Goal: Information Seeking & Learning: Learn about a topic

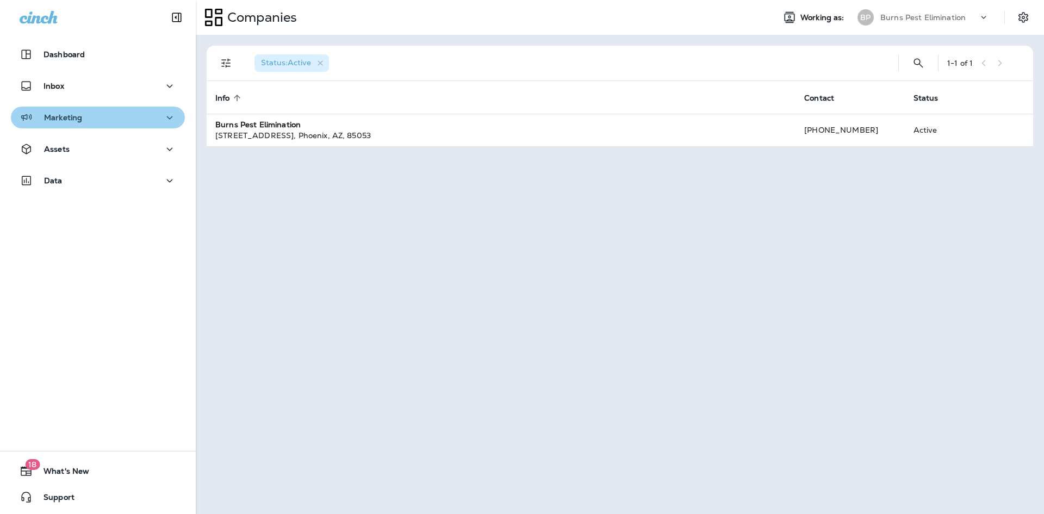
click at [141, 121] on div "Marketing" at bounding box center [98, 118] width 157 height 14
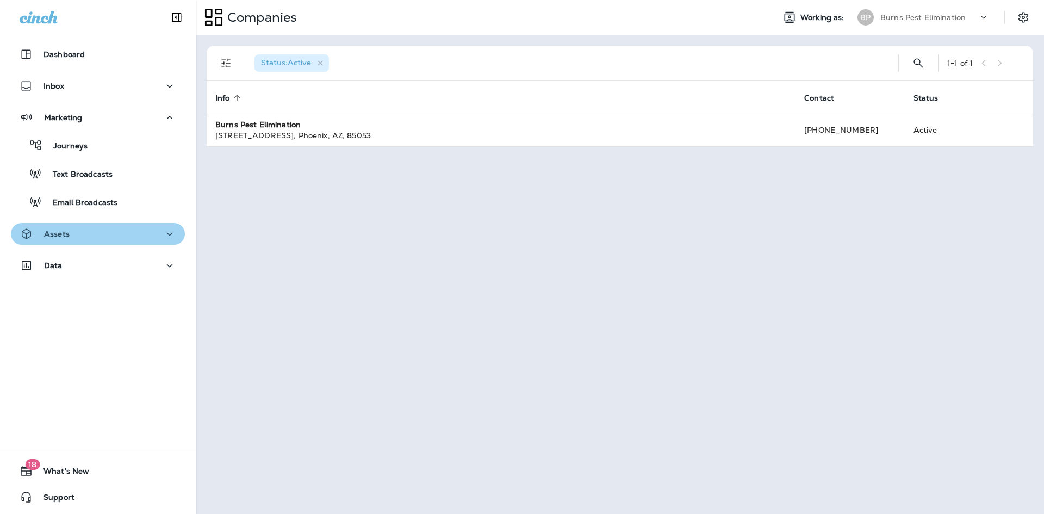
click at [135, 227] on div "Assets" at bounding box center [98, 234] width 157 height 14
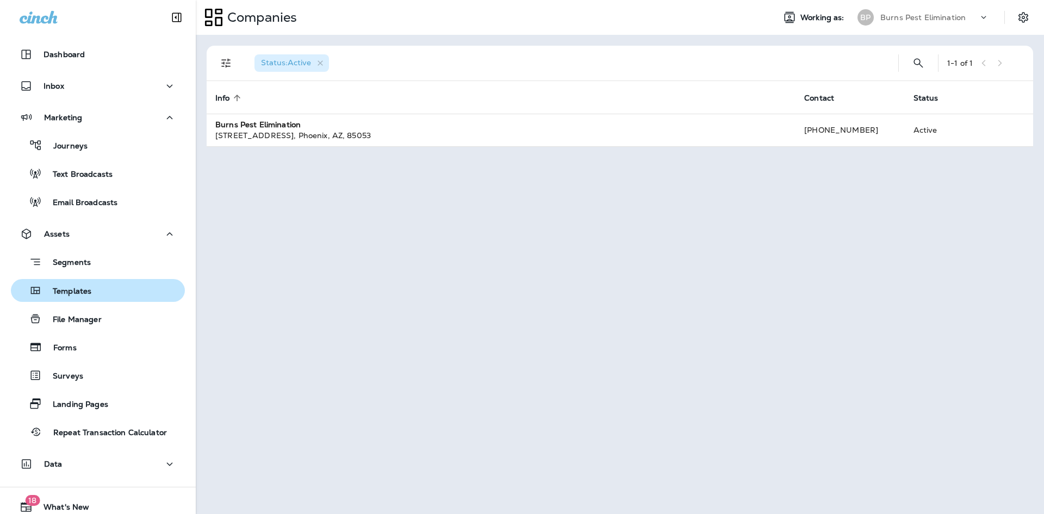
click at [107, 294] on div "Templates" at bounding box center [97, 290] width 165 height 16
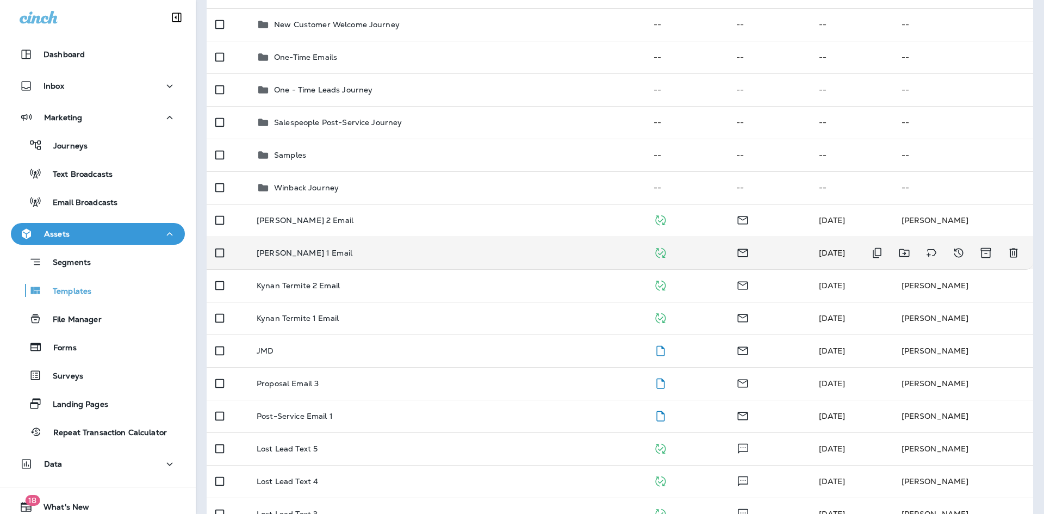
scroll to position [218, 0]
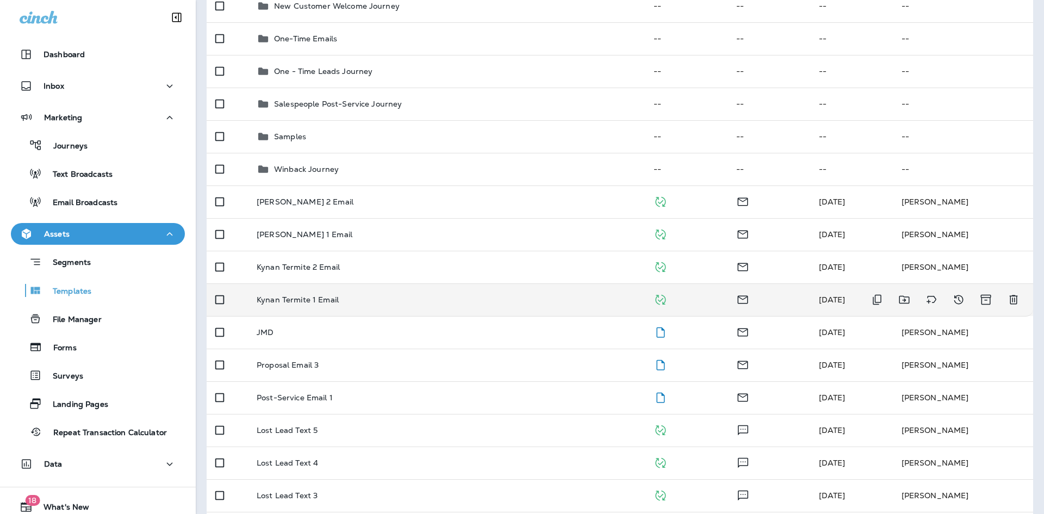
click at [333, 304] on p "Kynan Termite 1 Email" at bounding box center [298, 299] width 82 height 9
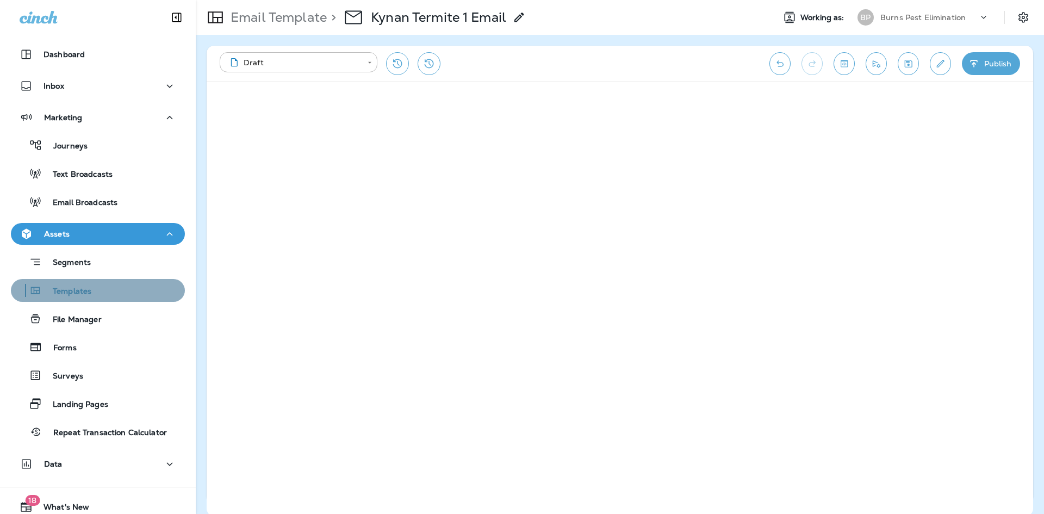
click at [101, 289] on div "Templates" at bounding box center [97, 290] width 165 height 16
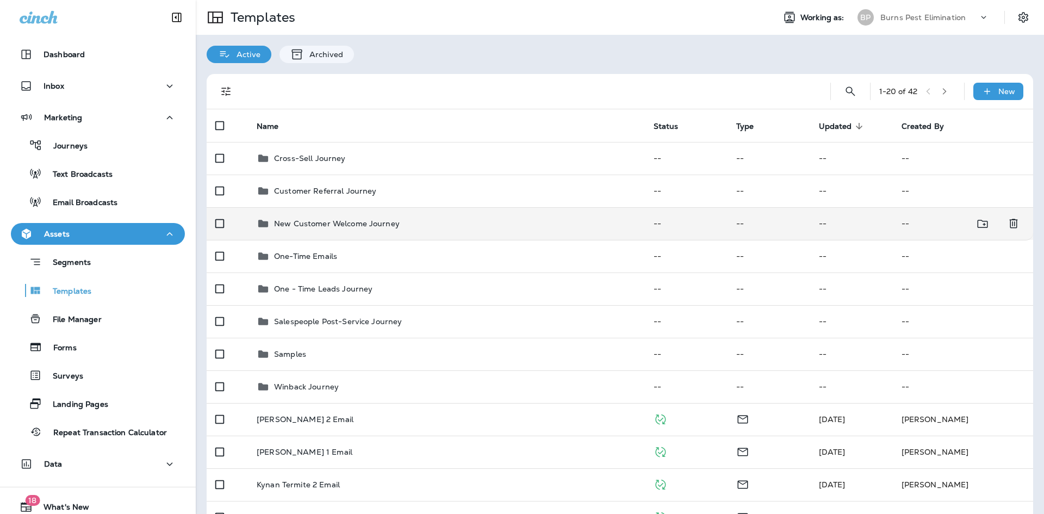
click at [412, 227] on div "New Customer Welcome Journey" at bounding box center [447, 223] width 380 height 13
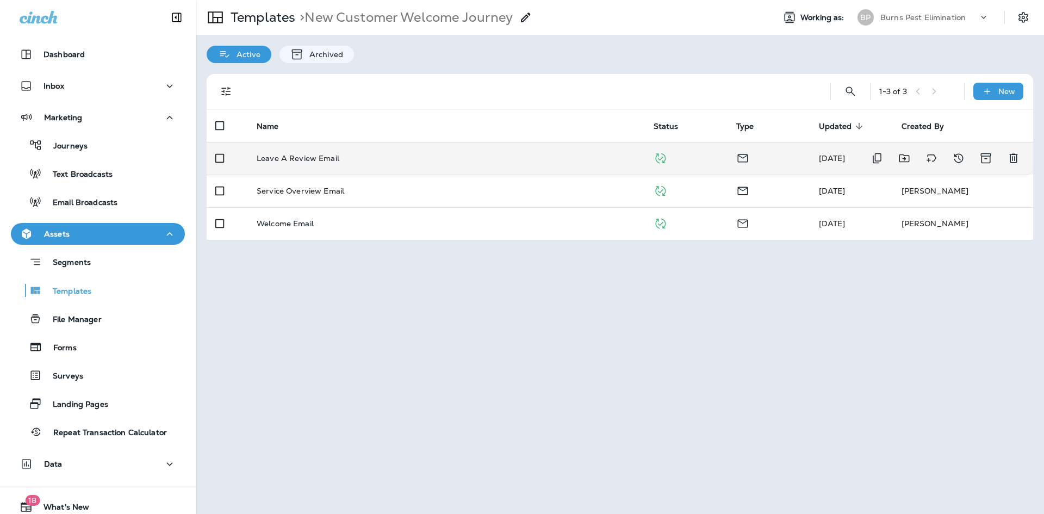
click at [352, 163] on td "Leave A Review Email" at bounding box center [446, 158] width 397 height 33
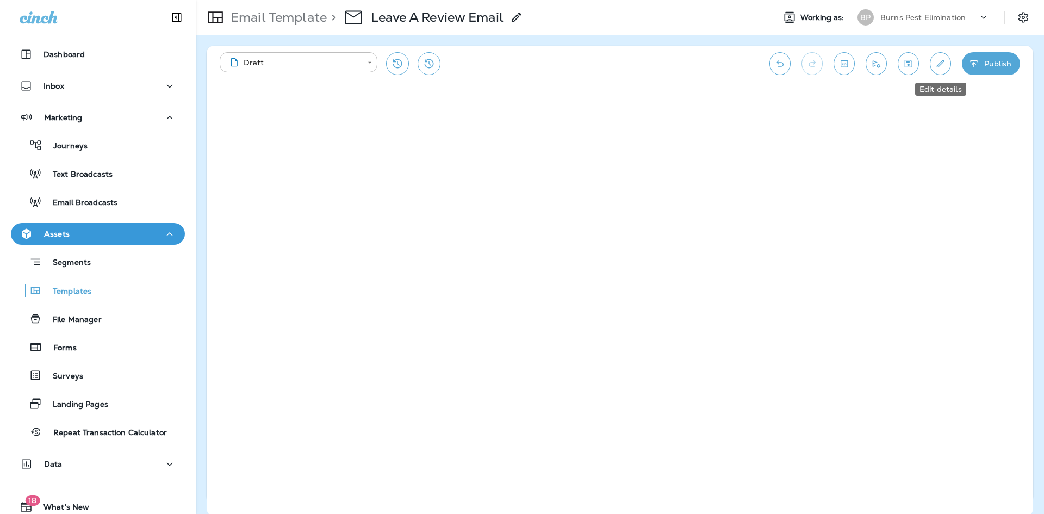
click at [945, 65] on icon "Edit details" at bounding box center [940, 63] width 11 height 11
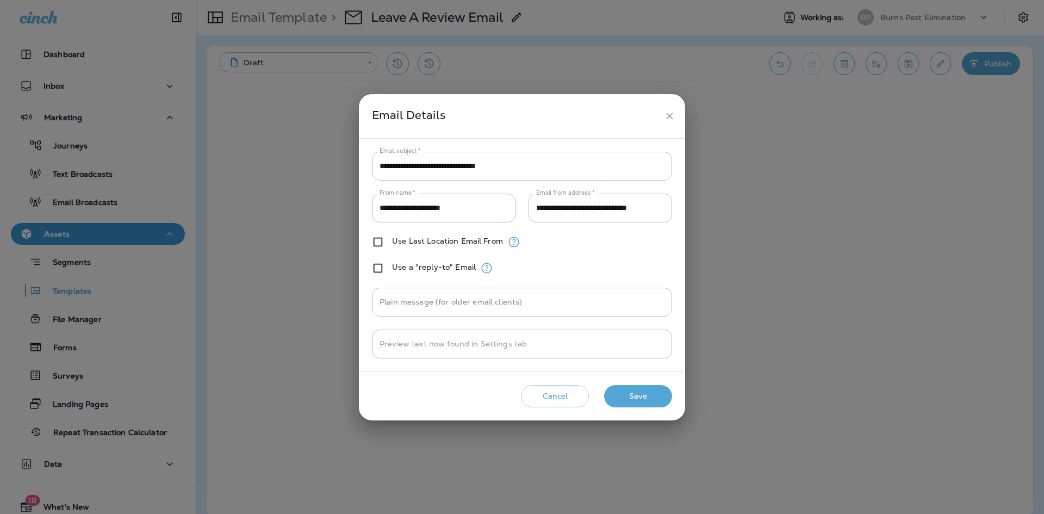
click at [678, 115] on button "close" at bounding box center [670, 116] width 20 height 20
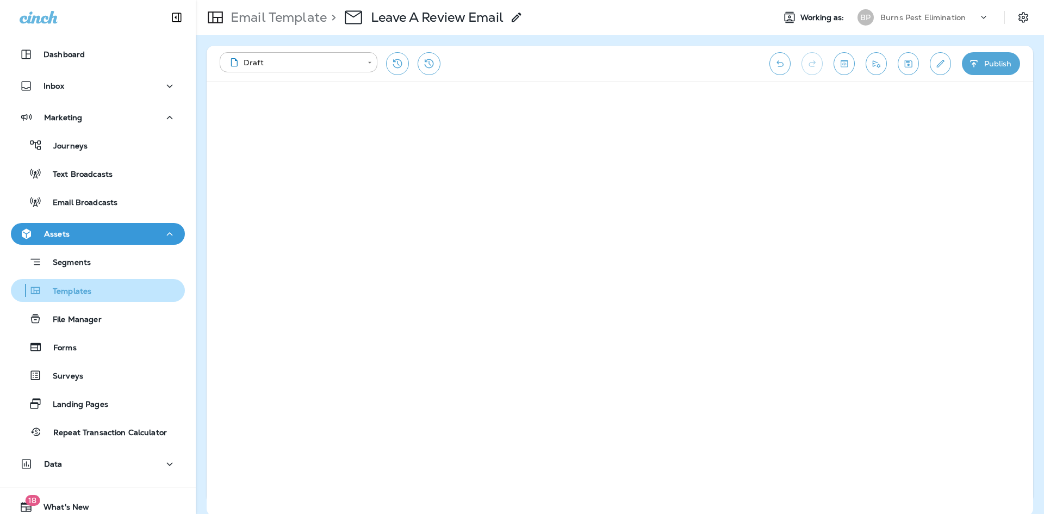
click at [119, 289] on div "Templates" at bounding box center [97, 290] width 165 height 16
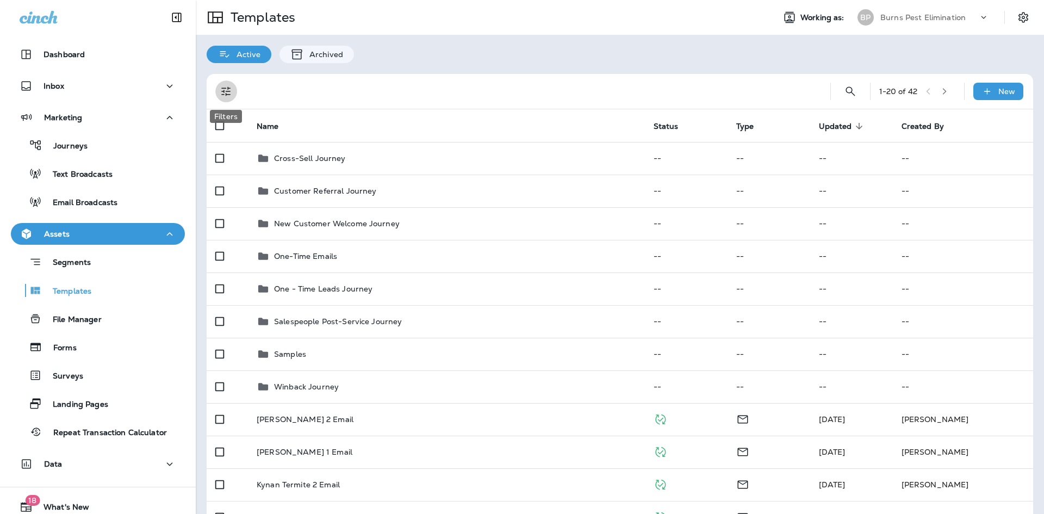
click at [220, 87] on icon "Filters" at bounding box center [226, 91] width 13 height 13
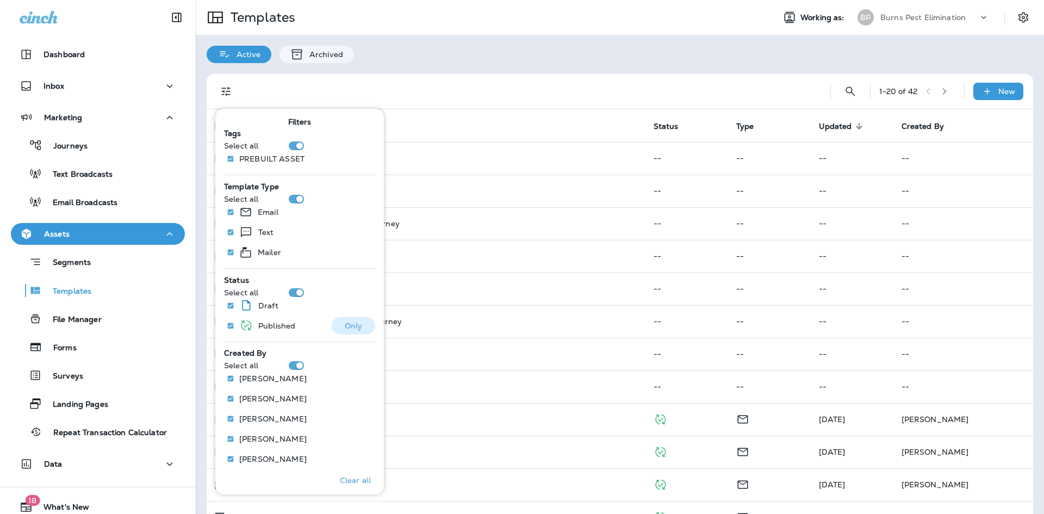
click at [345, 324] on p "Only" at bounding box center [354, 325] width 18 height 9
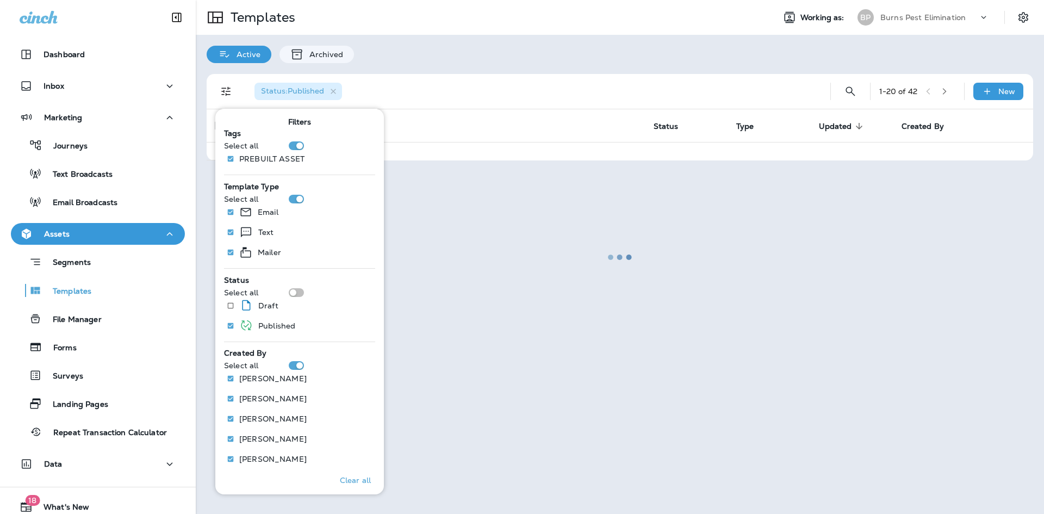
click at [450, 86] on div at bounding box center [620, 257] width 846 height 512
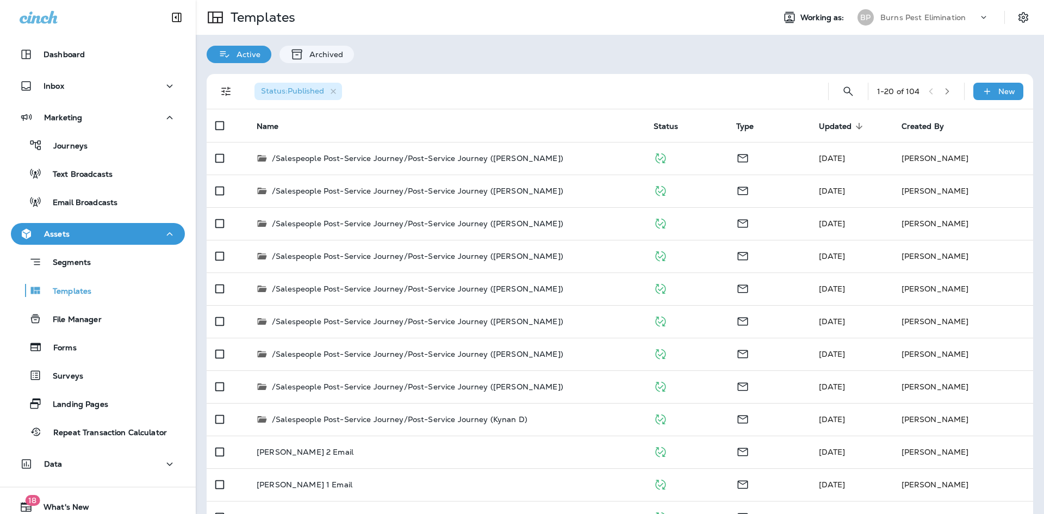
click at [944, 94] on icon "button" at bounding box center [948, 92] width 8 height 8
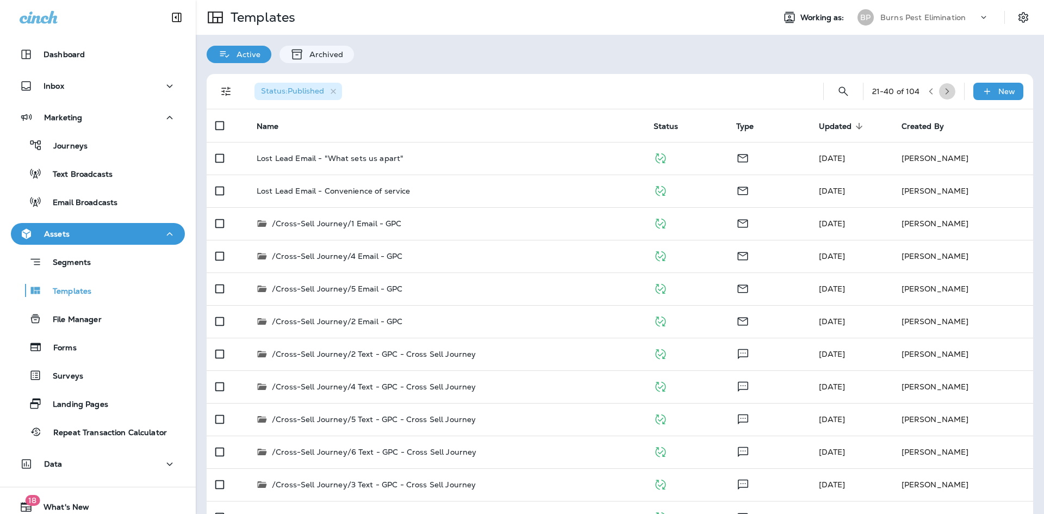
click at [944, 90] on icon "button" at bounding box center [948, 92] width 8 height 8
click at [927, 91] on icon "button" at bounding box center [931, 92] width 8 height 8
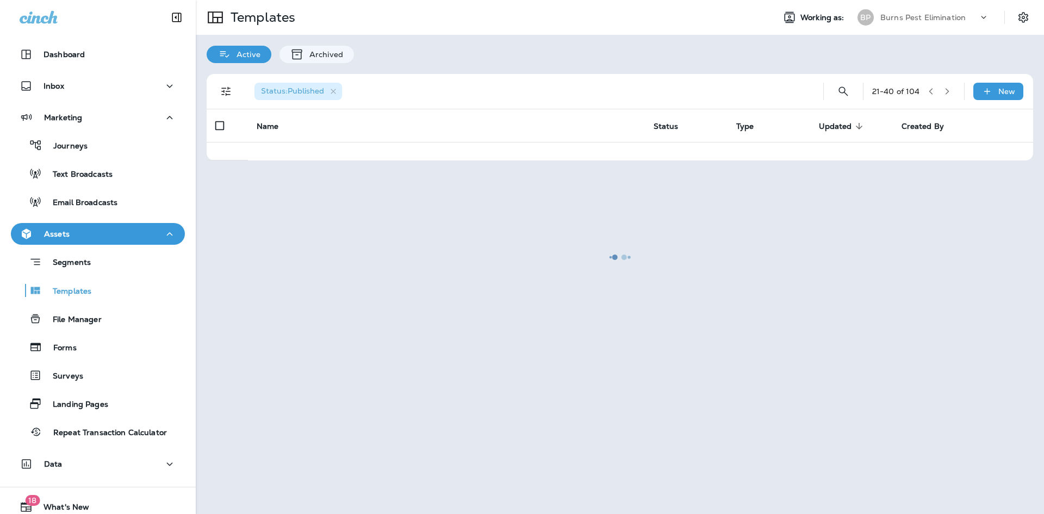
click at [925, 91] on div at bounding box center [620, 257] width 846 height 512
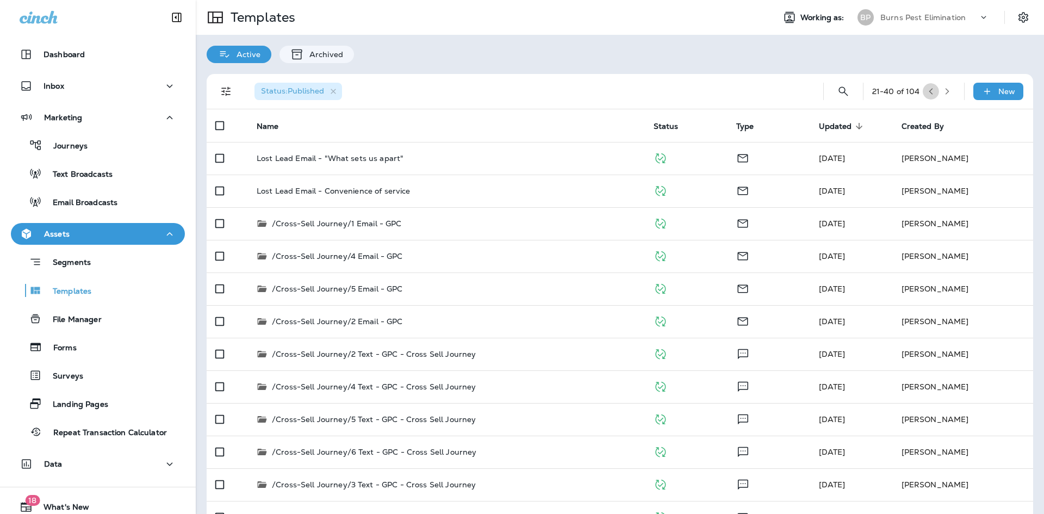
click at [927, 93] on icon "button" at bounding box center [931, 92] width 8 height 8
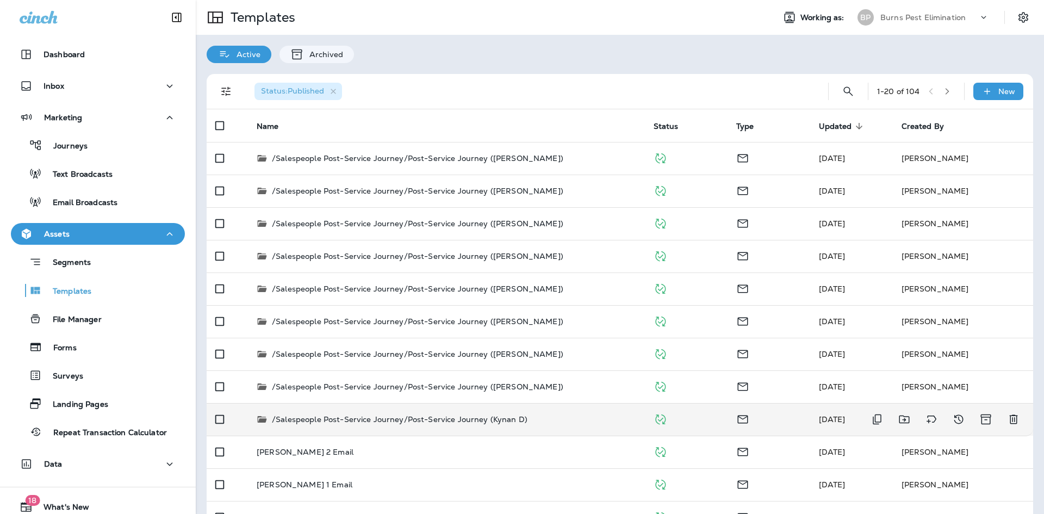
click at [508, 420] on p "/Salespeople Post-Service Journey/Post-Service Journey (Kynan D)" at bounding box center [400, 419] width 256 height 11
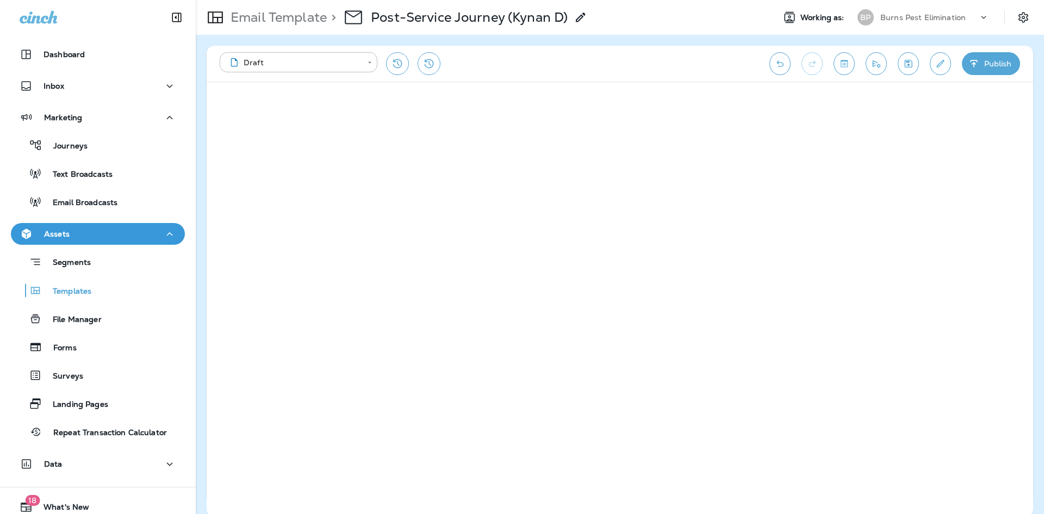
click at [949, 65] on button "Edit details" at bounding box center [940, 63] width 21 height 23
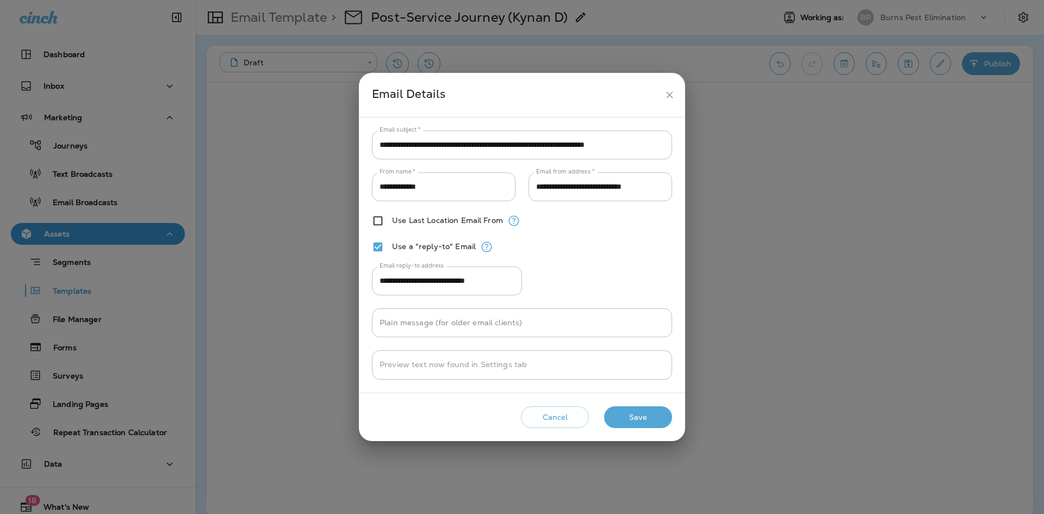
click at [664, 95] on icon "close" at bounding box center [669, 94] width 11 height 11
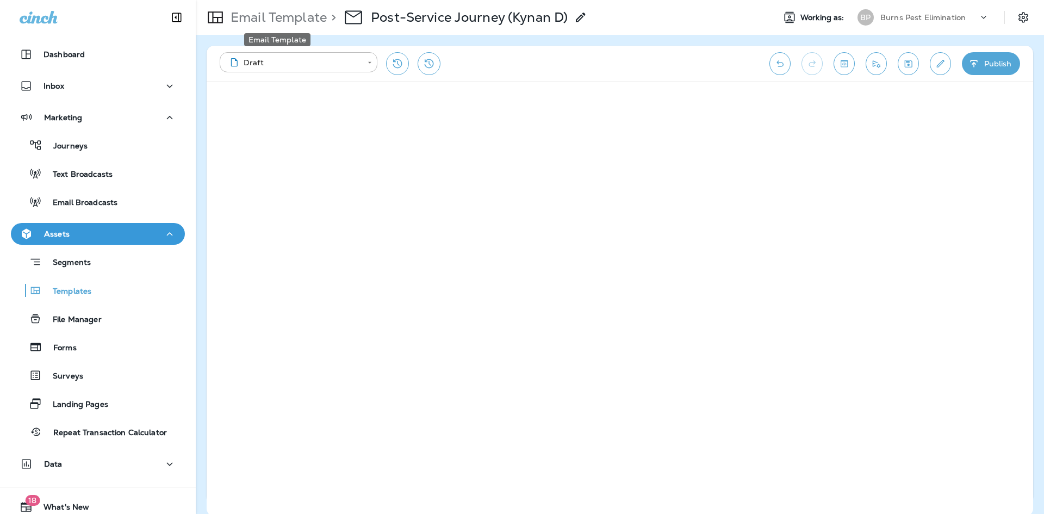
click at [300, 13] on p "Email Template" at bounding box center [276, 17] width 101 height 16
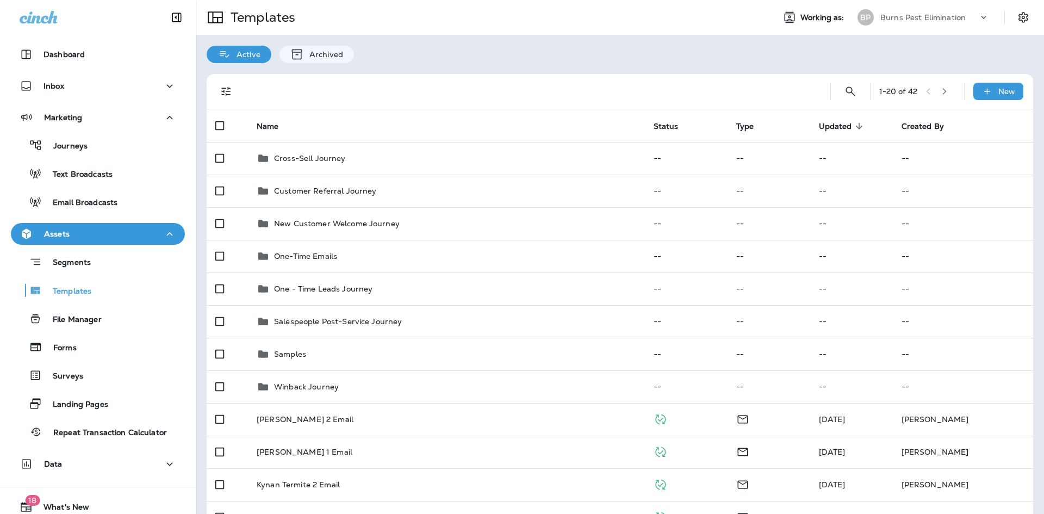
click at [231, 86] on icon "Filters" at bounding box center [226, 91] width 13 height 13
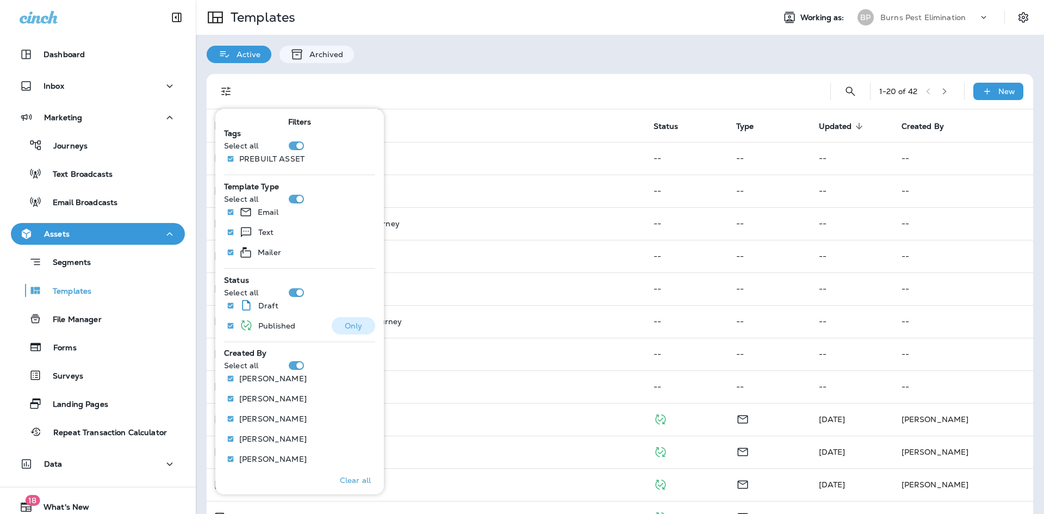
click at [345, 329] on p "Only" at bounding box center [354, 325] width 18 height 9
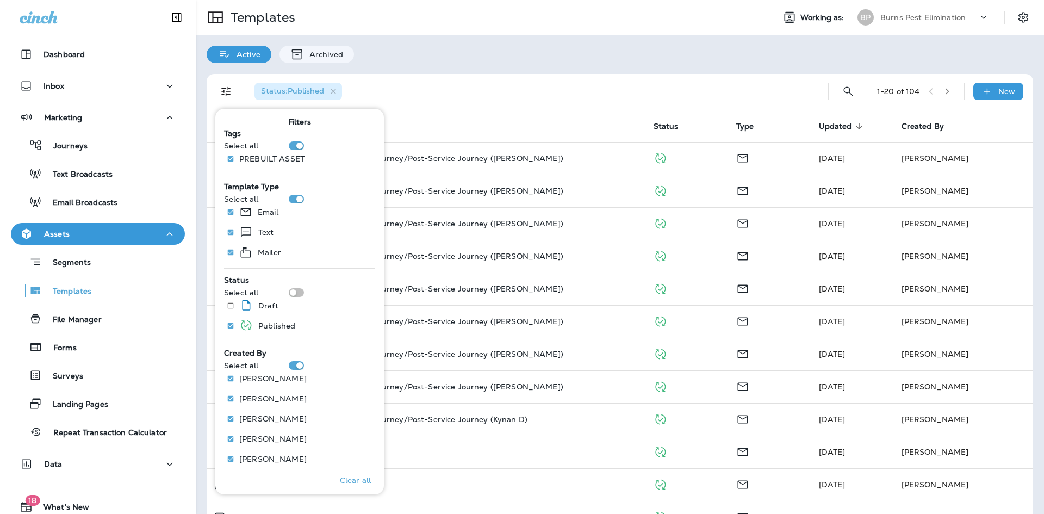
click at [466, 79] on div "Status : Published" at bounding box center [528, 91] width 565 height 35
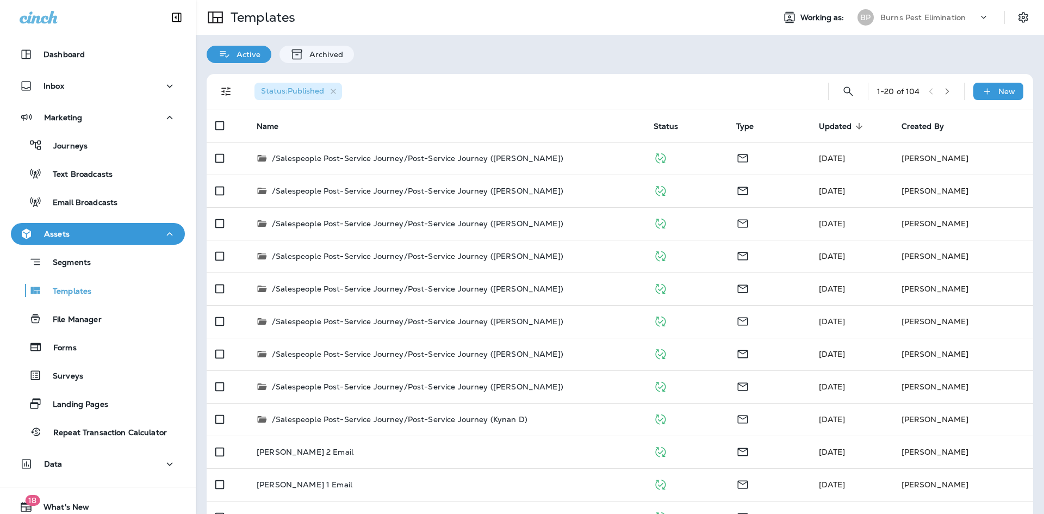
click at [945, 92] on icon "button" at bounding box center [947, 91] width 4 height 7
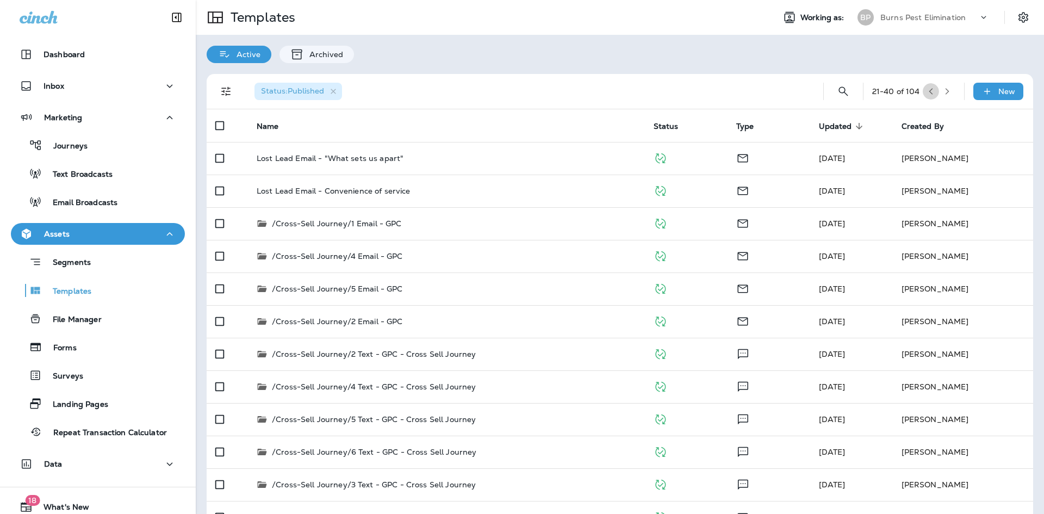
click at [927, 89] on icon "button" at bounding box center [931, 92] width 8 height 8
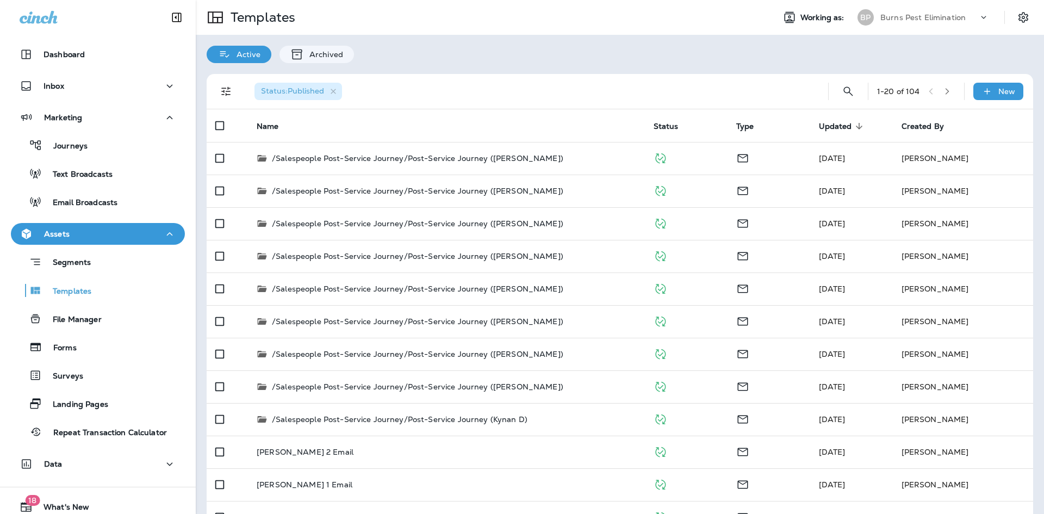
click at [946, 93] on button "button" at bounding box center [947, 91] width 16 height 16
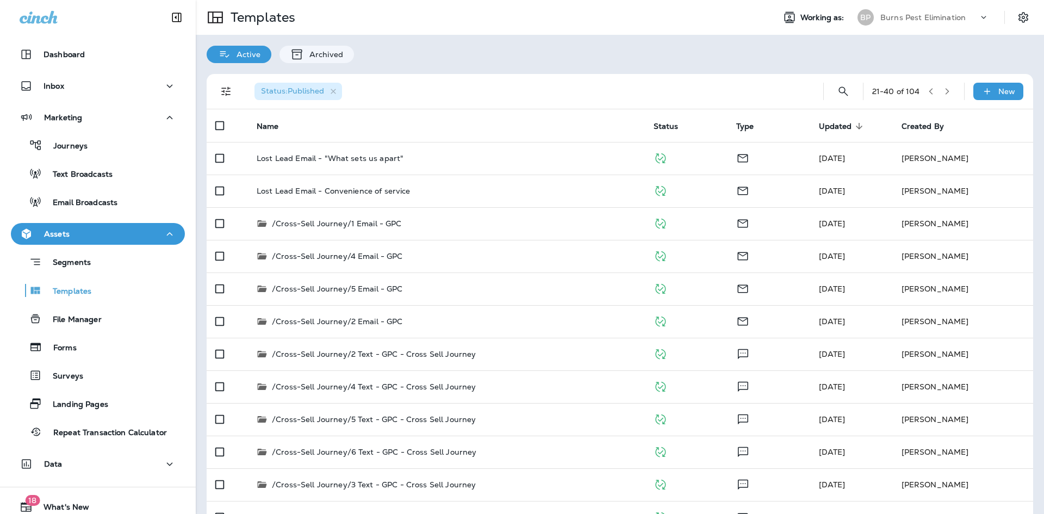
click at [944, 93] on icon "button" at bounding box center [948, 92] width 8 height 8
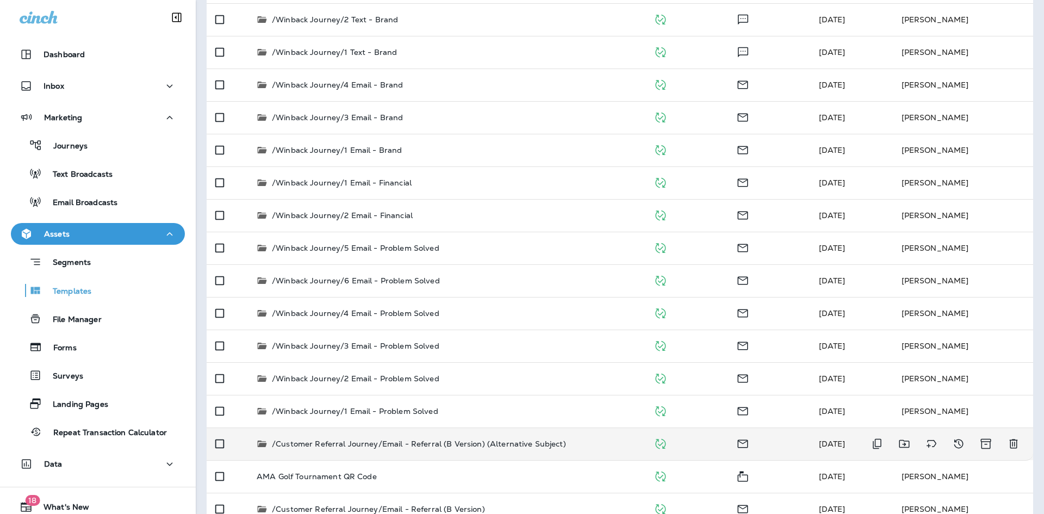
scroll to position [292, 0]
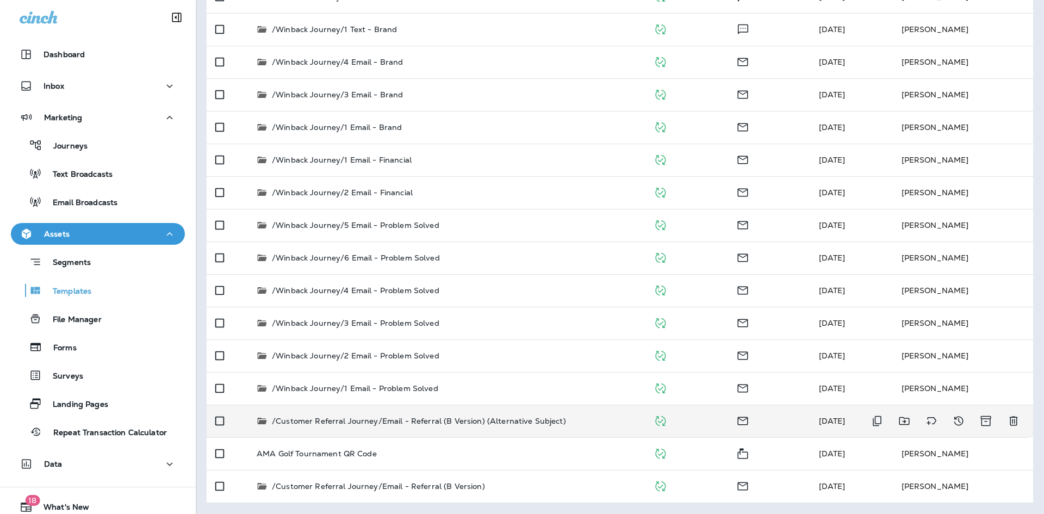
click at [430, 419] on p "/Customer Referral Journey/Email - Referral (B Version) (Alternative Subject)" at bounding box center [419, 421] width 294 height 11
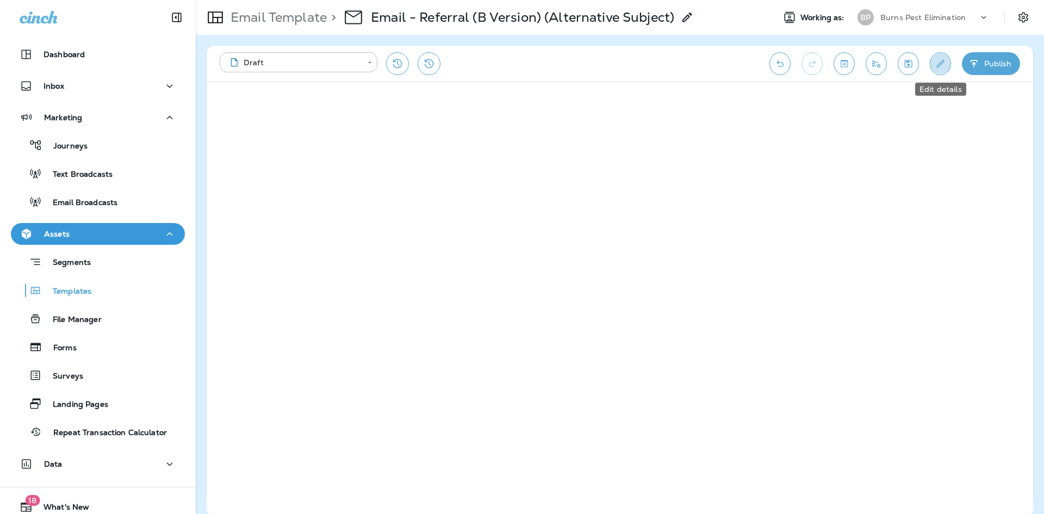
click at [931, 60] on button "Edit details" at bounding box center [940, 63] width 21 height 23
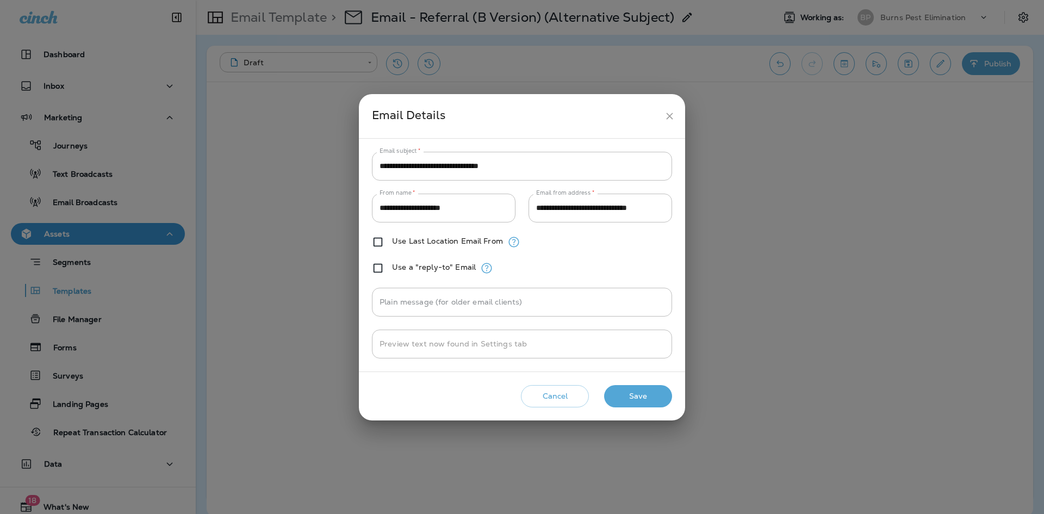
click at [666, 117] on icon "close" at bounding box center [669, 115] width 11 height 11
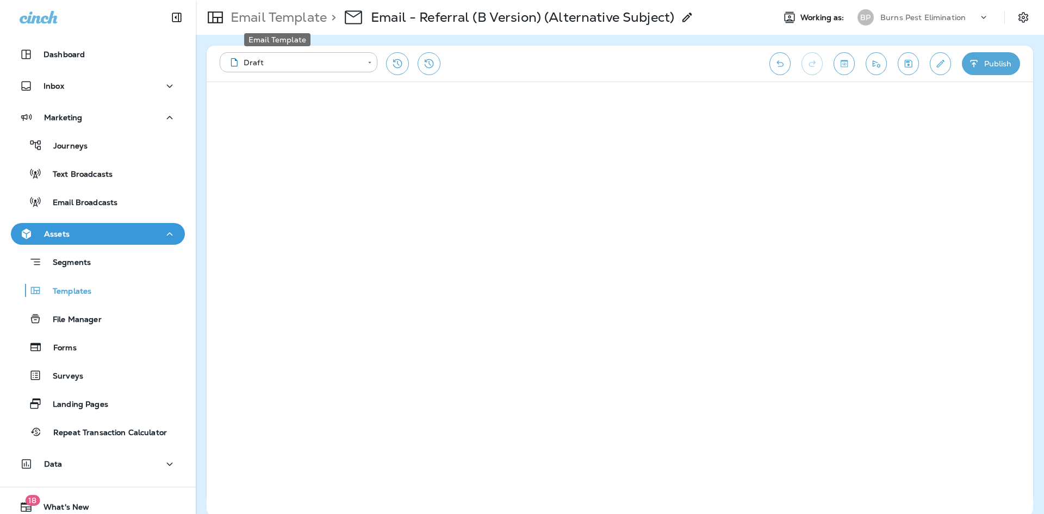
click at [275, 10] on p "Email Template" at bounding box center [276, 17] width 101 height 16
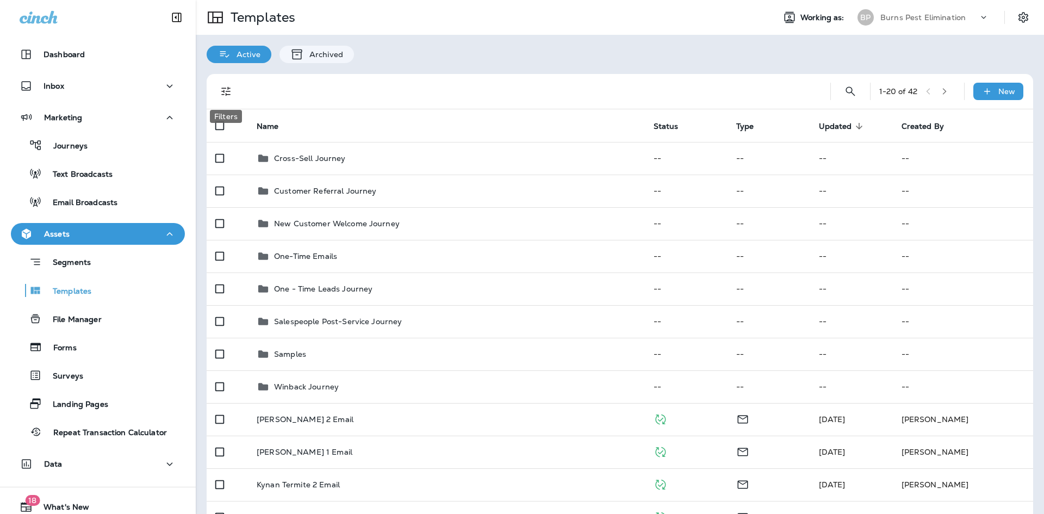
click at [226, 92] on icon "Filters" at bounding box center [226, 91] width 13 height 13
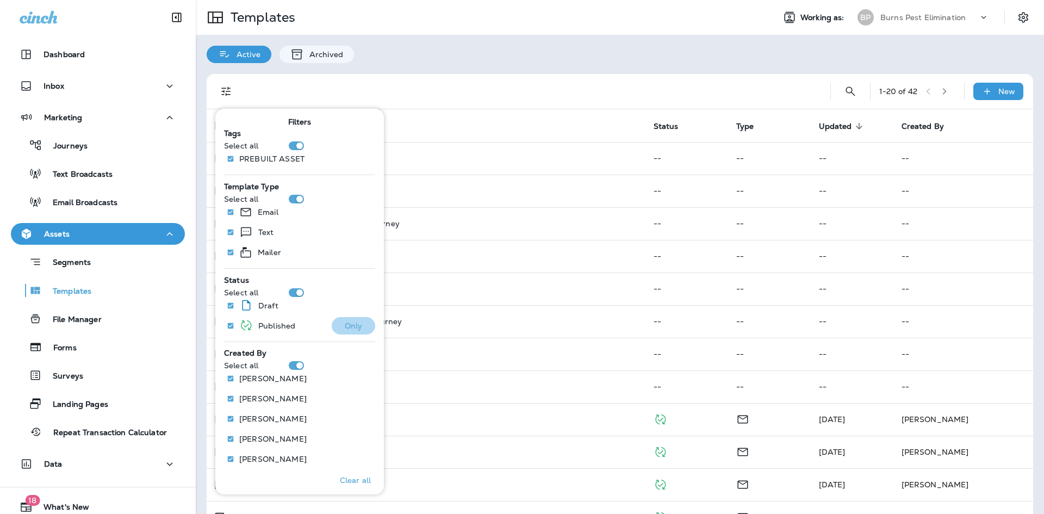
click at [349, 324] on p "Only" at bounding box center [354, 325] width 18 height 9
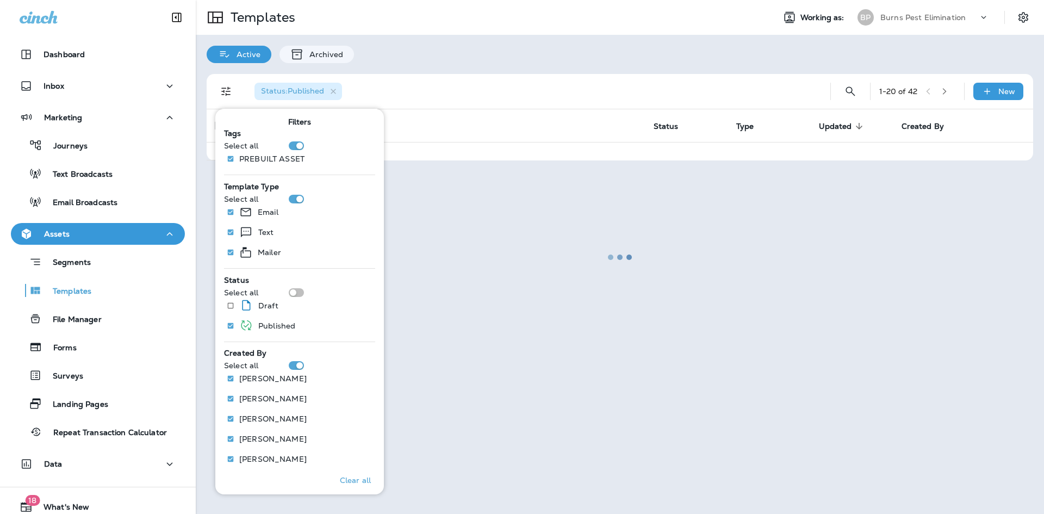
click at [477, 86] on div at bounding box center [620, 257] width 846 height 512
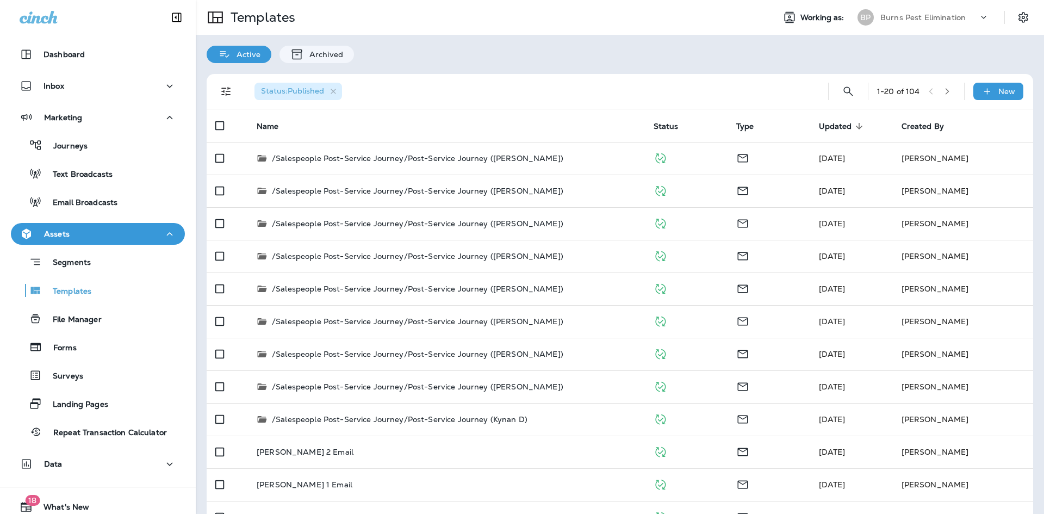
click at [939, 90] on button "button" at bounding box center [947, 91] width 16 height 16
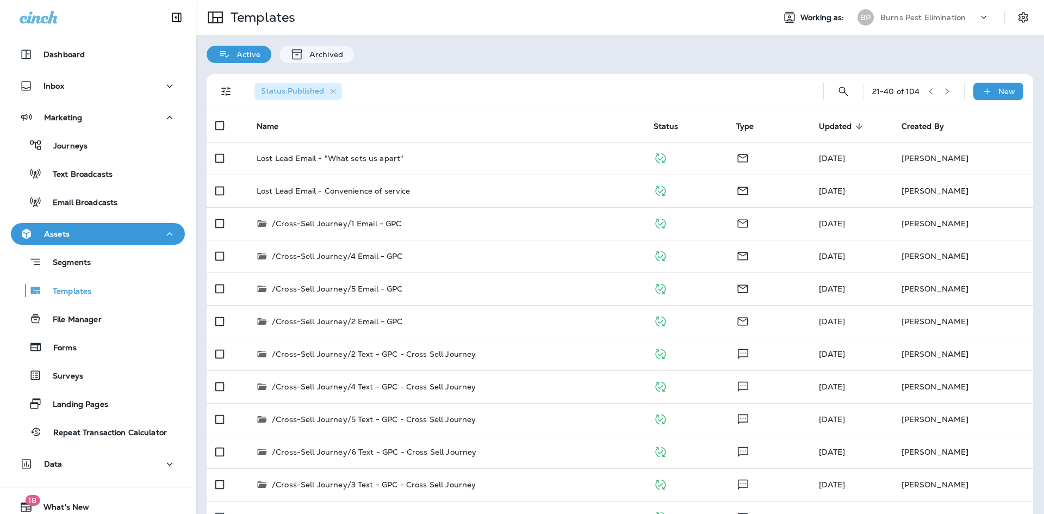
click at [947, 90] on button "button" at bounding box center [947, 91] width 16 height 16
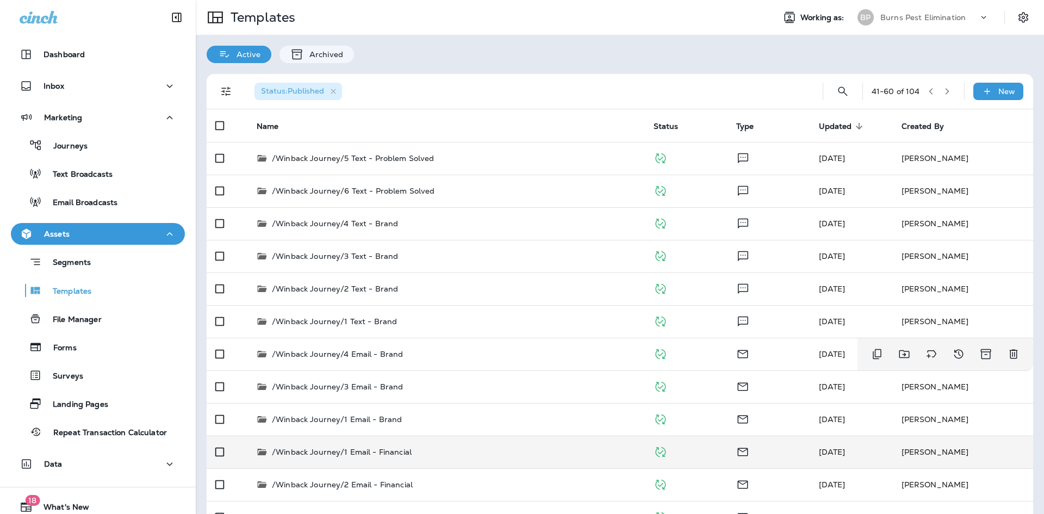
scroll to position [292, 0]
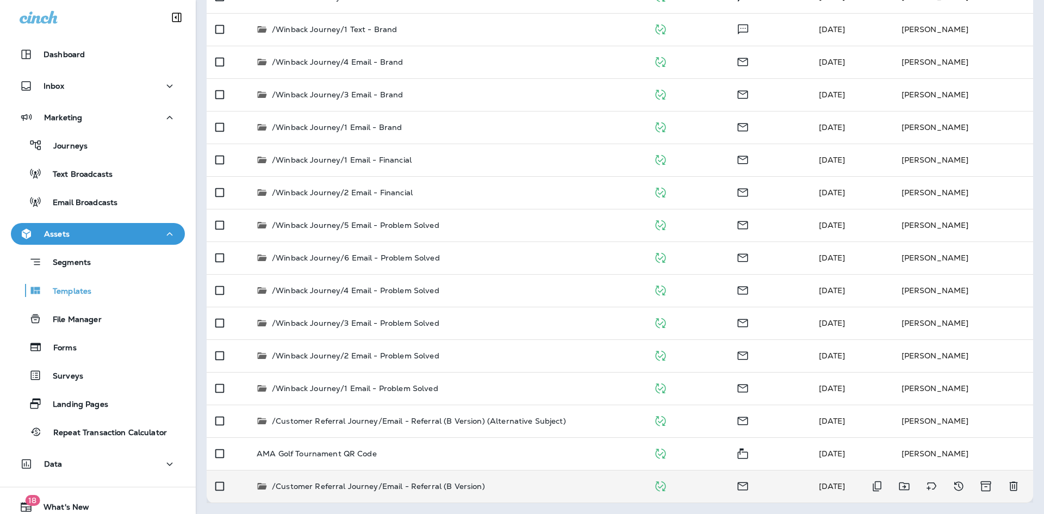
click at [476, 488] on p "/Customer Referral Journey/Email - Referral (B Version)" at bounding box center [378, 486] width 213 height 11
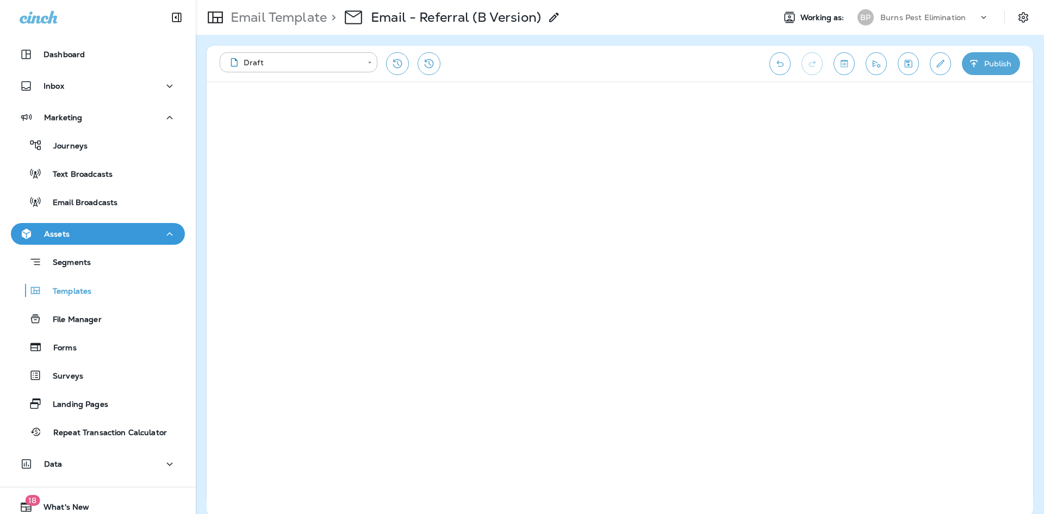
click at [938, 64] on icon "Edit details" at bounding box center [940, 63] width 11 height 11
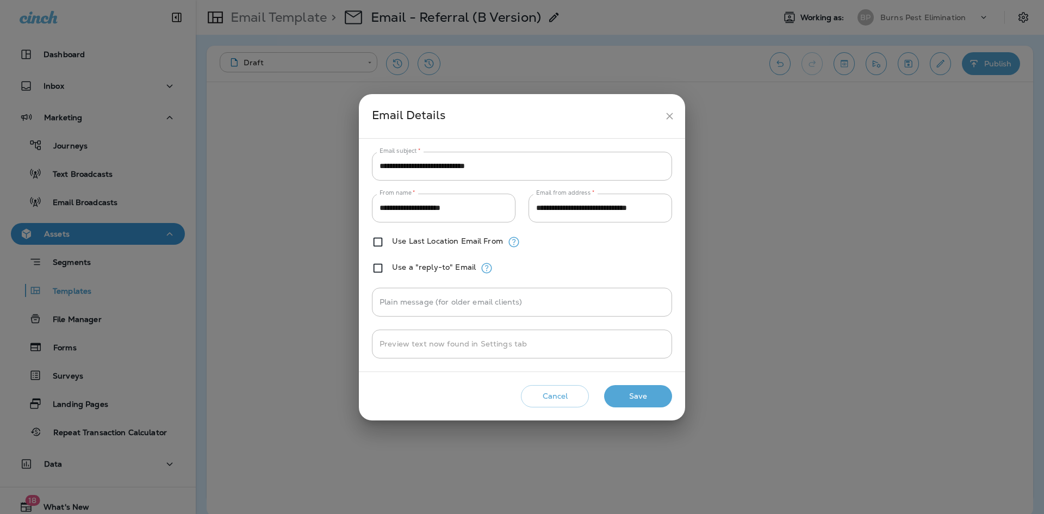
click at [938, 64] on div "**********" at bounding box center [522, 257] width 1044 height 514
click at [673, 117] on icon "close" at bounding box center [669, 115] width 11 height 11
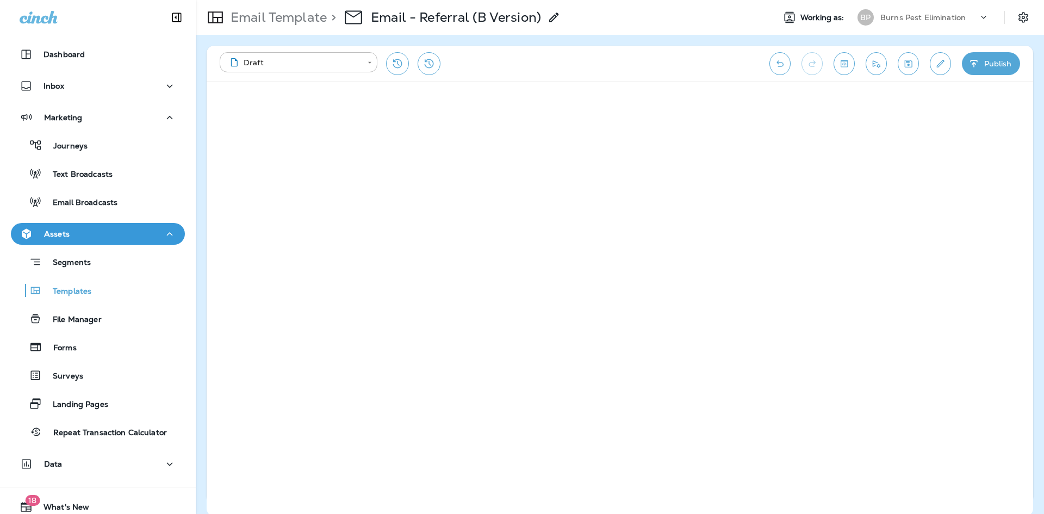
click at [272, 24] on p "Email Template" at bounding box center [276, 17] width 101 height 16
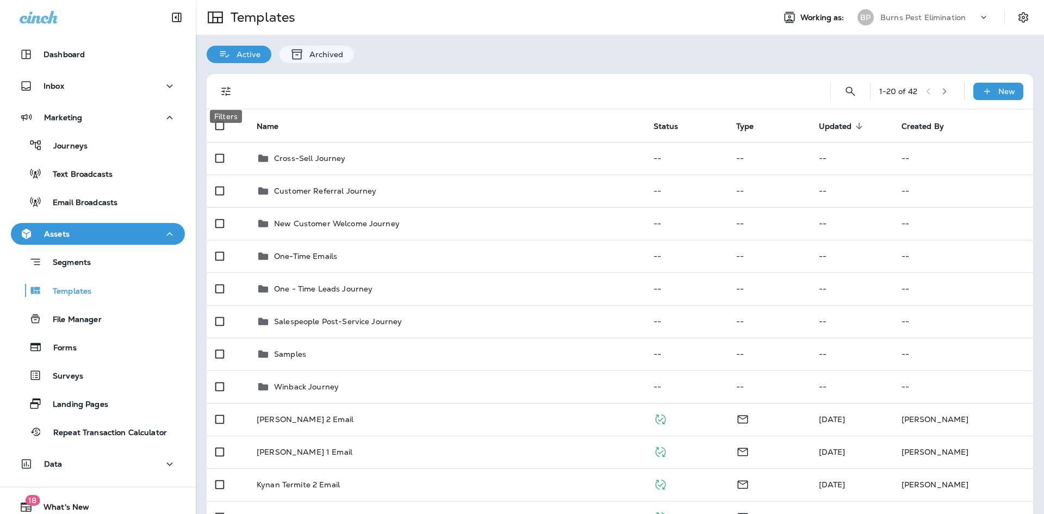
click at [225, 95] on icon "Filters" at bounding box center [226, 91] width 13 height 13
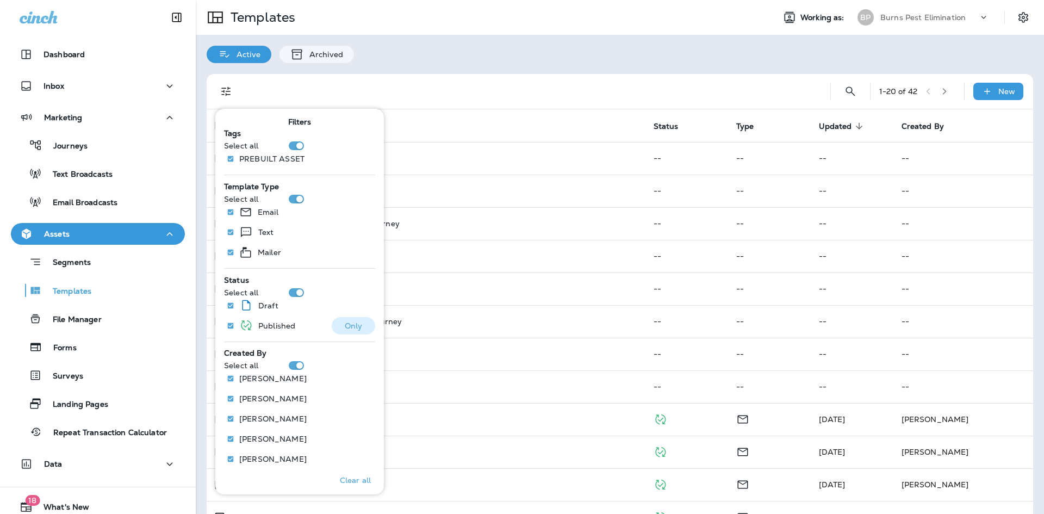
click at [355, 329] on p "Only" at bounding box center [354, 325] width 18 height 9
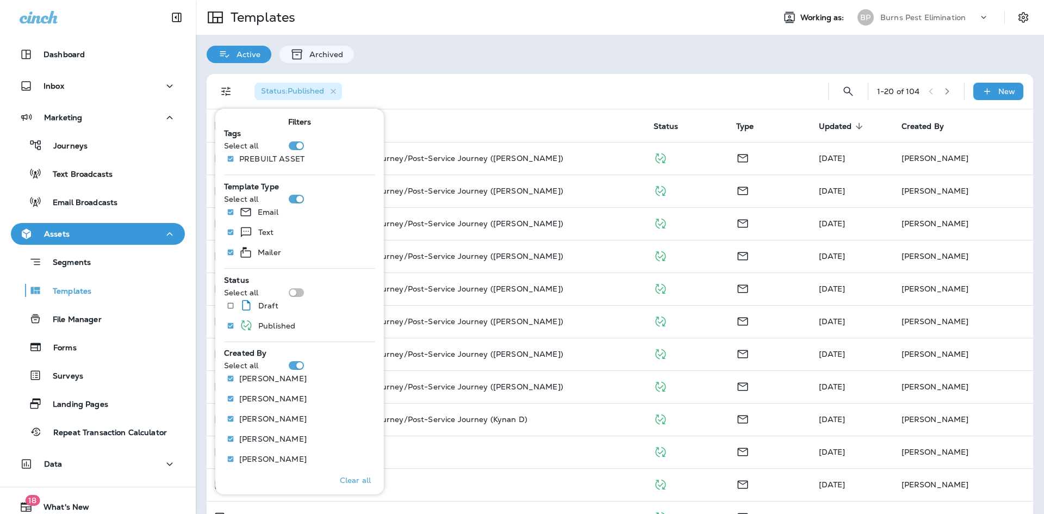
click at [635, 69] on div "Status : Published 1 - 20 of 104 New Name Status Type Updated sorted descending…" at bounding box center [620, 434] width 849 height 743
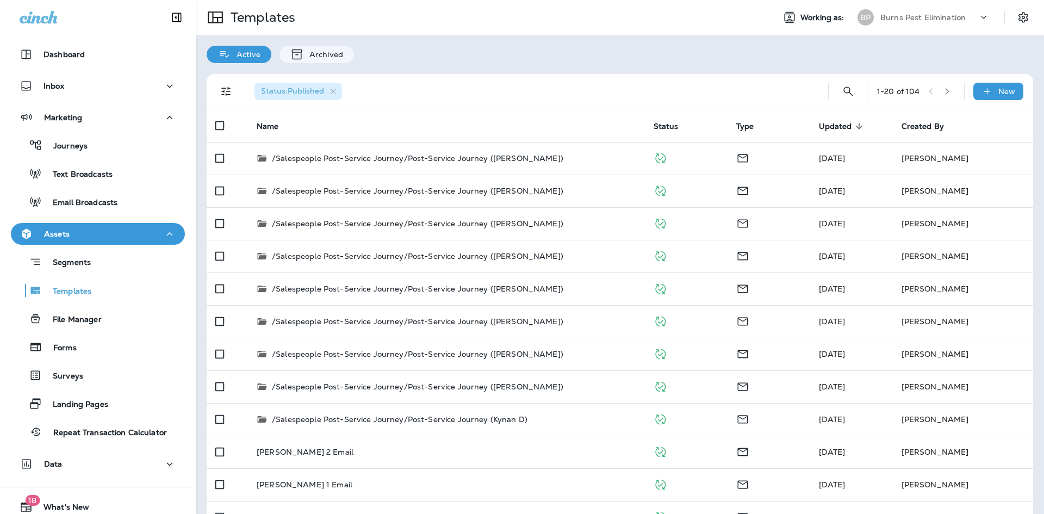
click at [939, 93] on button "button" at bounding box center [947, 91] width 16 height 16
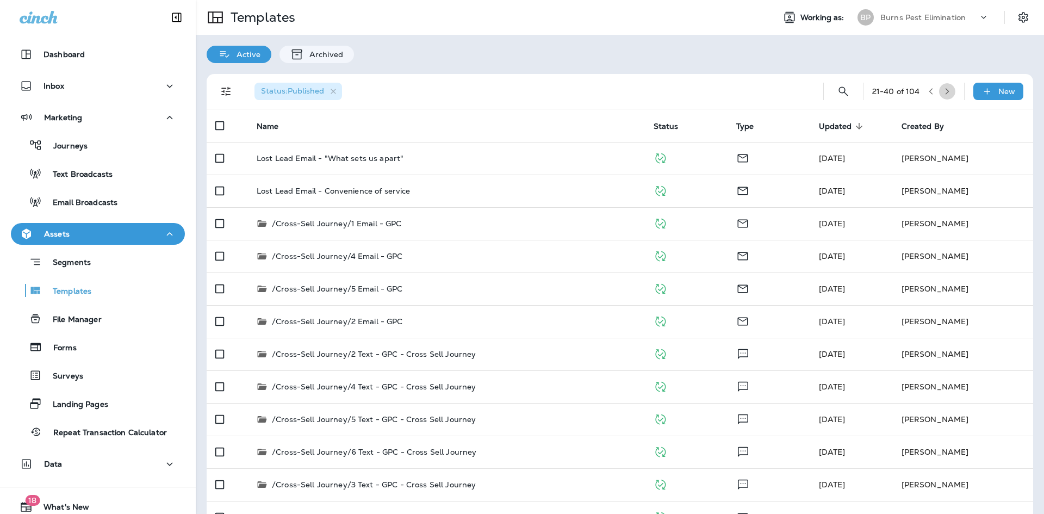
click at [944, 92] on icon "button" at bounding box center [948, 92] width 8 height 8
click at [943, 96] on button "button" at bounding box center [947, 91] width 16 height 16
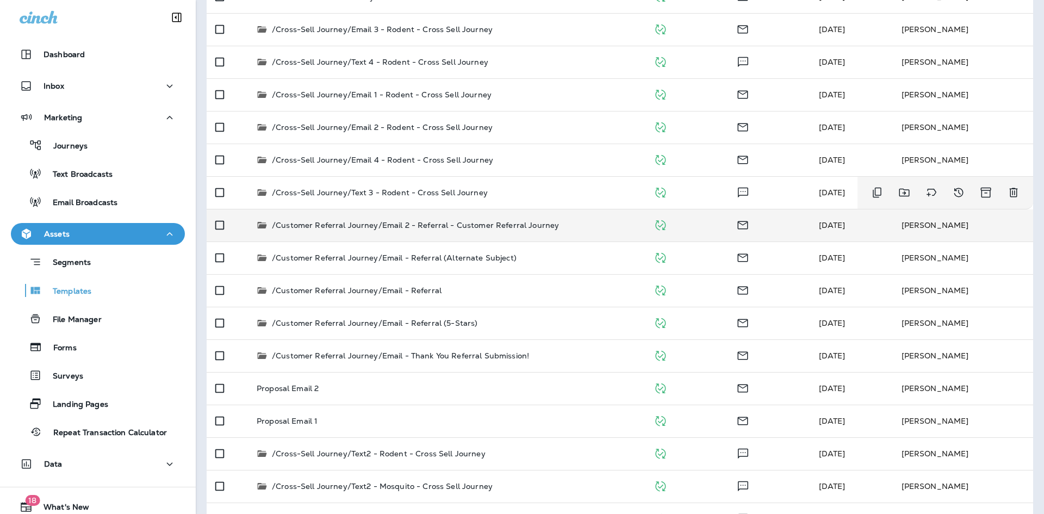
scroll to position [272, 0]
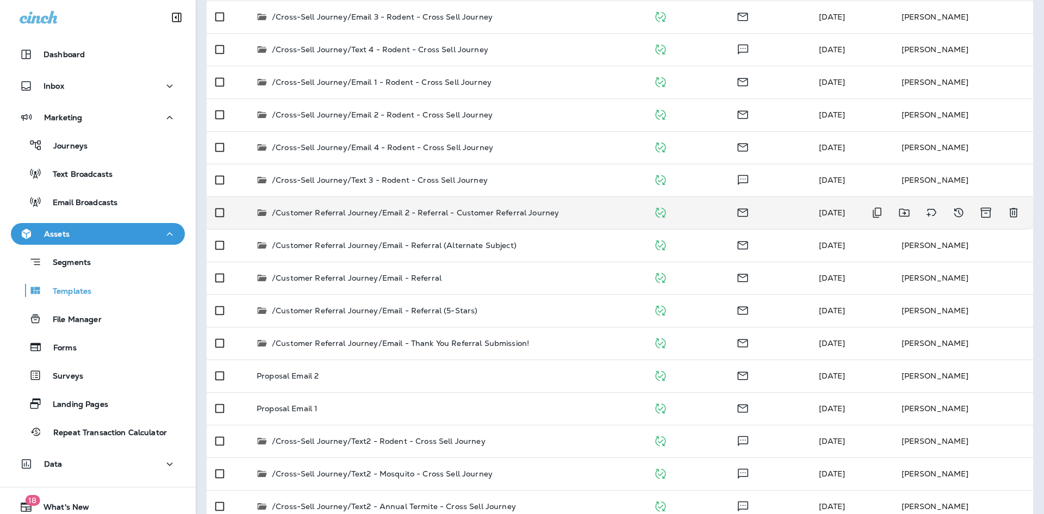
click at [429, 216] on p "/Customer Referral Journey/Email 2 - Referral - Customer Referral Journey" at bounding box center [415, 212] width 287 height 11
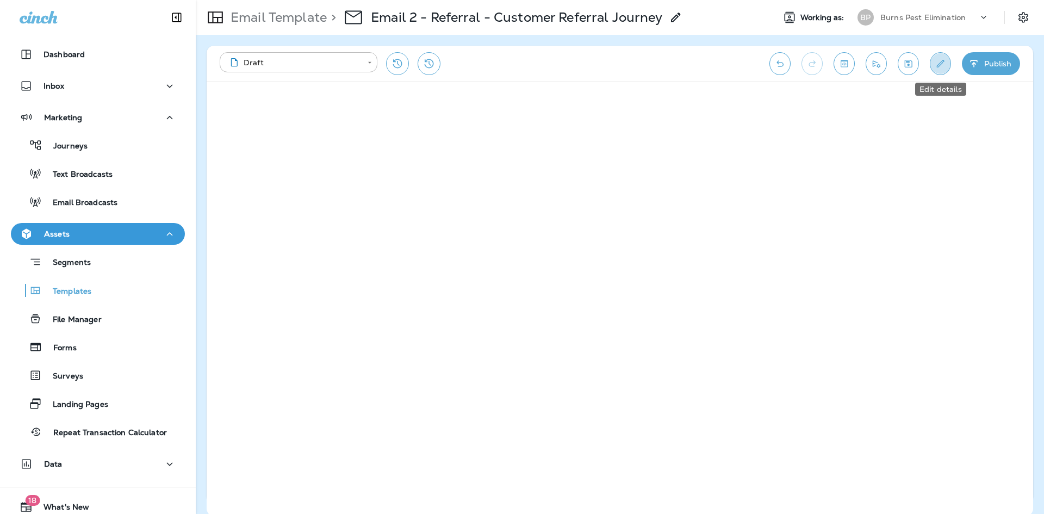
click at [945, 70] on button "Edit details" at bounding box center [940, 63] width 21 height 23
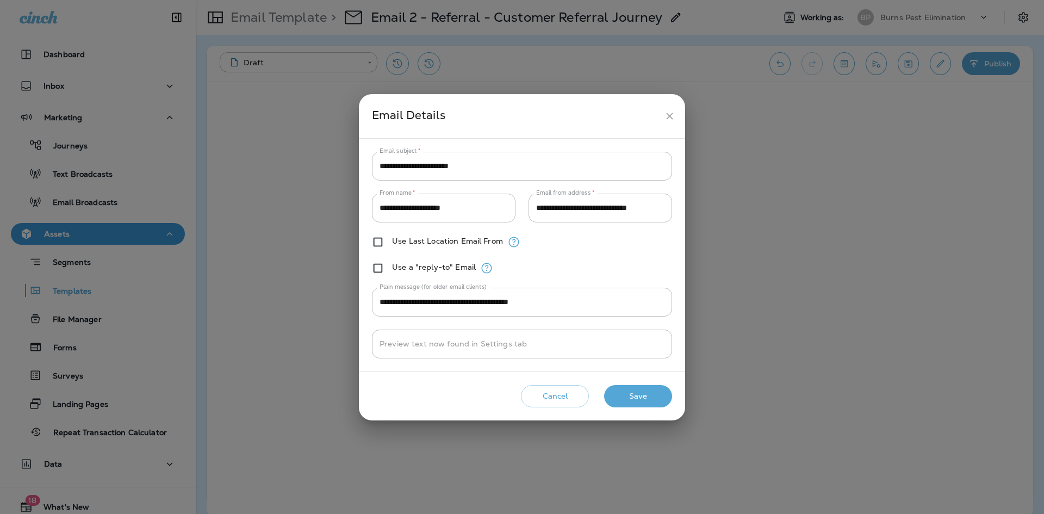
click at [670, 114] on icon "close" at bounding box center [669, 115] width 11 height 11
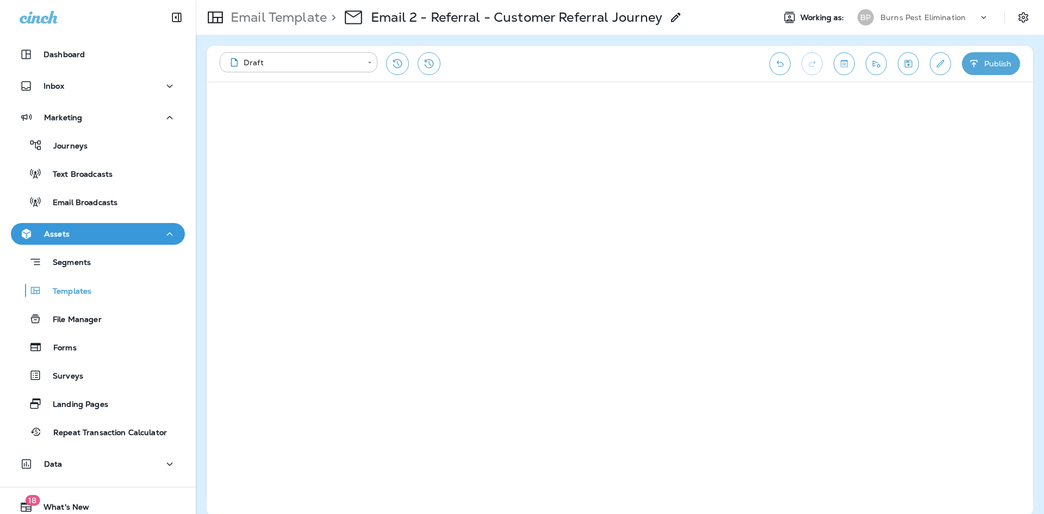
click at [247, 23] on p "Email Template" at bounding box center [276, 17] width 101 height 16
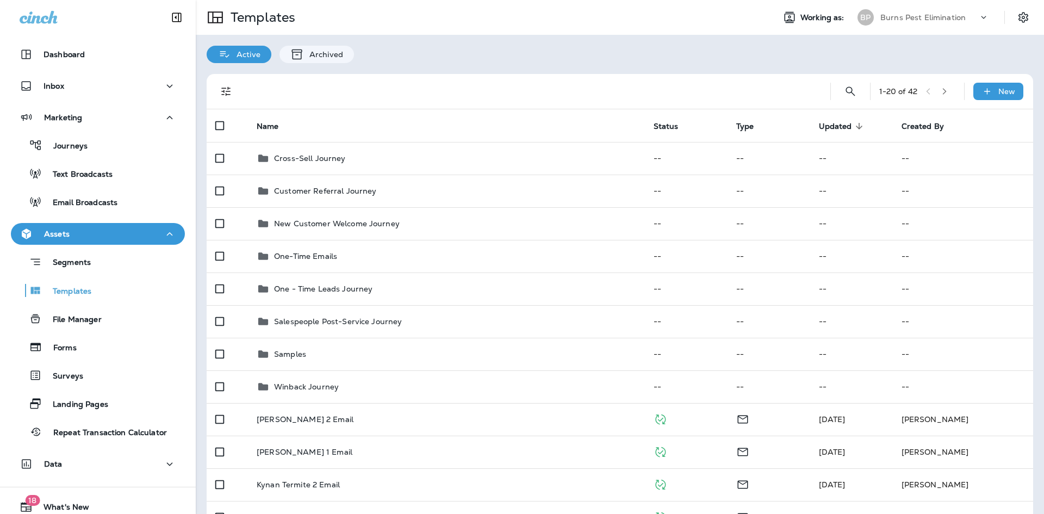
click at [222, 87] on icon "Filters" at bounding box center [226, 91] width 13 height 13
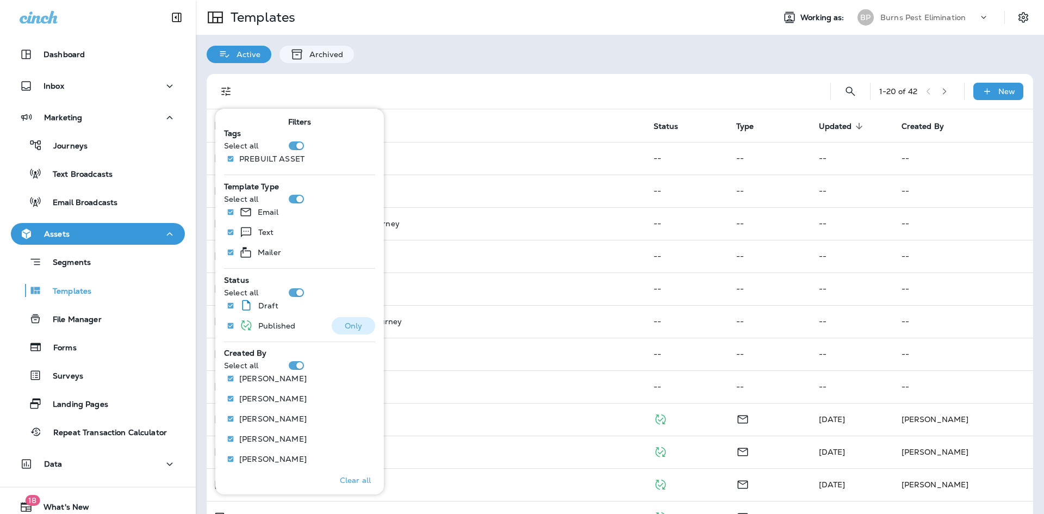
click at [344, 331] on button "Only" at bounding box center [354, 325] width 44 height 17
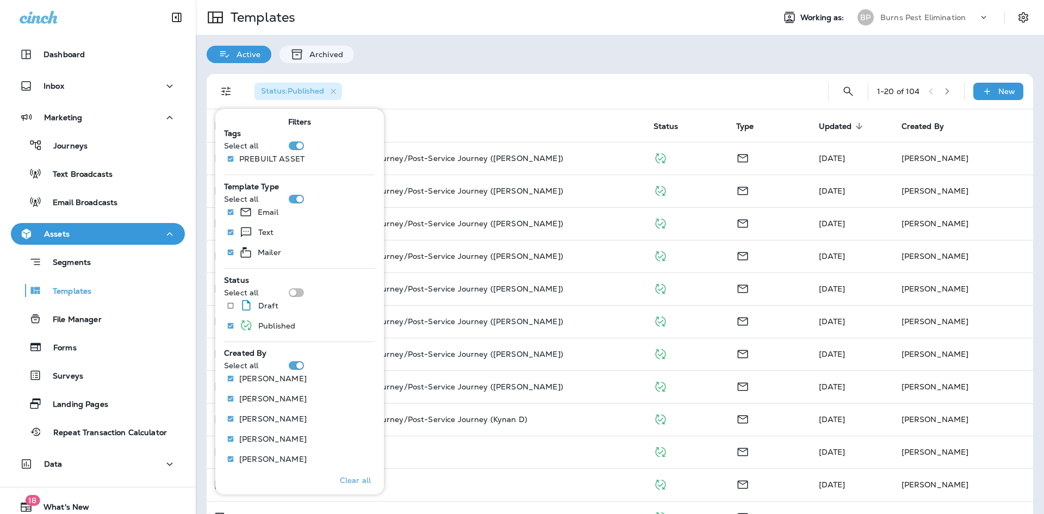
click at [948, 90] on button "button" at bounding box center [947, 91] width 16 height 16
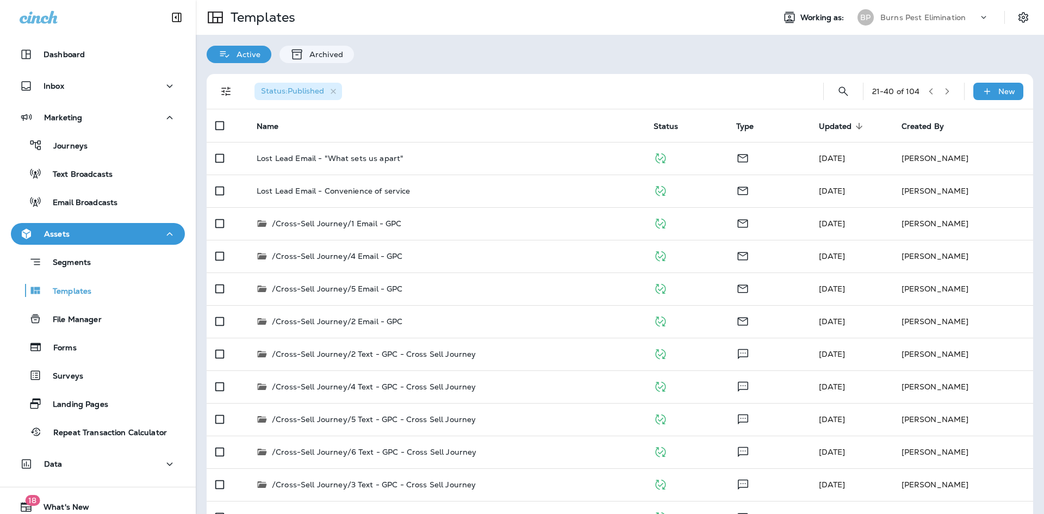
click at [944, 92] on icon "button" at bounding box center [948, 92] width 8 height 8
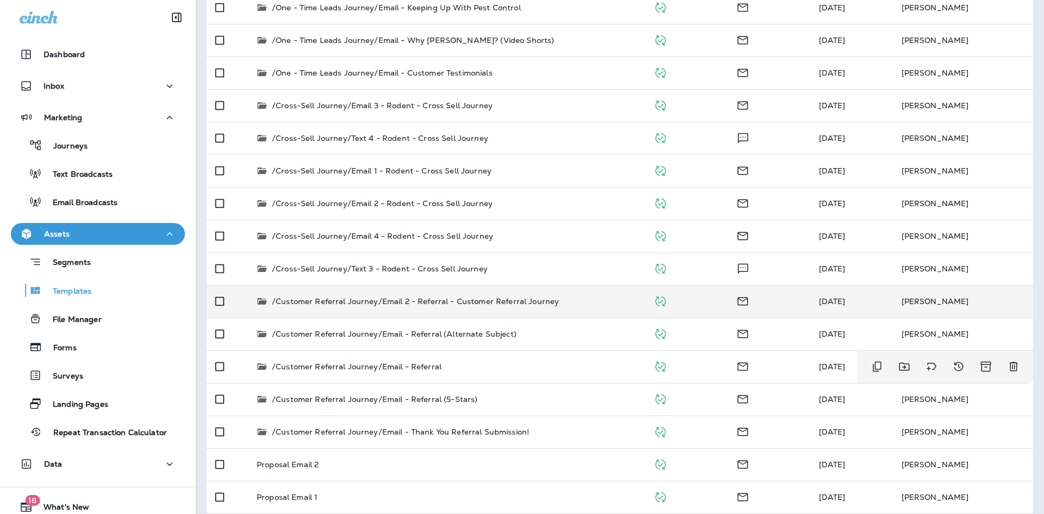
scroll to position [238, 0]
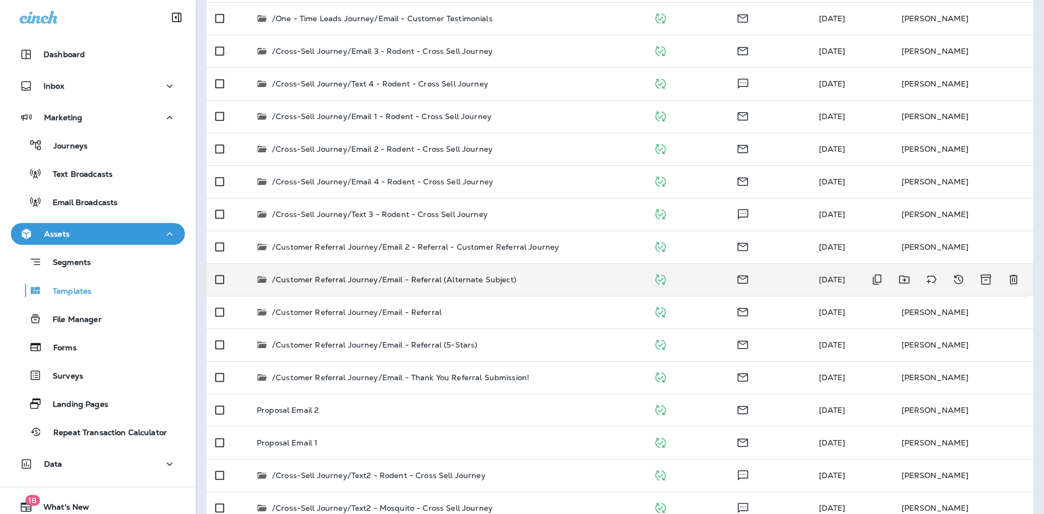
click at [525, 281] on div "/Customer Referral Journey/Email - Referral (Alternate Subject)" at bounding box center [447, 279] width 380 height 11
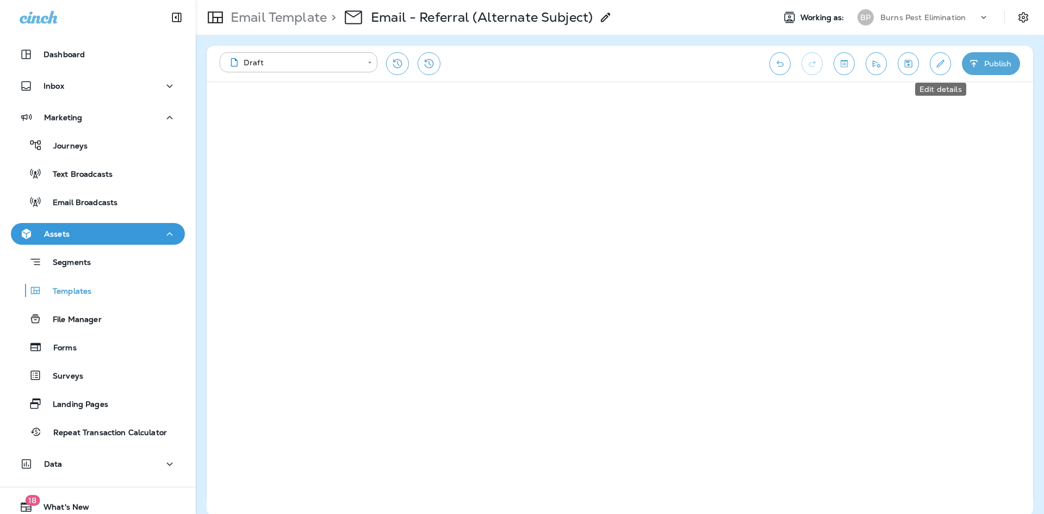
click at [937, 63] on icon "Edit details" at bounding box center [940, 63] width 11 height 11
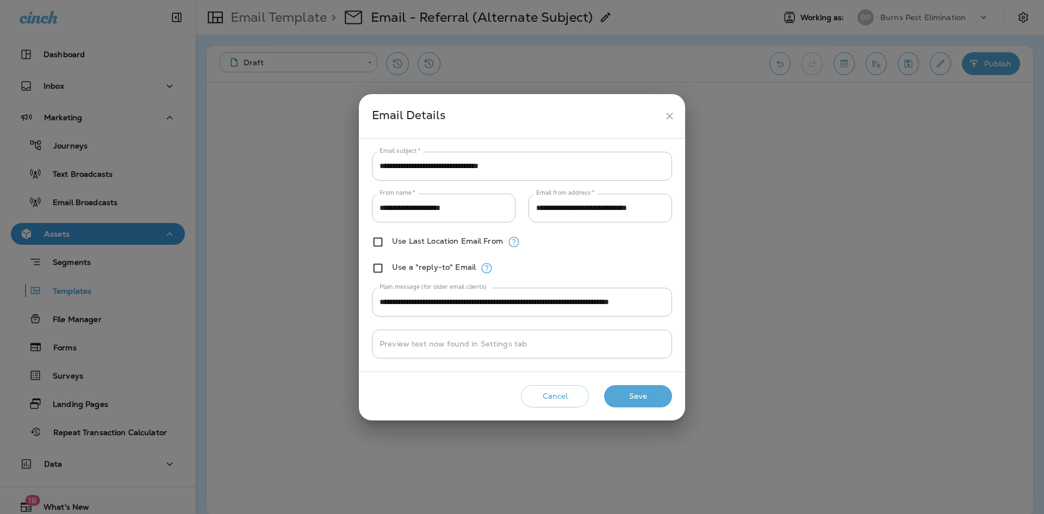
click at [671, 112] on icon "close" at bounding box center [669, 115] width 11 height 11
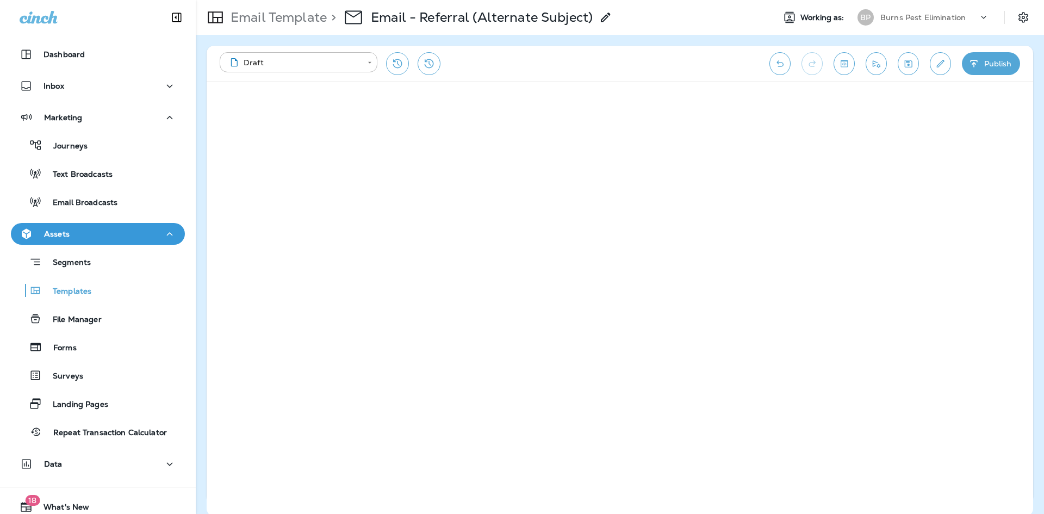
click at [297, 22] on p "Email Template" at bounding box center [276, 17] width 101 height 16
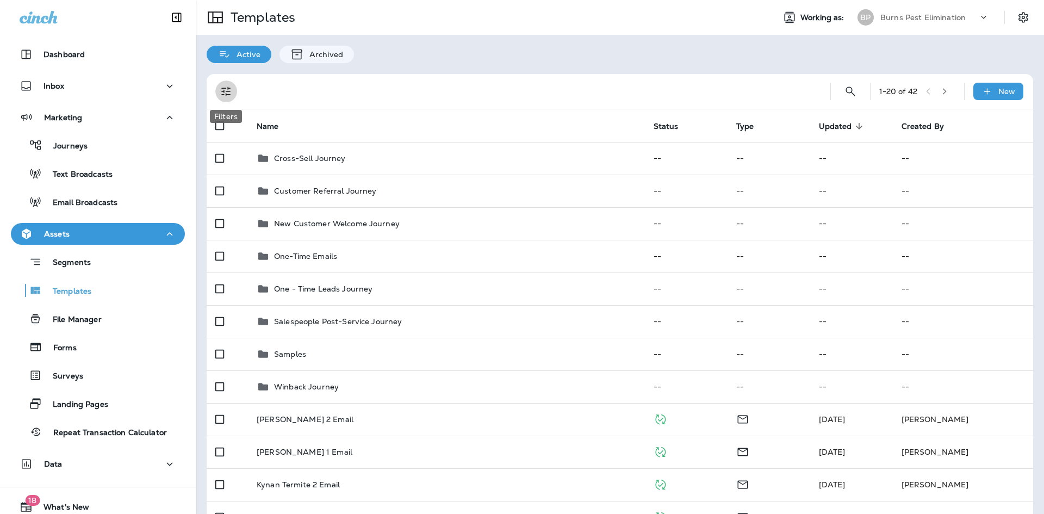
click at [228, 94] on icon "Filters" at bounding box center [226, 91] width 13 height 13
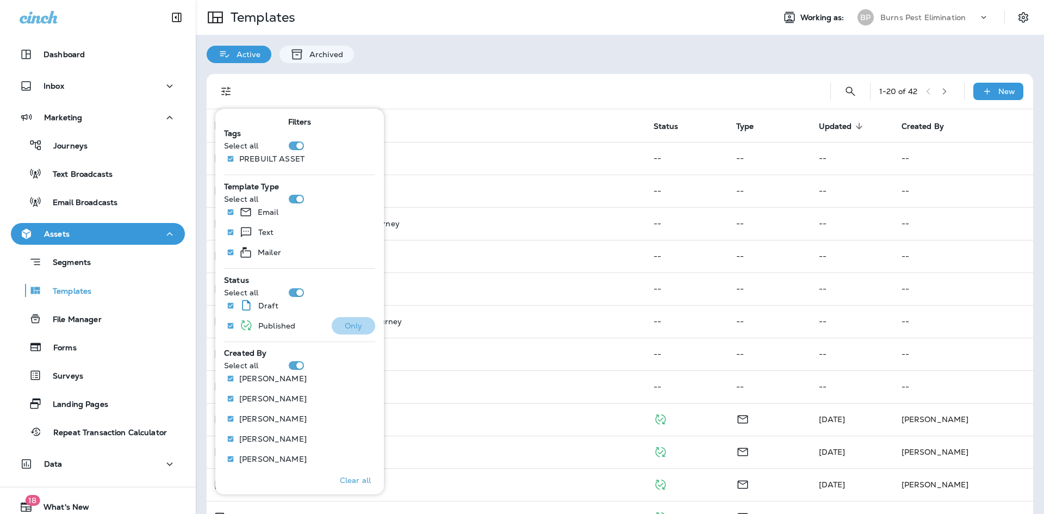
click at [345, 326] on p "Only" at bounding box center [354, 325] width 18 height 9
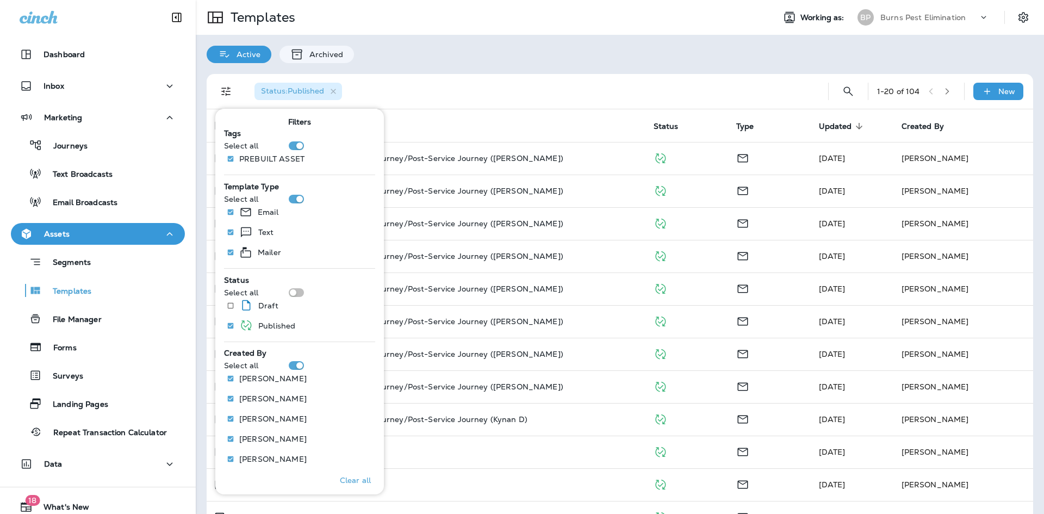
click at [491, 104] on div "Status : Published" at bounding box center [528, 91] width 565 height 35
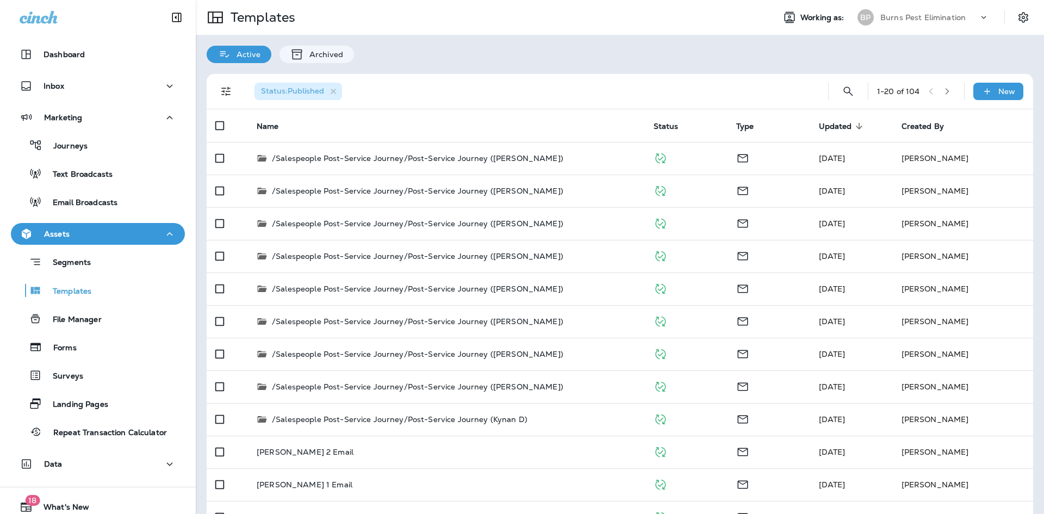
click at [944, 90] on icon "button" at bounding box center [948, 92] width 8 height 8
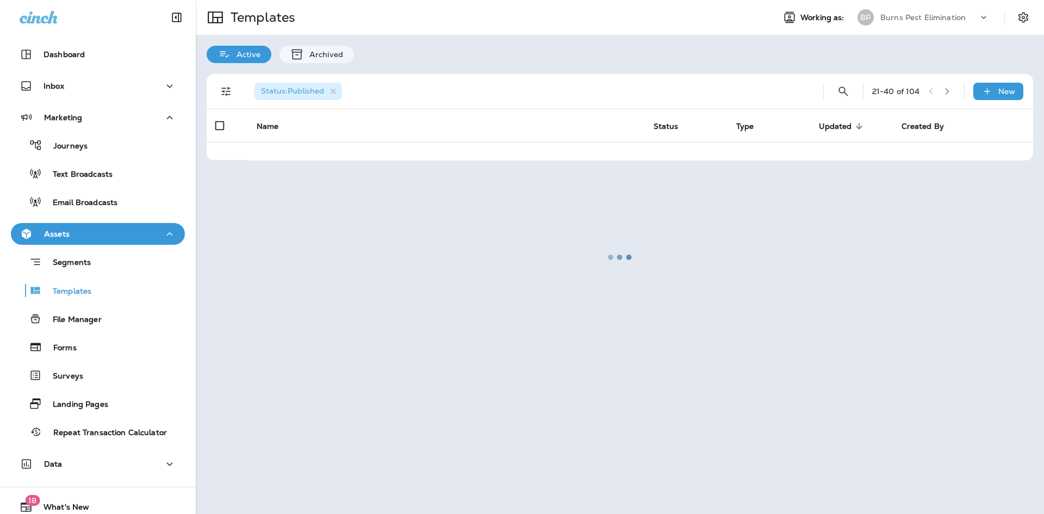
click at [943, 90] on div at bounding box center [620, 257] width 846 height 512
click at [942, 92] on div at bounding box center [620, 257] width 846 height 512
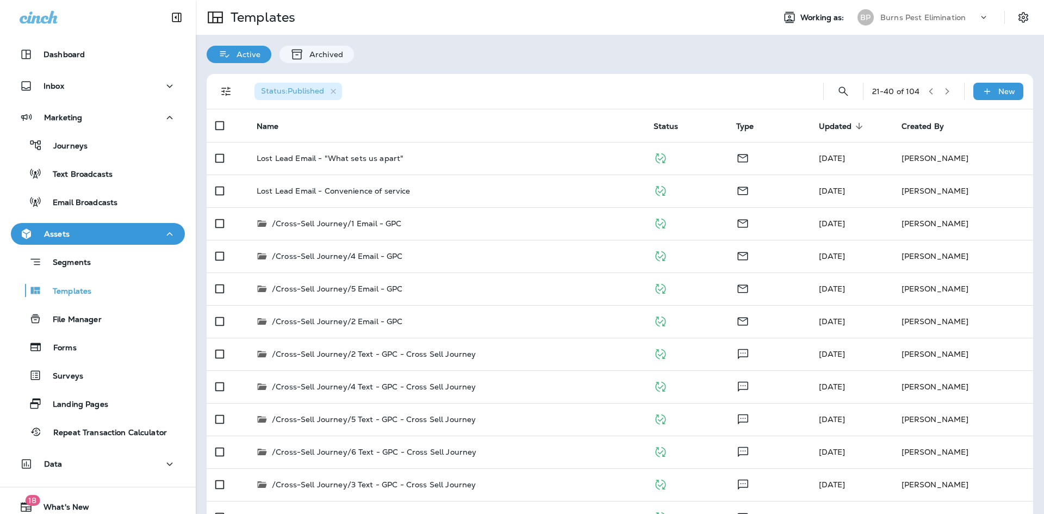
click at [946, 92] on button "button" at bounding box center [947, 91] width 16 height 16
click at [945, 90] on button "button" at bounding box center [947, 91] width 16 height 16
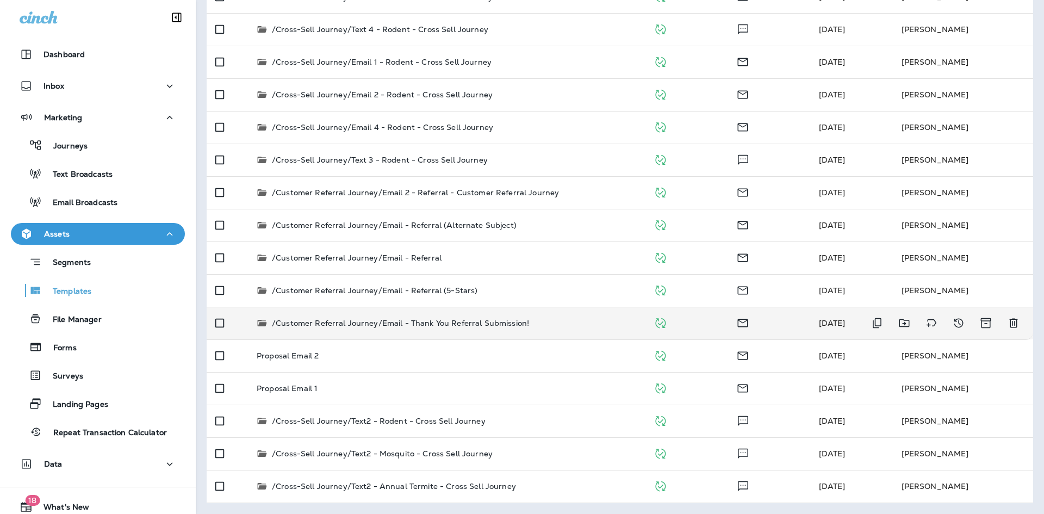
scroll to position [238, 0]
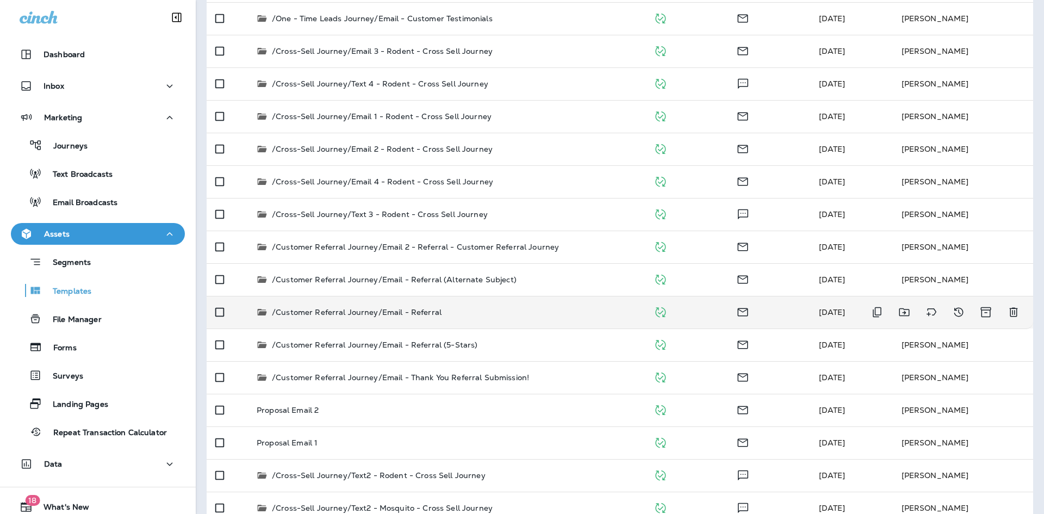
click at [436, 317] on p "/Customer Referral Journey/Email - Referral" at bounding box center [357, 312] width 170 height 11
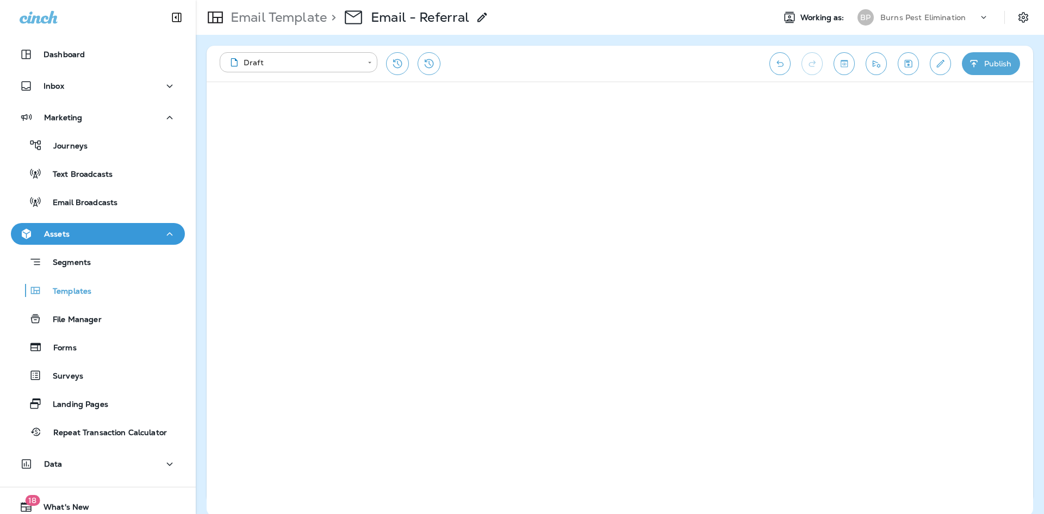
click at [284, 25] on p "Email Template" at bounding box center [276, 17] width 101 height 16
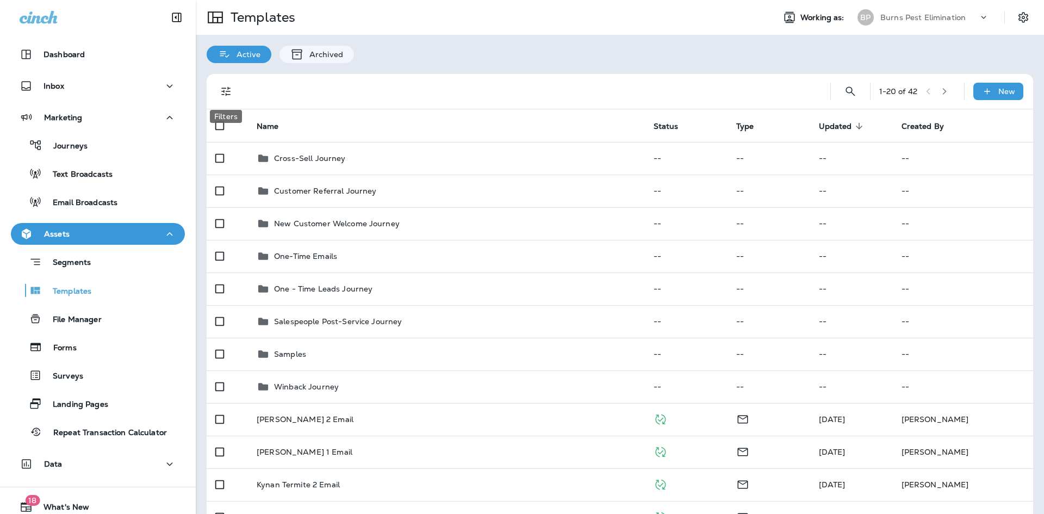
click at [224, 89] on icon "Filters" at bounding box center [225, 91] width 9 height 9
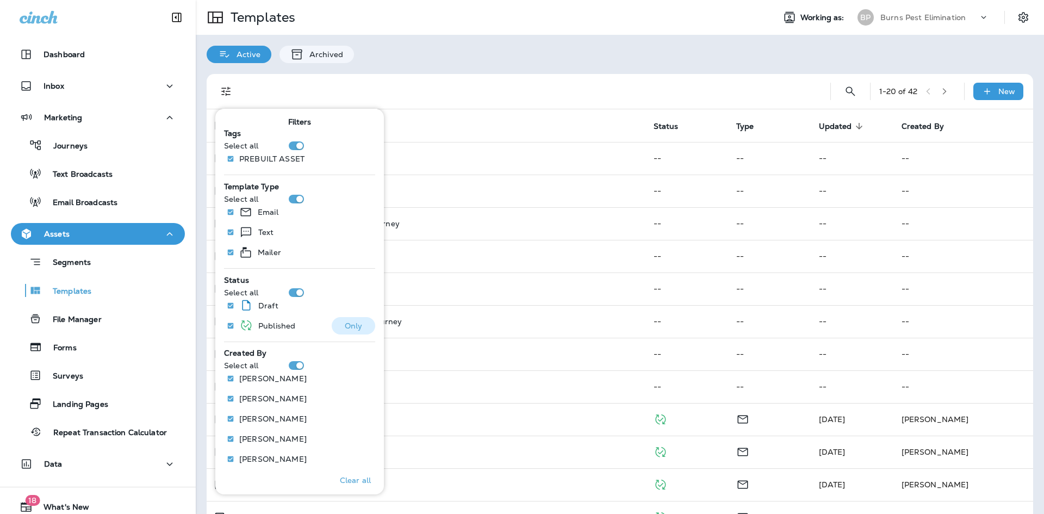
click at [348, 326] on p "Only" at bounding box center [354, 325] width 18 height 9
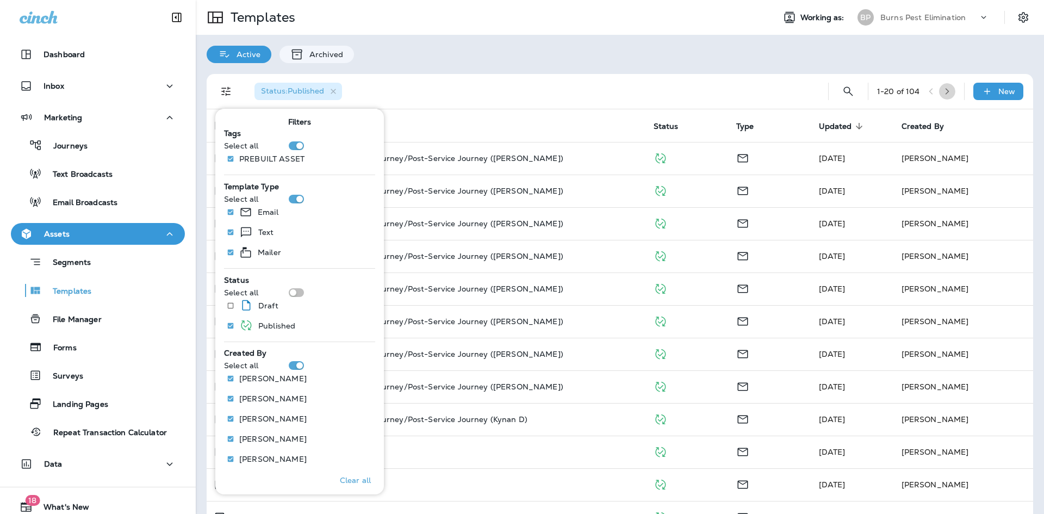
click at [945, 92] on button "button" at bounding box center [947, 91] width 16 height 16
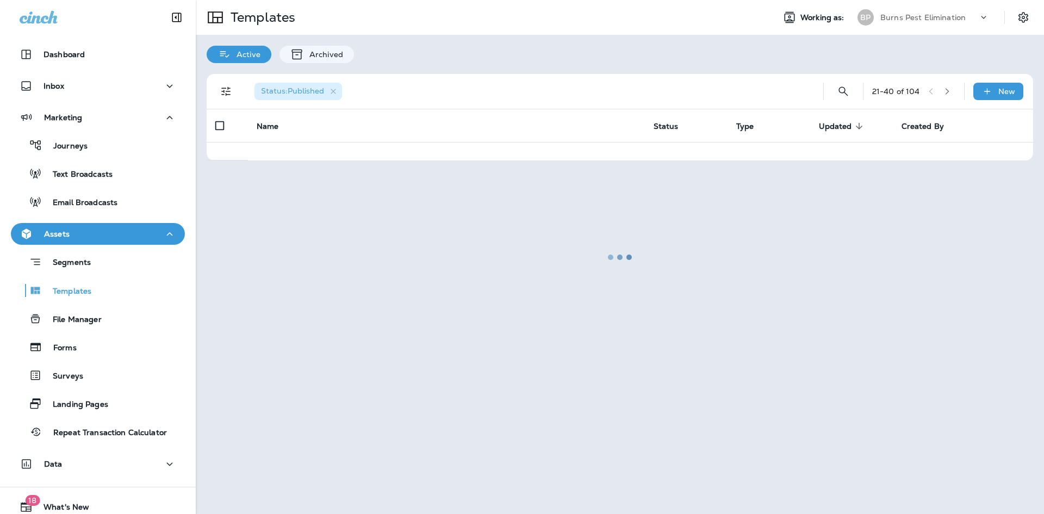
click at [945, 92] on div at bounding box center [620, 257] width 846 height 512
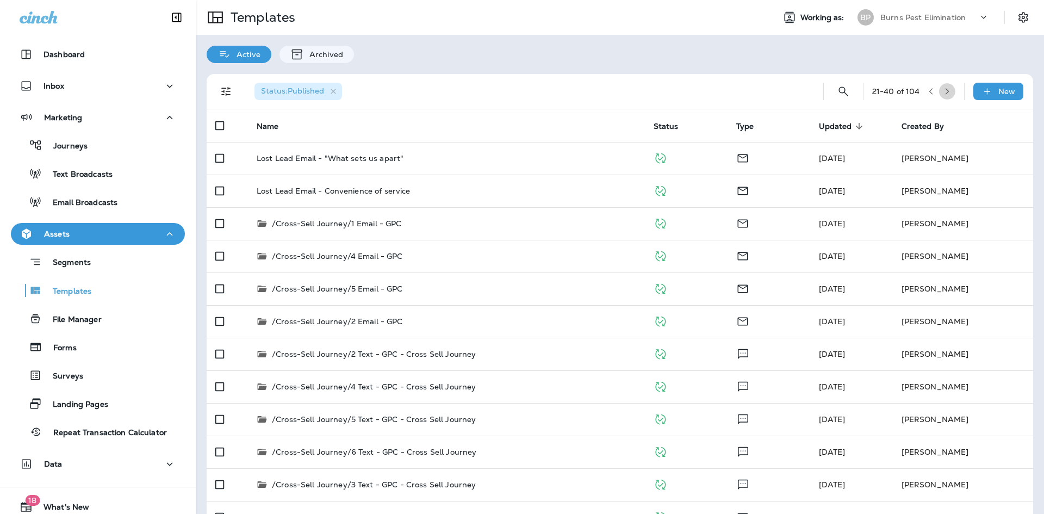
click at [944, 92] on button "button" at bounding box center [947, 91] width 16 height 16
click at [944, 90] on icon "button" at bounding box center [948, 92] width 8 height 8
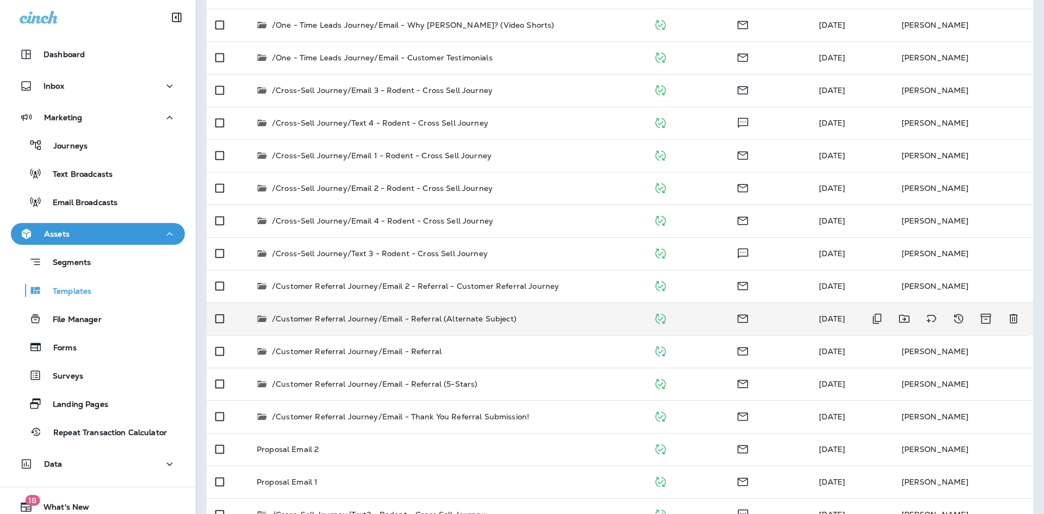
scroll to position [292, 0]
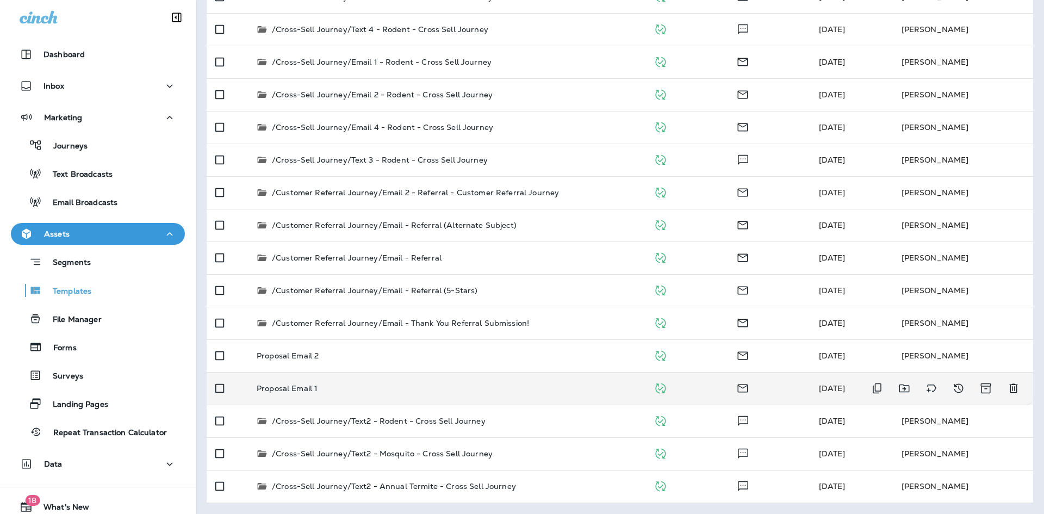
click at [340, 395] on td "Proposal Email 1" at bounding box center [446, 388] width 397 height 33
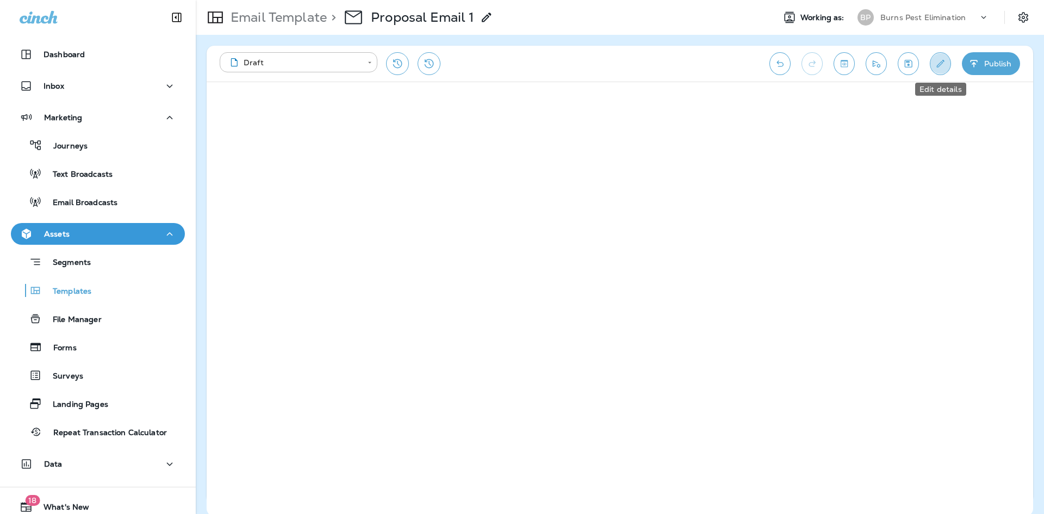
click at [950, 69] on button "Edit details" at bounding box center [940, 63] width 21 height 23
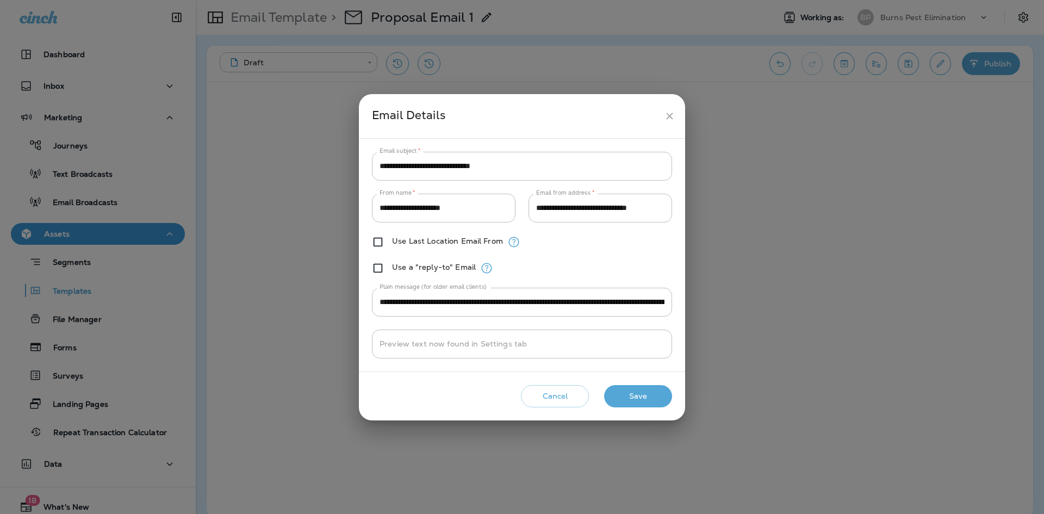
click at [669, 108] on button "close" at bounding box center [670, 116] width 20 height 20
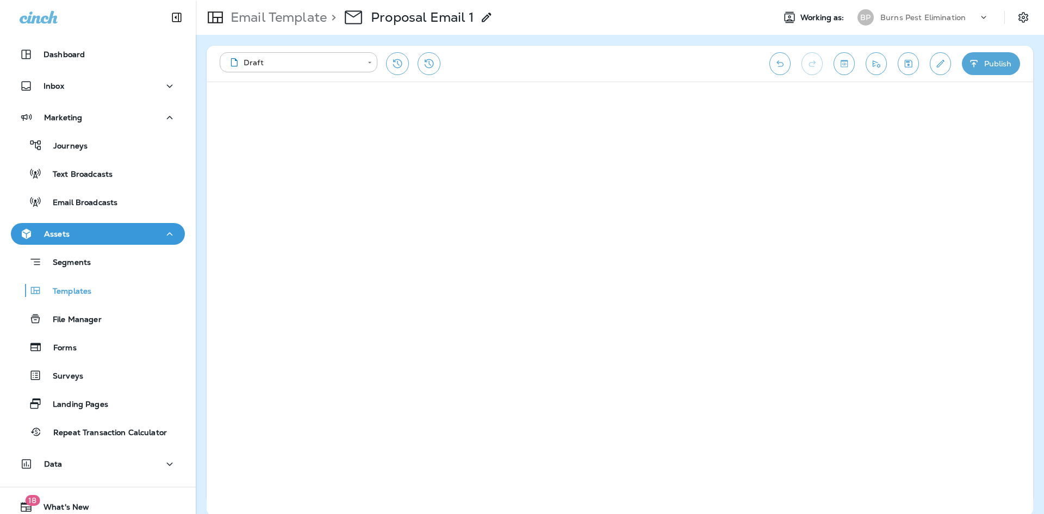
click at [232, 20] on p "Email Template" at bounding box center [276, 17] width 101 height 16
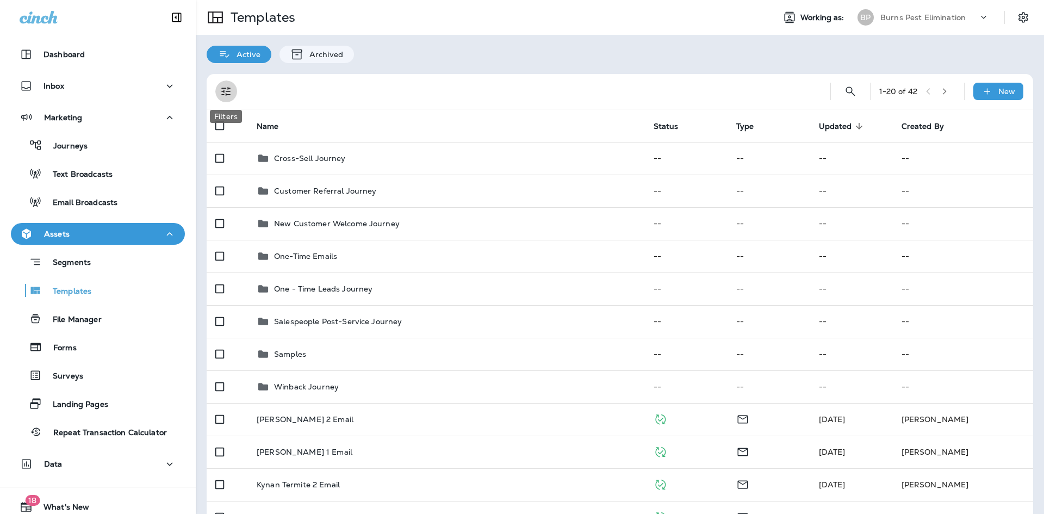
click at [236, 94] on button "Filters" at bounding box center [226, 92] width 22 height 22
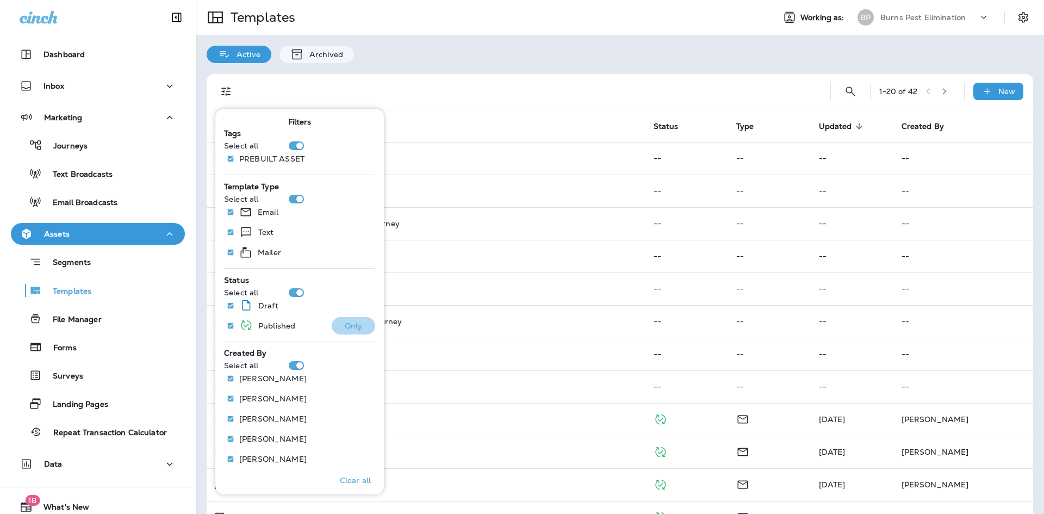
click at [335, 325] on button "Only" at bounding box center [354, 325] width 44 height 17
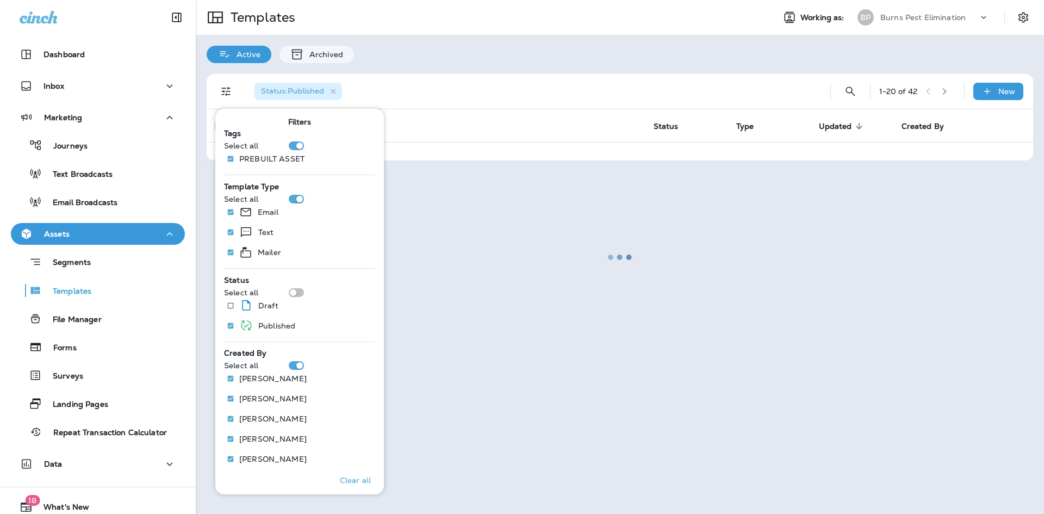
click at [583, 96] on div at bounding box center [620, 257] width 846 height 512
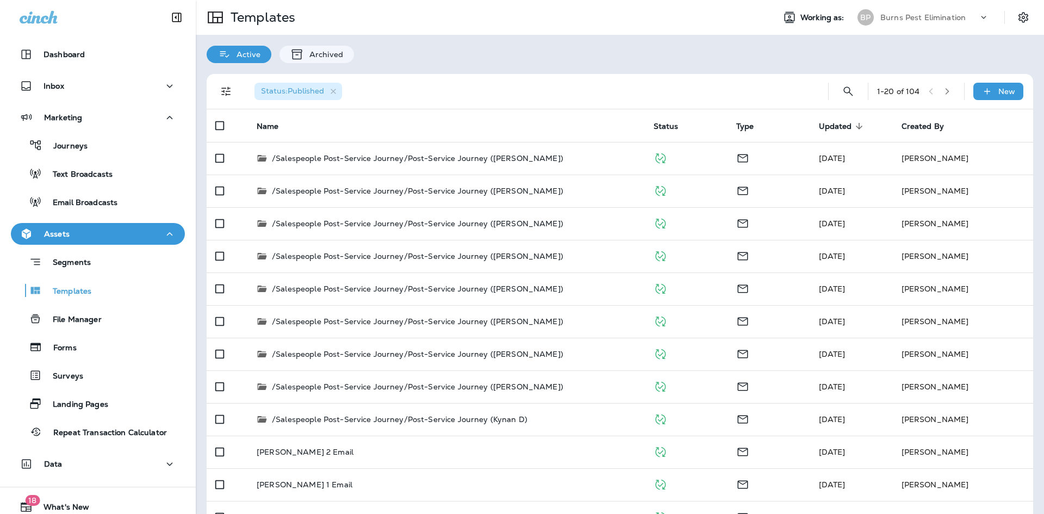
click at [944, 94] on icon "button" at bounding box center [948, 92] width 8 height 8
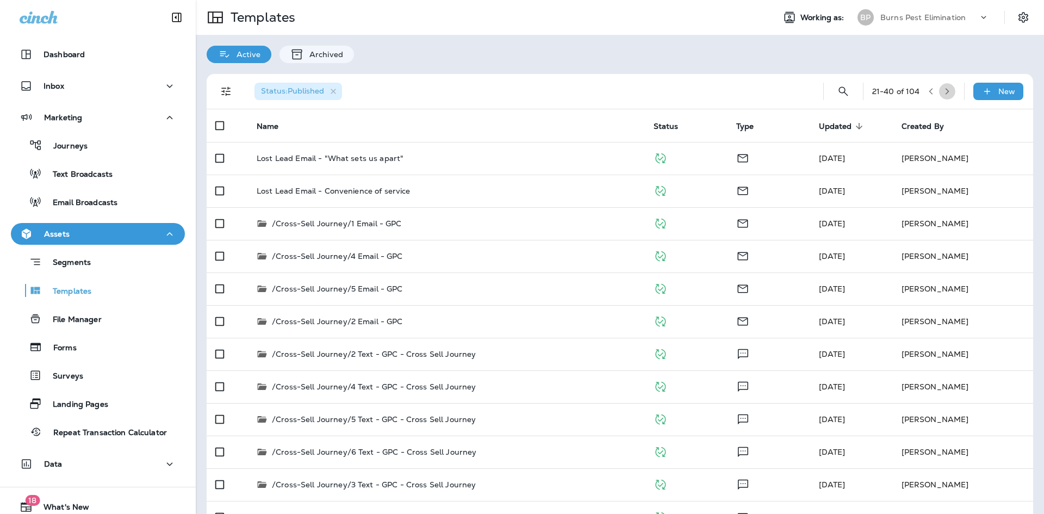
click at [944, 94] on icon "button" at bounding box center [948, 92] width 8 height 8
click at [944, 92] on icon "button" at bounding box center [948, 92] width 8 height 8
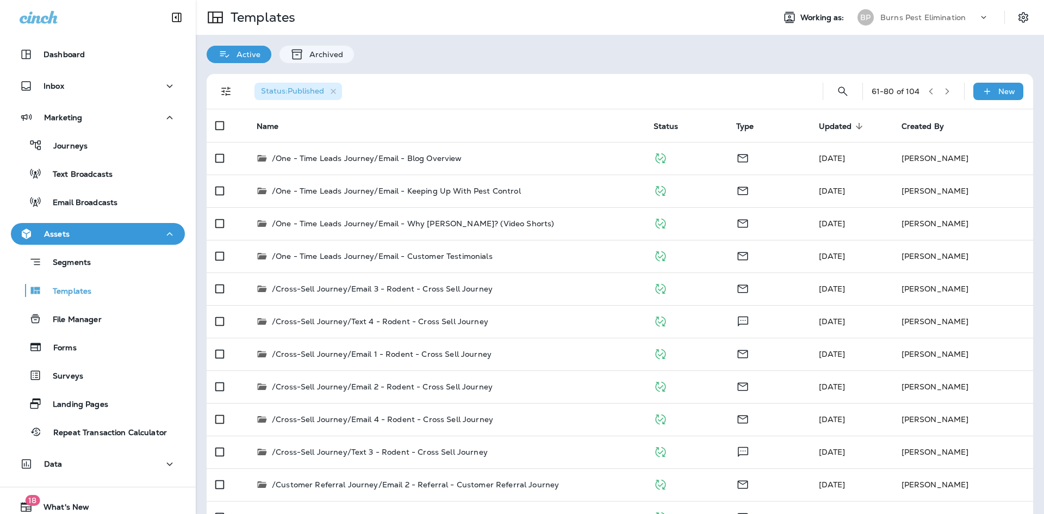
click at [944, 94] on icon "button" at bounding box center [948, 92] width 8 height 8
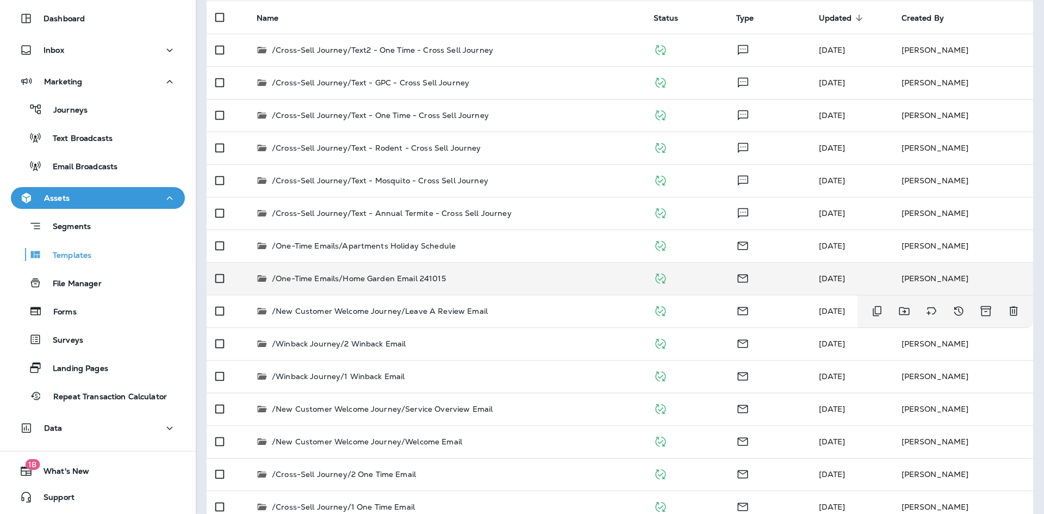
scroll to position [75, 0]
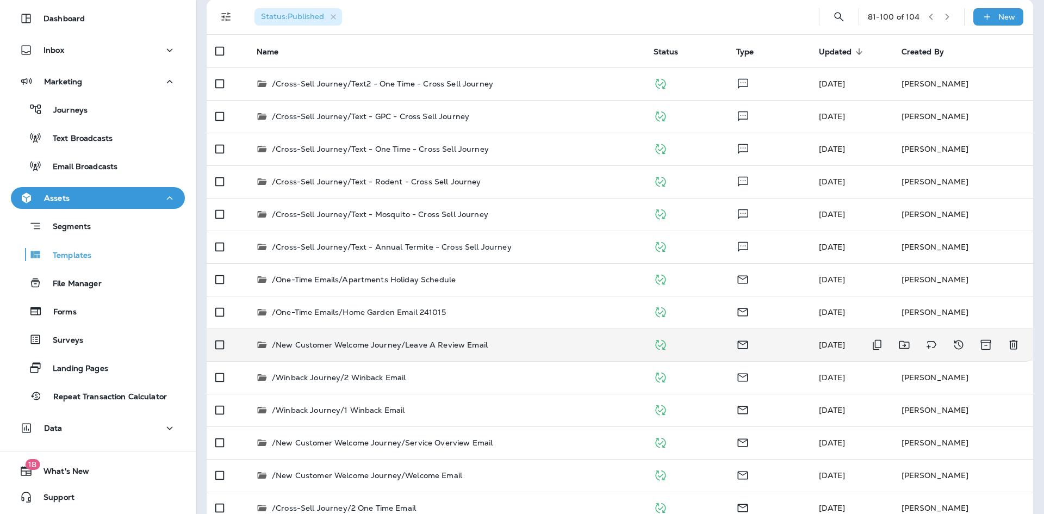
click at [459, 349] on p "/New Customer Welcome Journey/Leave A Review Email" at bounding box center [380, 344] width 216 height 11
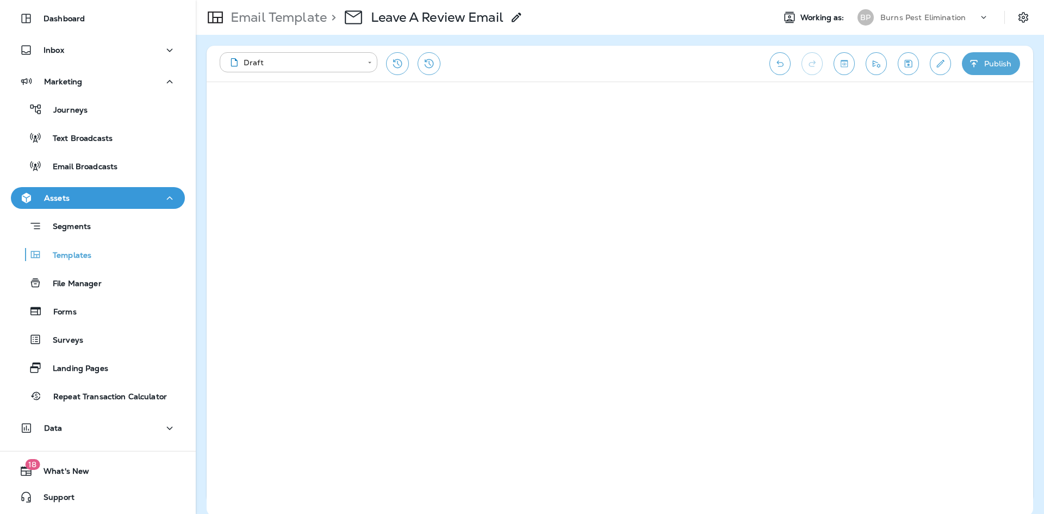
click at [940, 60] on icon "Edit details" at bounding box center [940, 63] width 11 height 11
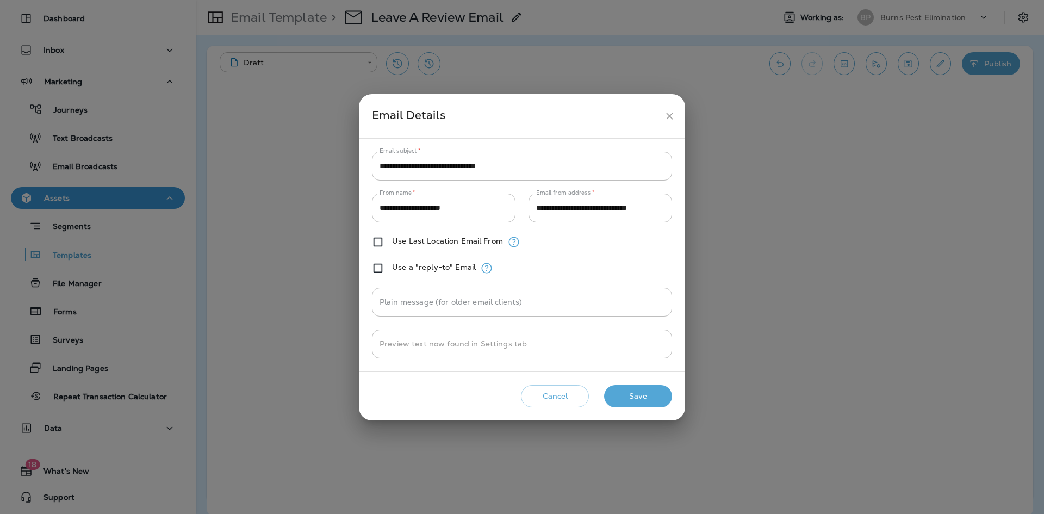
click at [680, 113] on h2 "Email Details" at bounding box center [522, 116] width 326 height 44
click at [673, 115] on icon "close" at bounding box center [669, 115] width 11 height 11
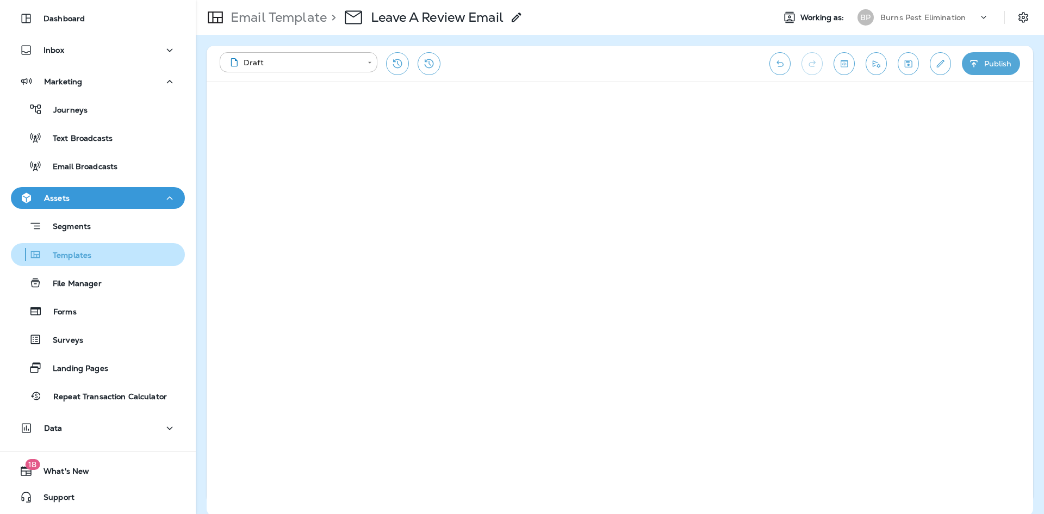
click at [138, 258] on div "Templates" at bounding box center [97, 254] width 165 height 16
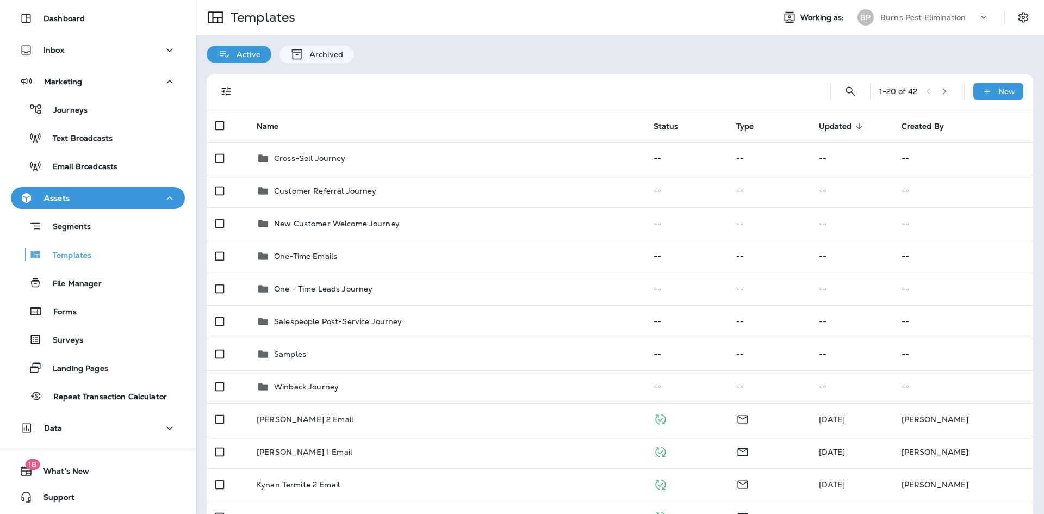
click at [229, 89] on icon "Filters" at bounding box center [225, 91] width 9 height 9
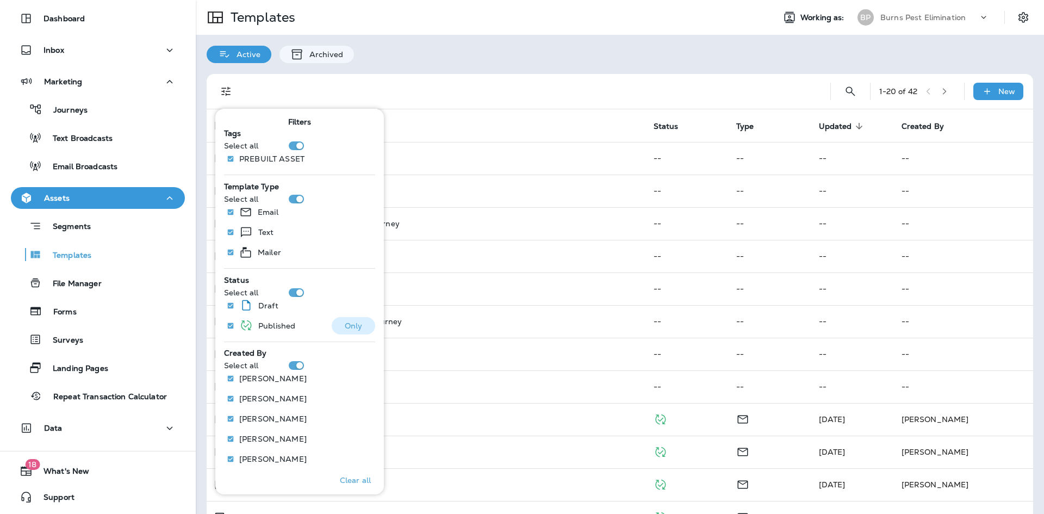
click at [360, 330] on button "Only" at bounding box center [354, 325] width 44 height 17
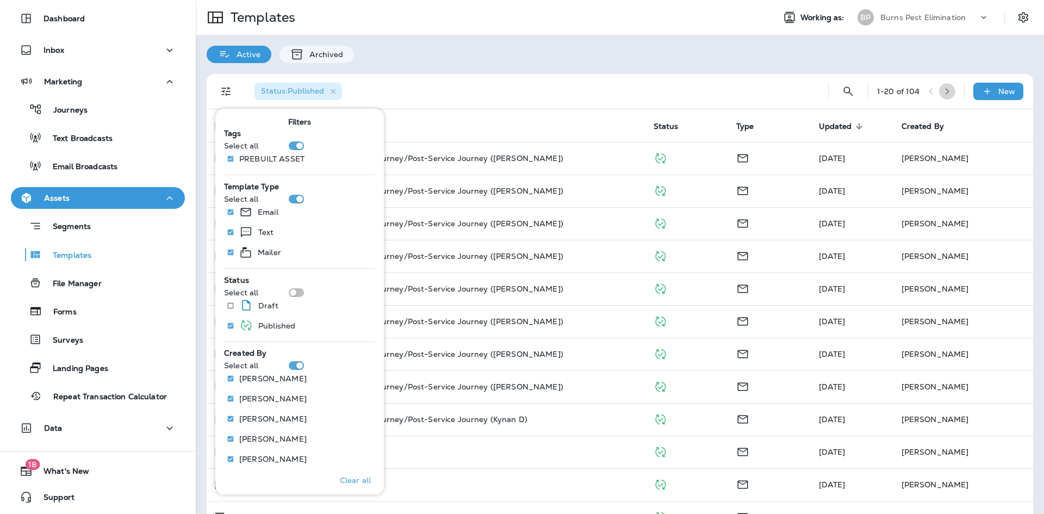
click at [939, 93] on button "button" at bounding box center [947, 91] width 16 height 16
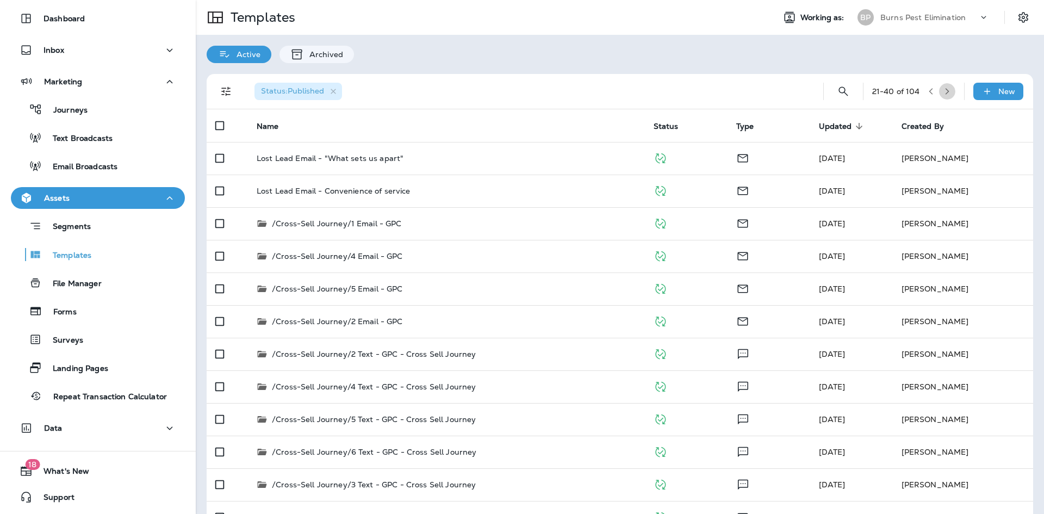
click at [944, 93] on icon "button" at bounding box center [948, 92] width 8 height 8
click at [944, 92] on icon "button" at bounding box center [948, 92] width 8 height 8
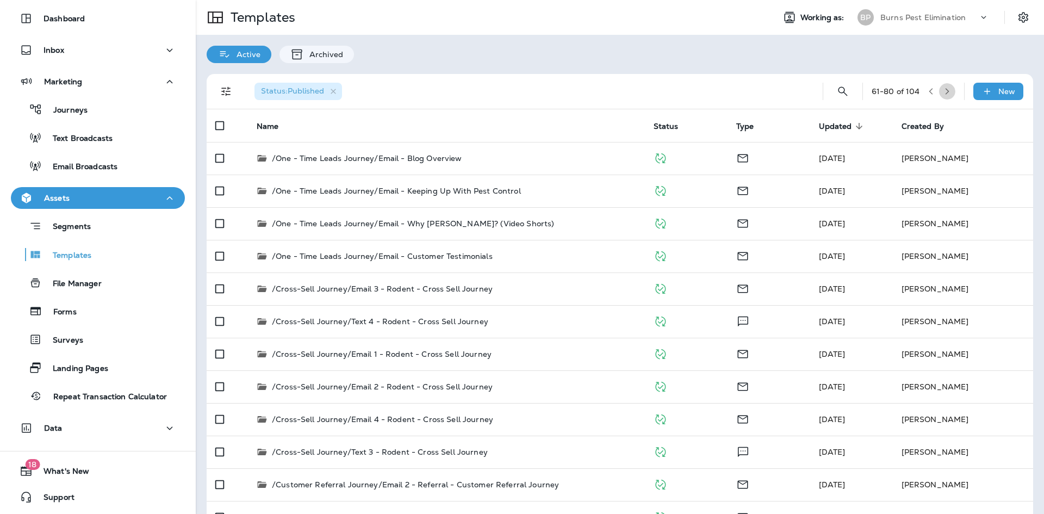
click at [944, 92] on button "button" at bounding box center [947, 91] width 16 height 16
click at [948, 93] on button "button" at bounding box center [947, 91] width 16 height 16
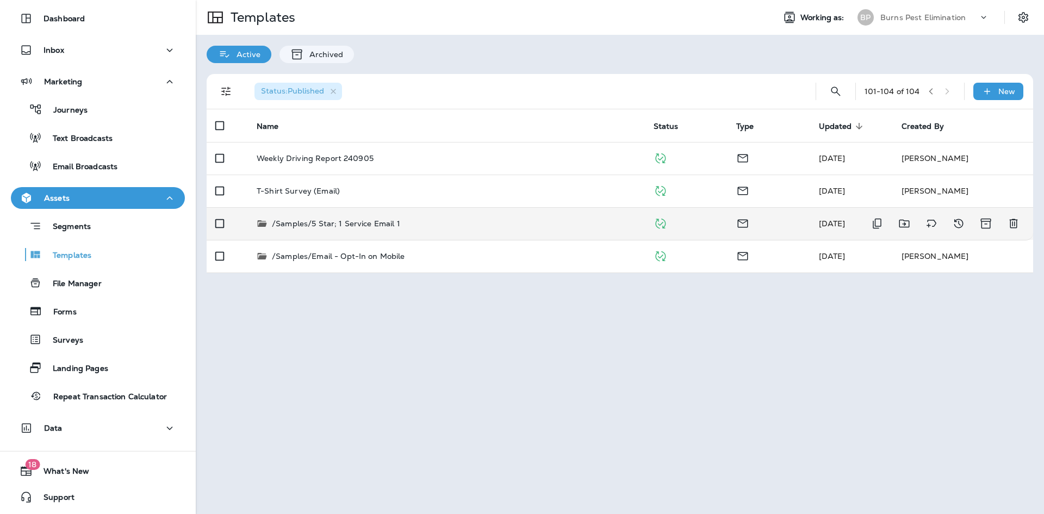
click at [364, 223] on p "/Samples/5 Star; 1 Service Email 1" at bounding box center [336, 223] width 128 height 11
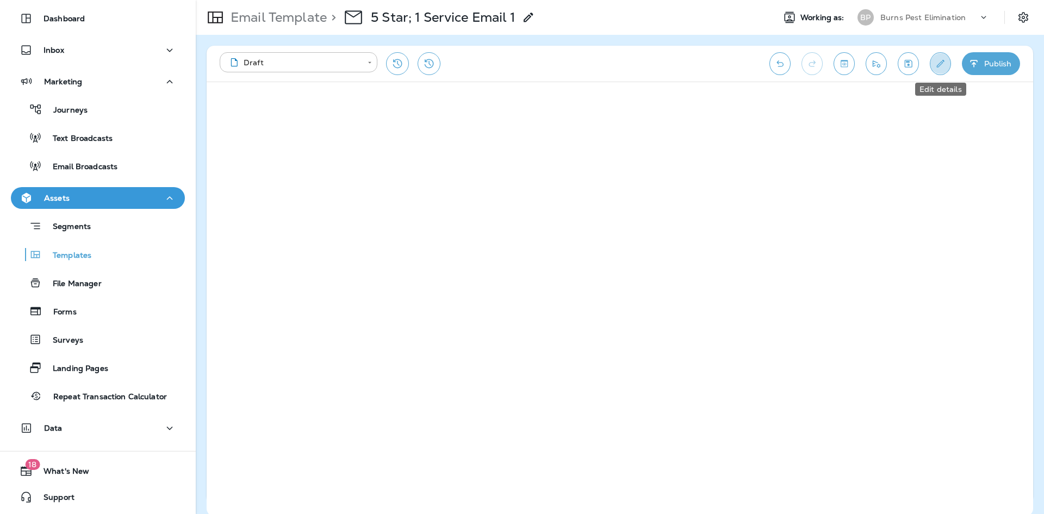
click at [946, 65] on button "Edit details" at bounding box center [940, 63] width 21 height 23
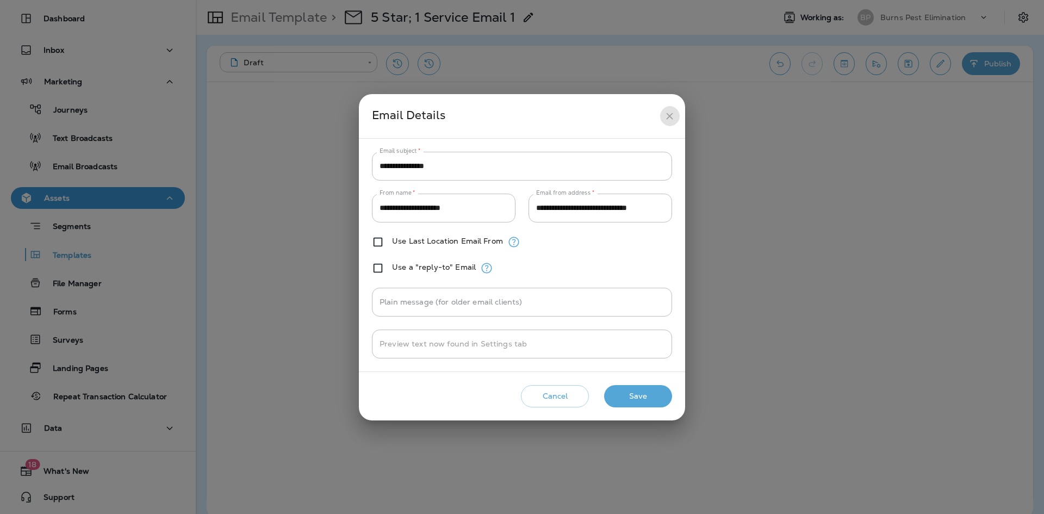
click at [668, 113] on icon "close" at bounding box center [669, 115] width 11 height 11
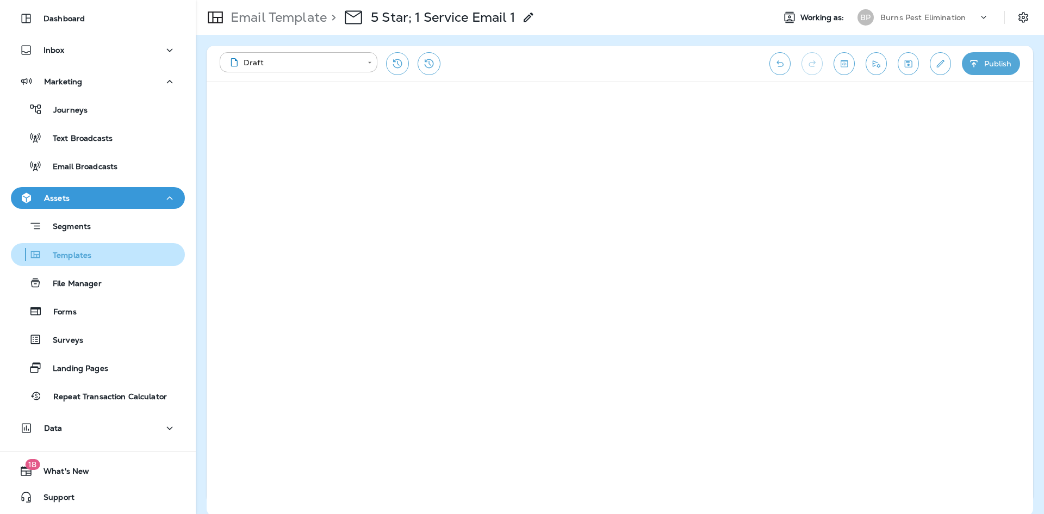
click at [117, 258] on div "Templates" at bounding box center [97, 254] width 165 height 16
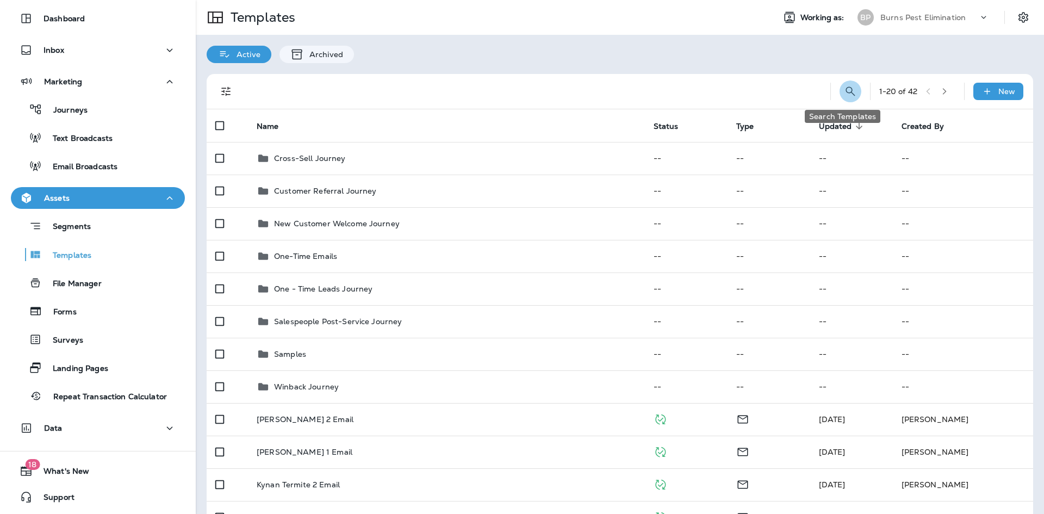
click at [845, 89] on icon "Search Templates" at bounding box center [850, 91] width 13 height 13
click at [773, 89] on input "text" at bounding box center [802, 90] width 97 height 29
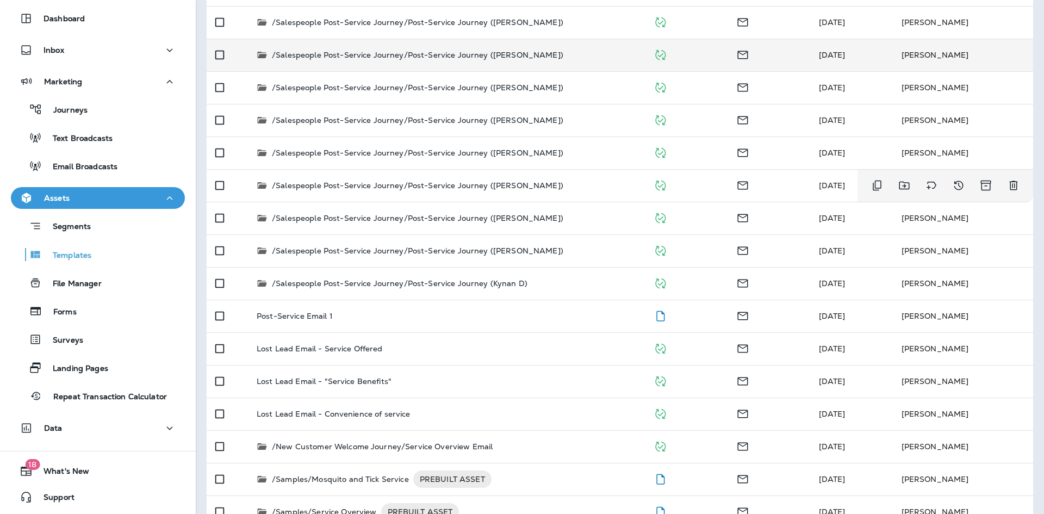
scroll to position [54, 0]
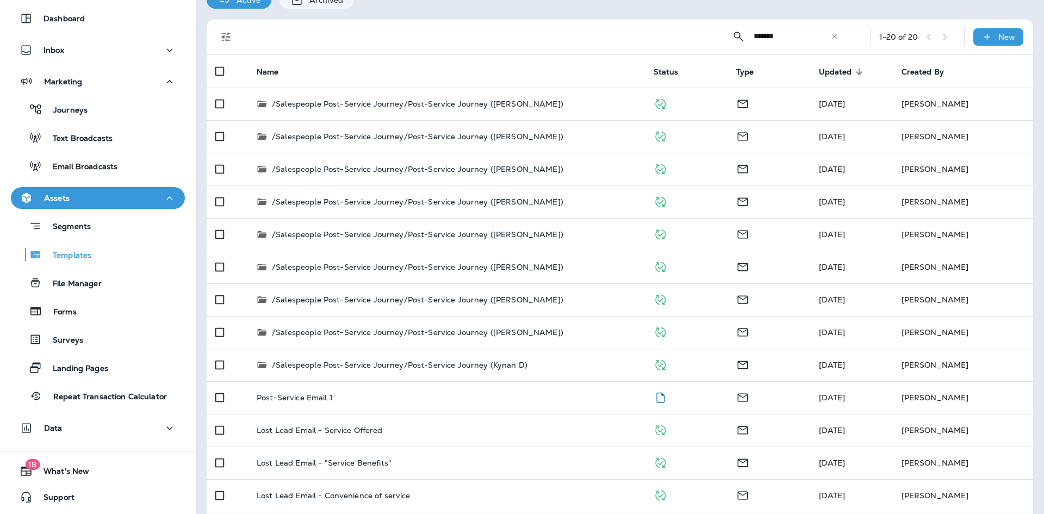
type input "*******"
click at [234, 39] on button "Filters" at bounding box center [226, 37] width 22 height 22
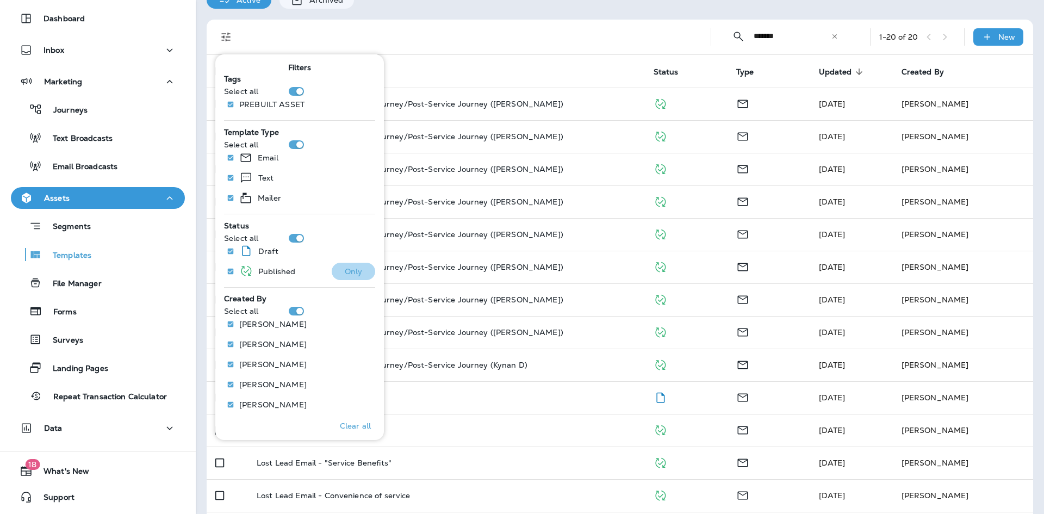
click at [338, 276] on button "Only" at bounding box center [354, 271] width 44 height 17
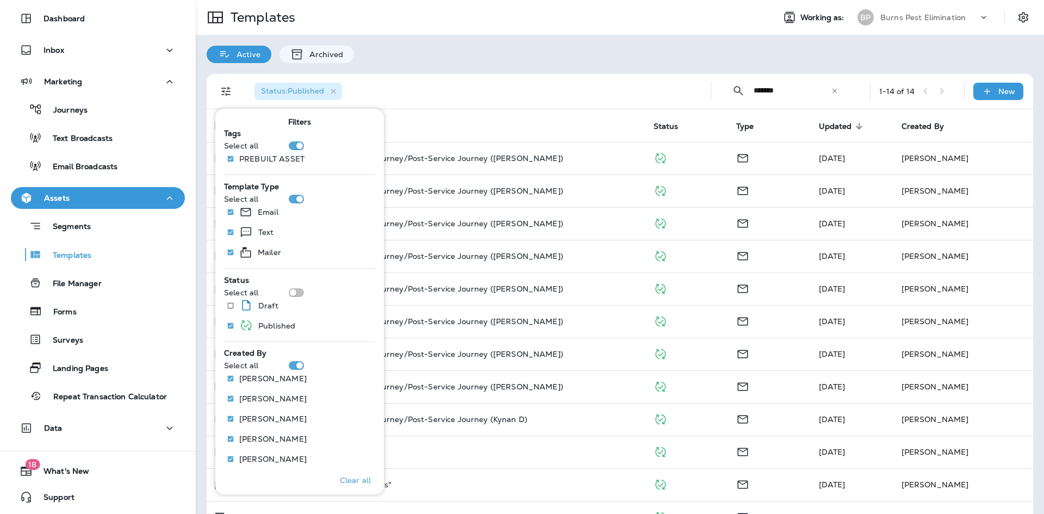
click at [468, 65] on div "Status : Published ​ ******* ​ ​ 1 - 14 of 14 New Name Status Type Updated sort…" at bounding box center [620, 336] width 849 height 547
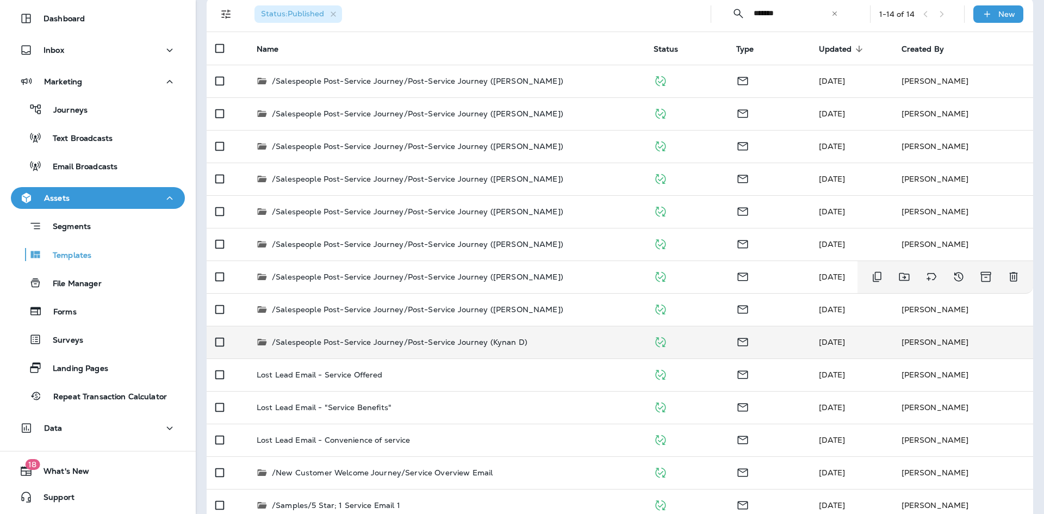
scroll to position [96, 0]
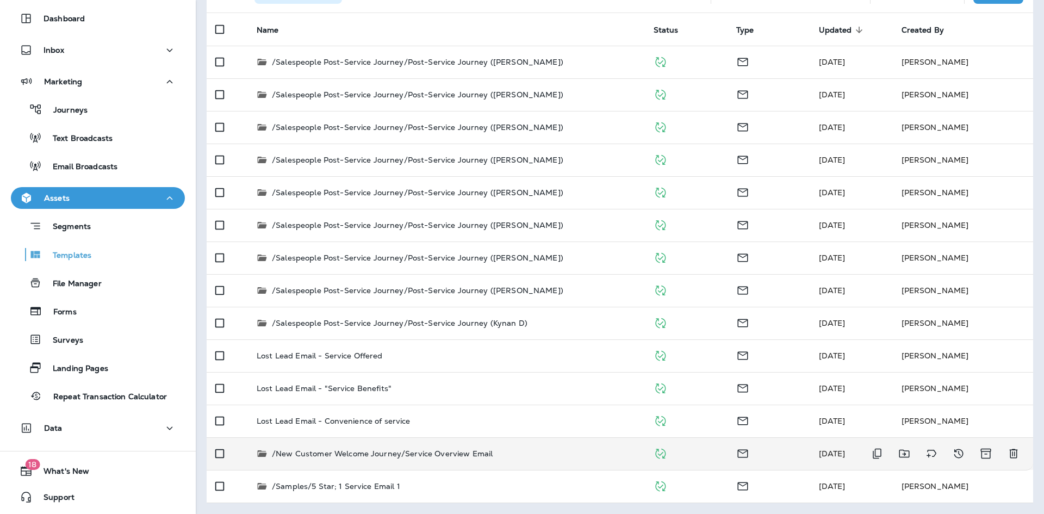
click at [420, 453] on p "/New Customer Welcome Journey/Service Overview Email" at bounding box center [382, 453] width 221 height 11
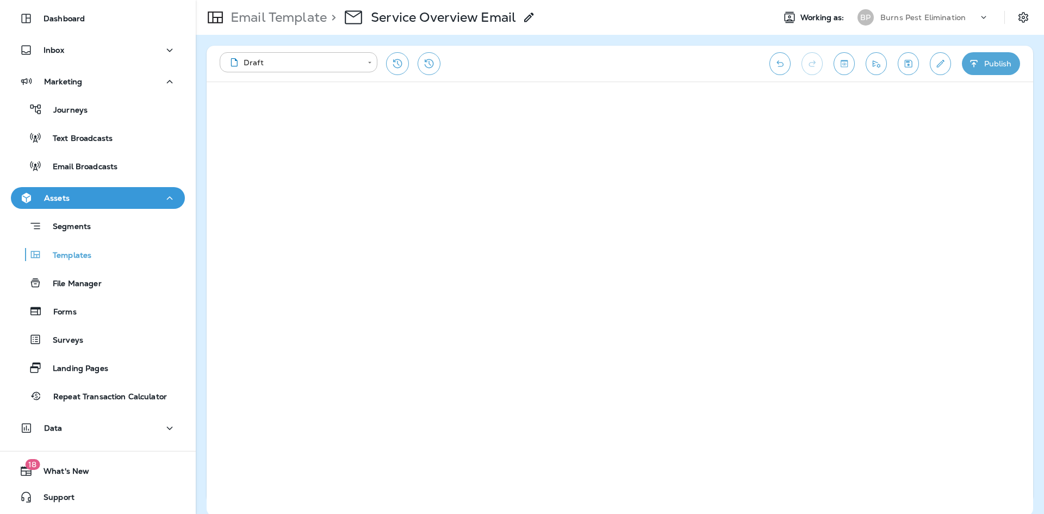
click at [948, 64] on button "Edit details" at bounding box center [940, 63] width 21 height 23
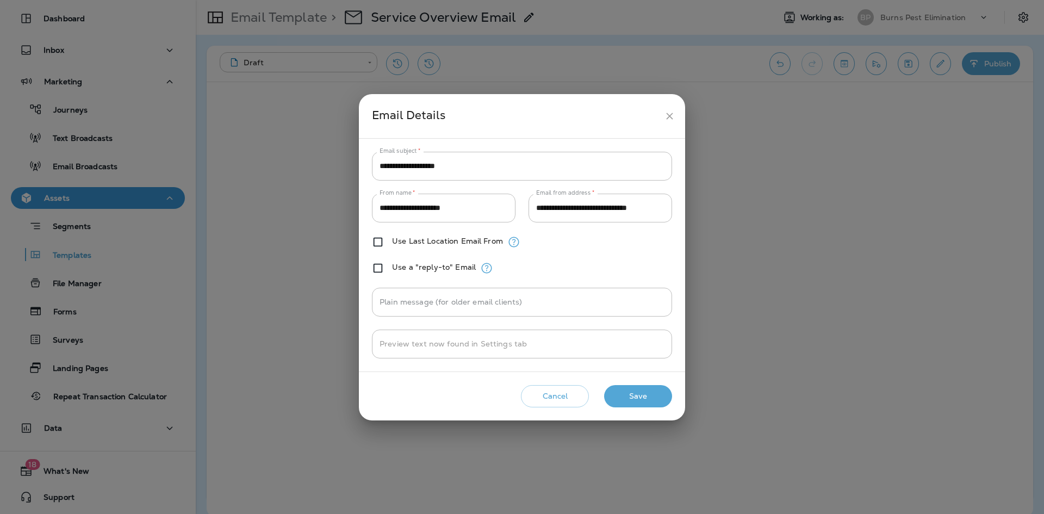
click at [665, 127] on h2 "Email Details" at bounding box center [522, 116] width 326 height 44
click at [669, 123] on button "close" at bounding box center [670, 116] width 20 height 20
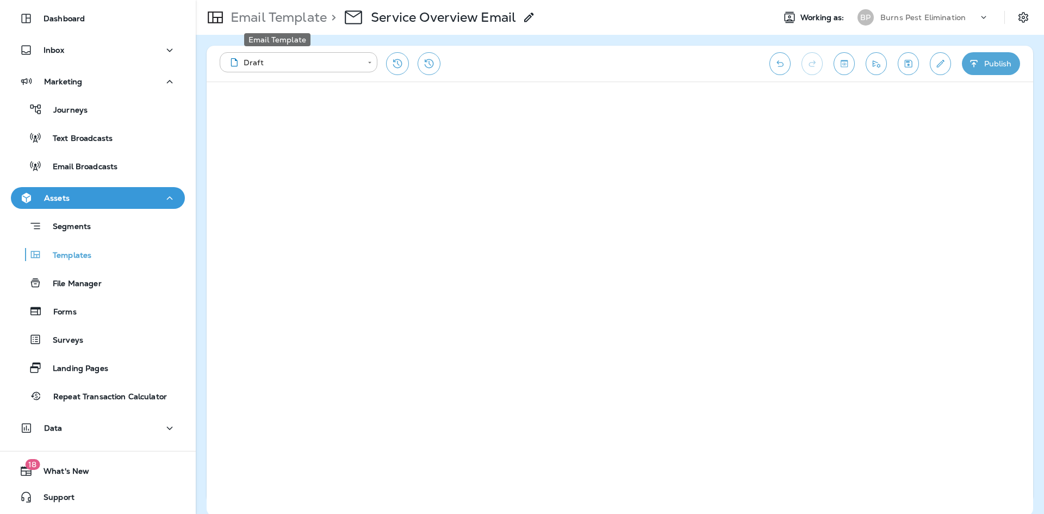
click at [260, 19] on p "Email Template" at bounding box center [276, 17] width 101 height 16
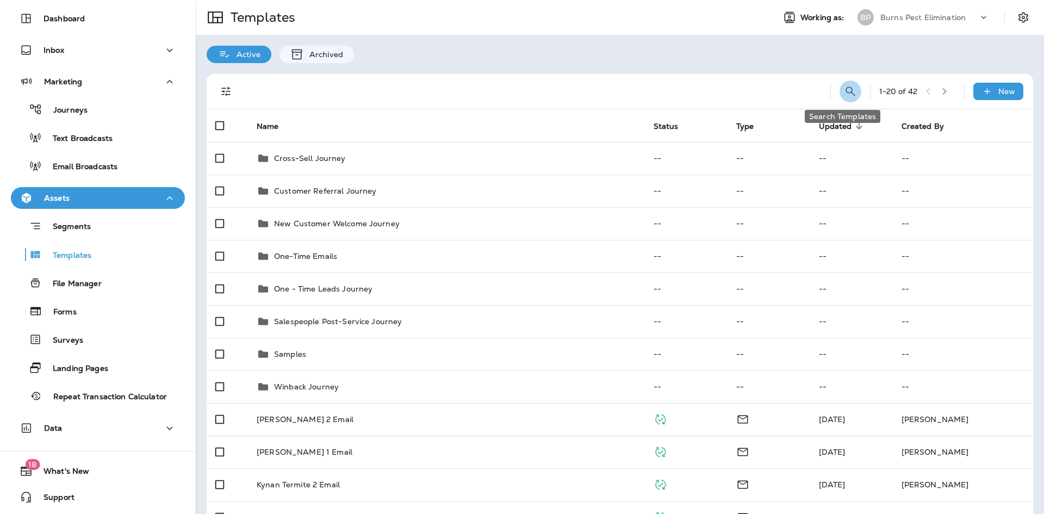
click at [844, 95] on icon "Search Templates" at bounding box center [850, 91] width 13 height 13
click at [781, 101] on input "text" at bounding box center [802, 90] width 97 height 29
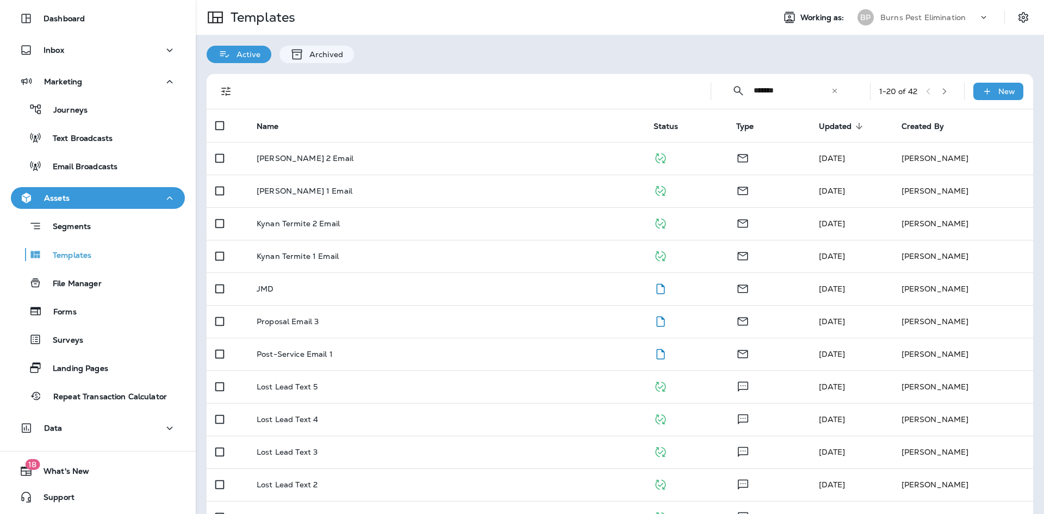
type input "*******"
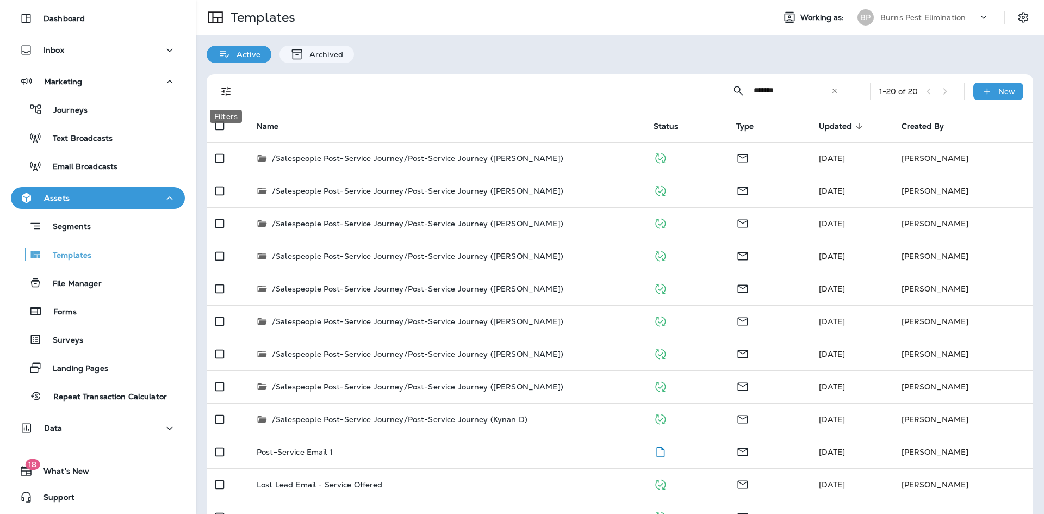
click at [222, 90] on icon "Filters" at bounding box center [226, 91] width 13 height 13
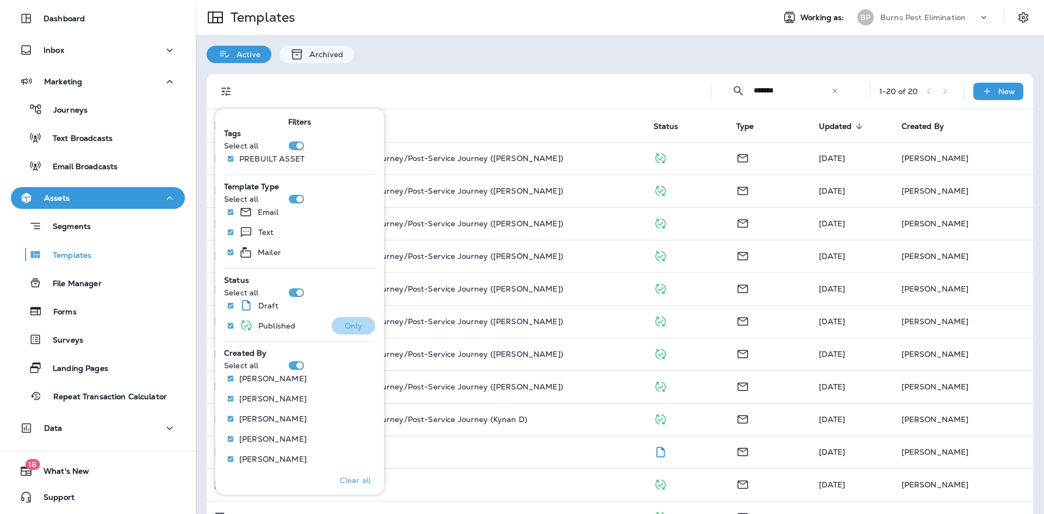
click at [334, 326] on button "Only" at bounding box center [354, 325] width 44 height 17
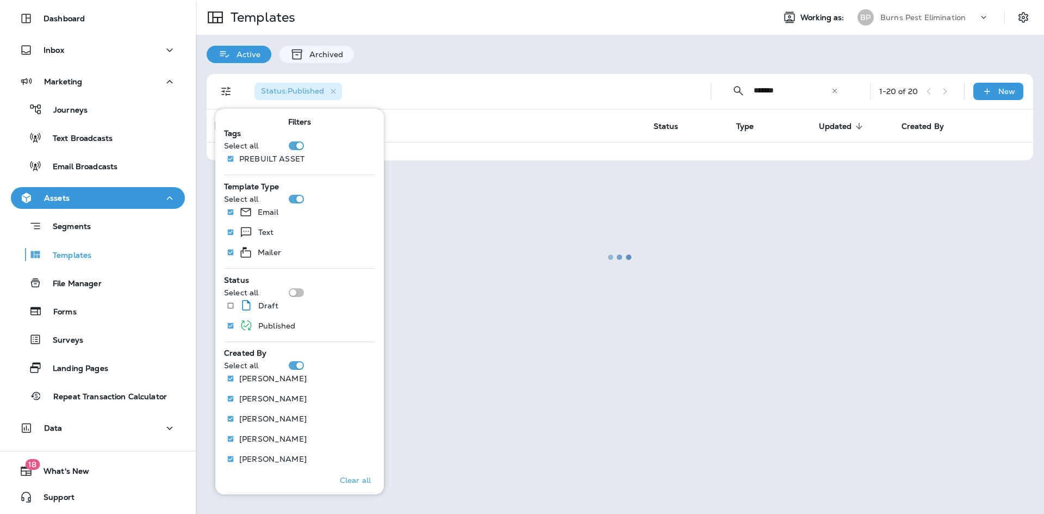
click at [543, 82] on div at bounding box center [620, 257] width 846 height 512
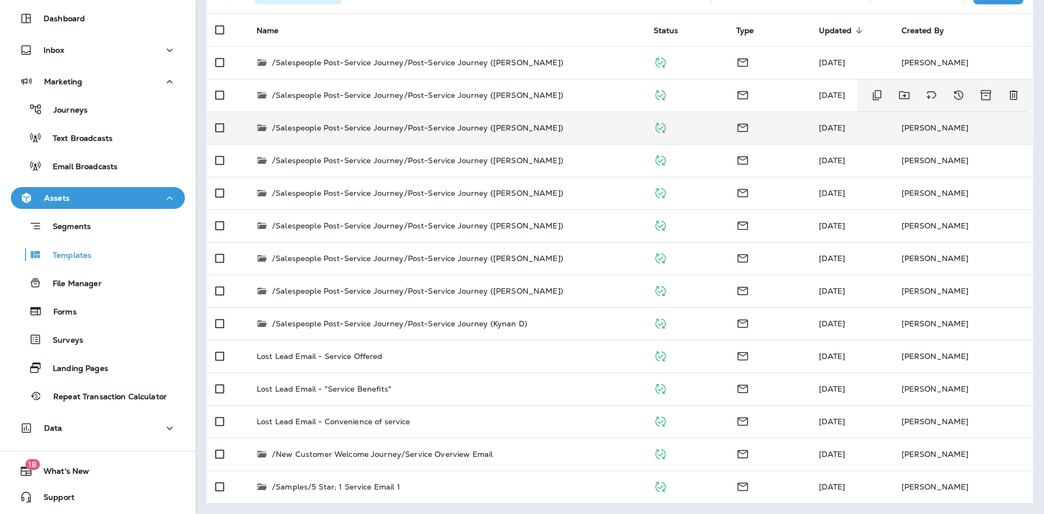
scroll to position [96, 0]
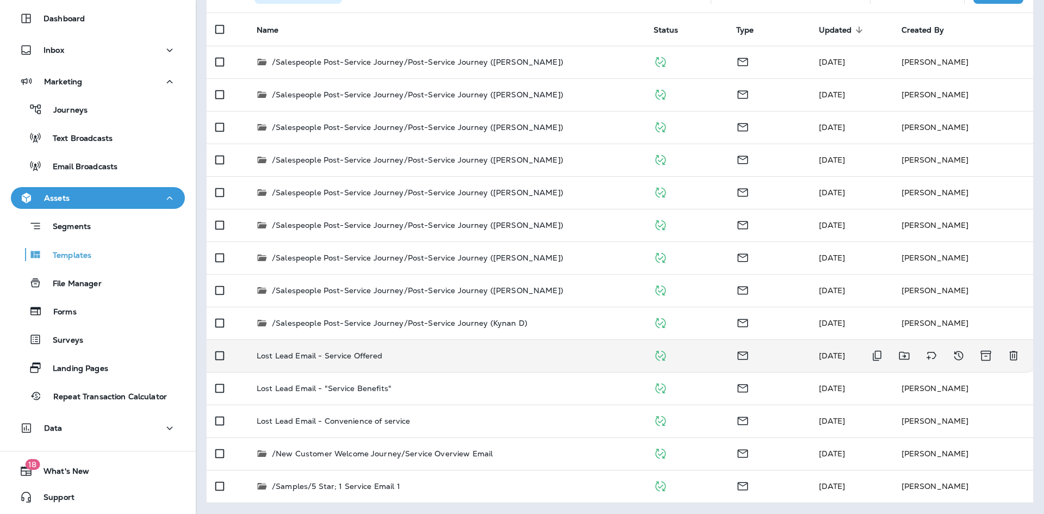
click at [427, 356] on div "Lost Lead Email - Service Offered" at bounding box center [447, 355] width 380 height 9
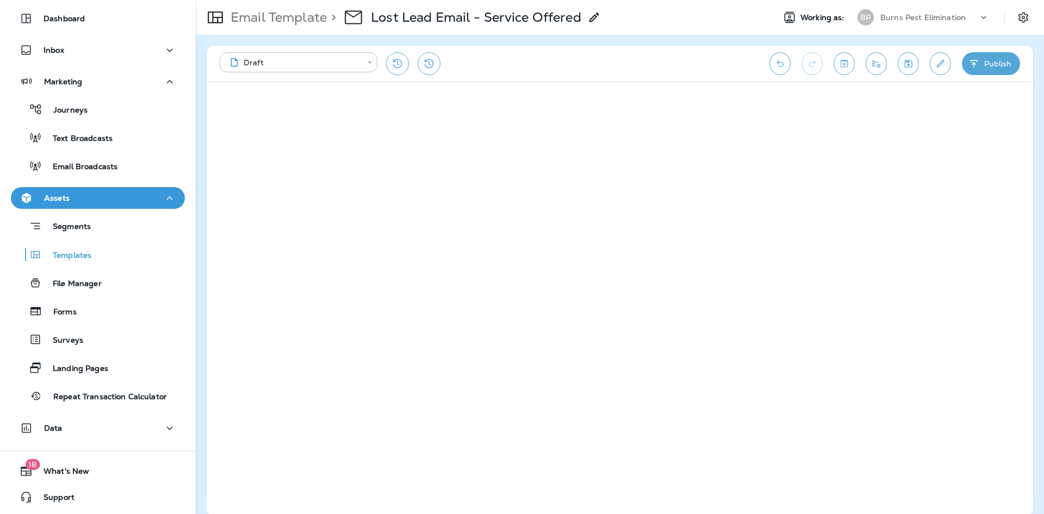
click at [949, 61] on button "Edit details" at bounding box center [940, 63] width 21 height 23
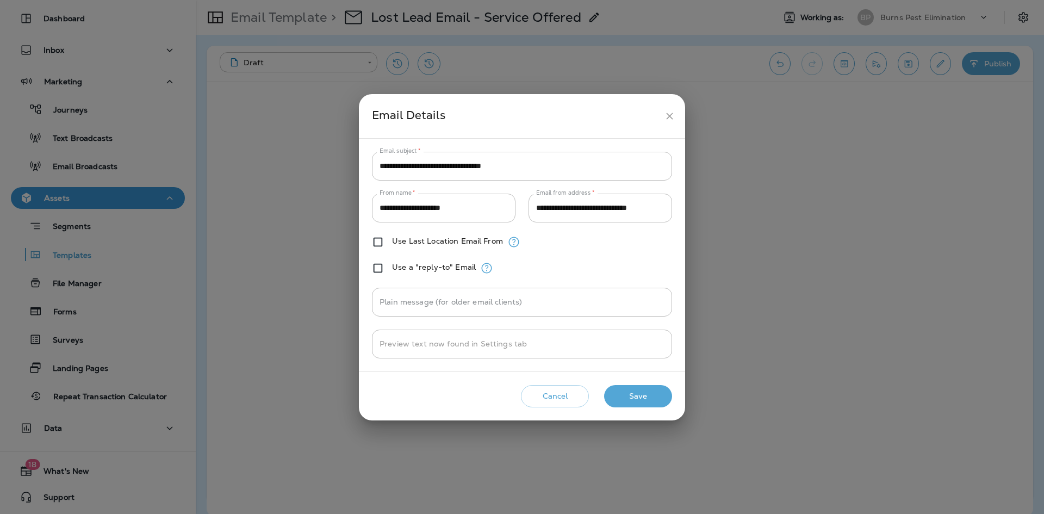
click at [661, 114] on button "close" at bounding box center [670, 116] width 20 height 20
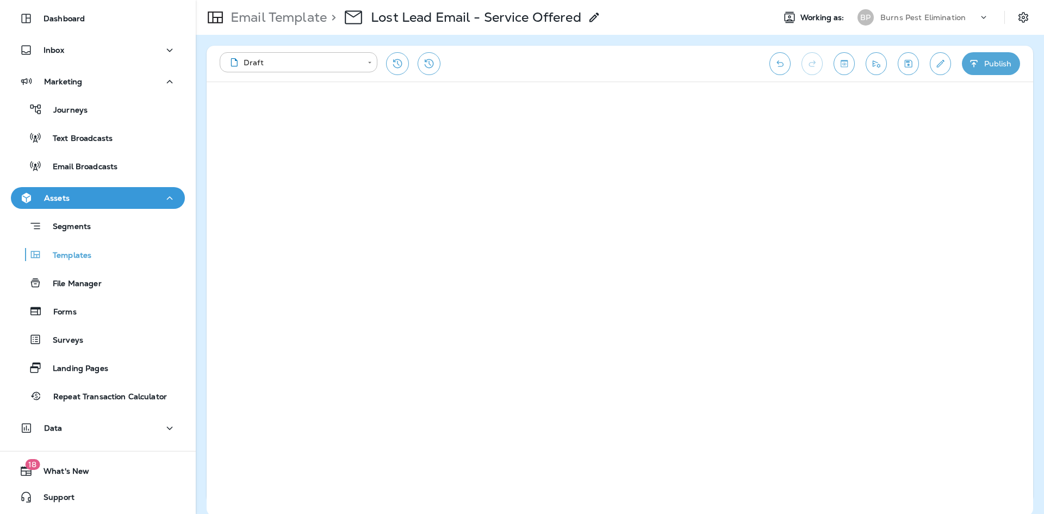
click at [289, 25] on p "Email Template" at bounding box center [276, 17] width 101 height 16
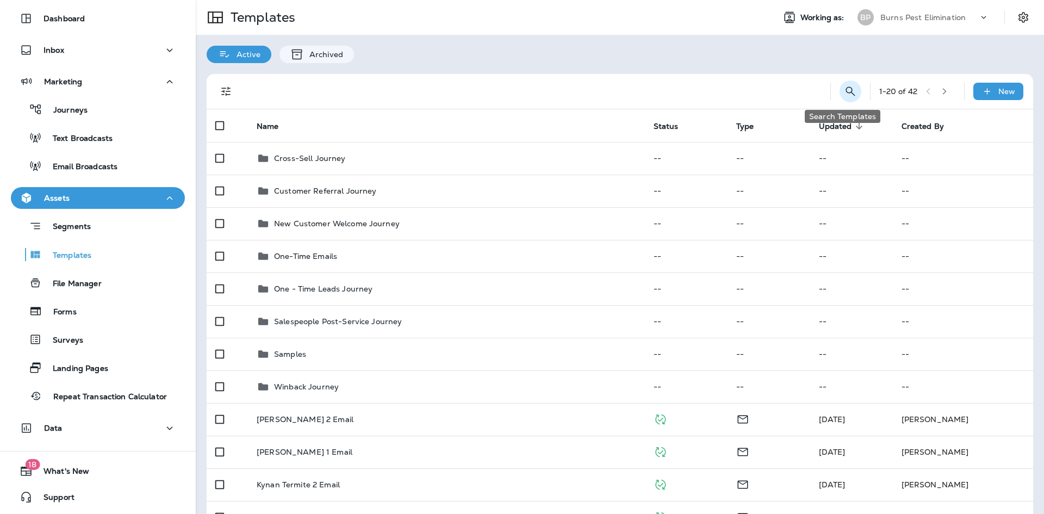
click at [840, 95] on button "Search Templates" at bounding box center [851, 92] width 22 height 22
click at [797, 90] on input "text" at bounding box center [802, 90] width 97 height 29
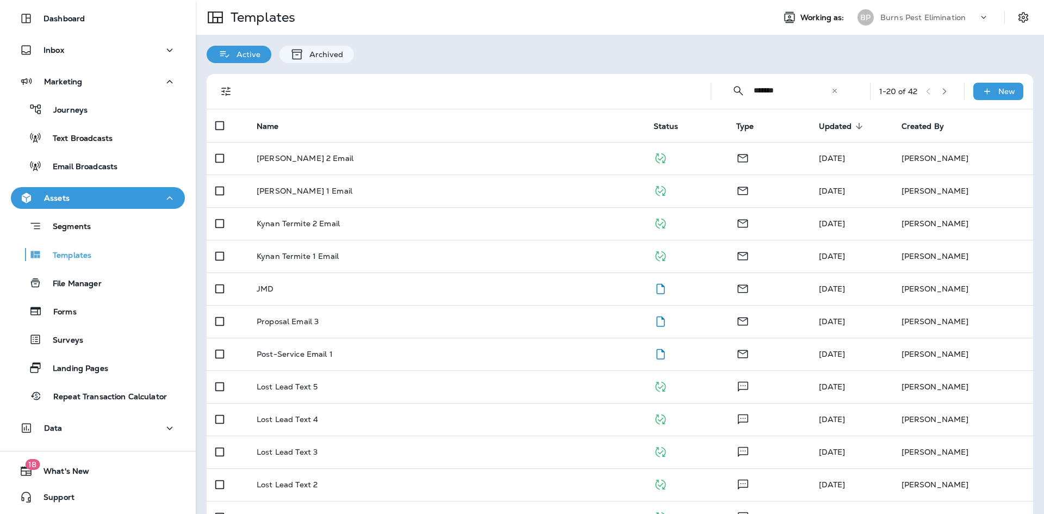
type input "*******"
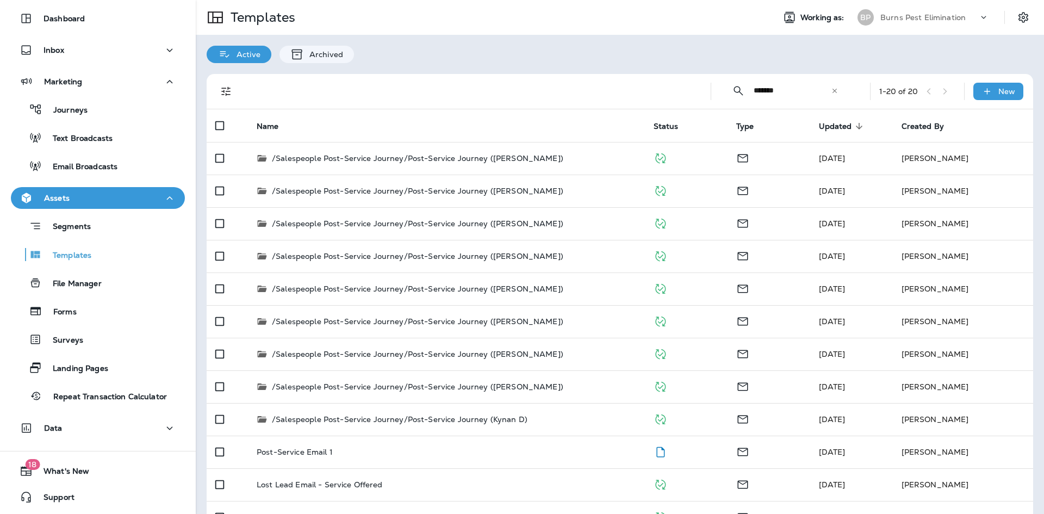
click at [236, 89] on div "​ ******* ​ ​ 1 - 20 of 20 New" at bounding box center [622, 91] width 814 height 35
click at [236, 89] on button "Filters" at bounding box center [226, 92] width 22 height 22
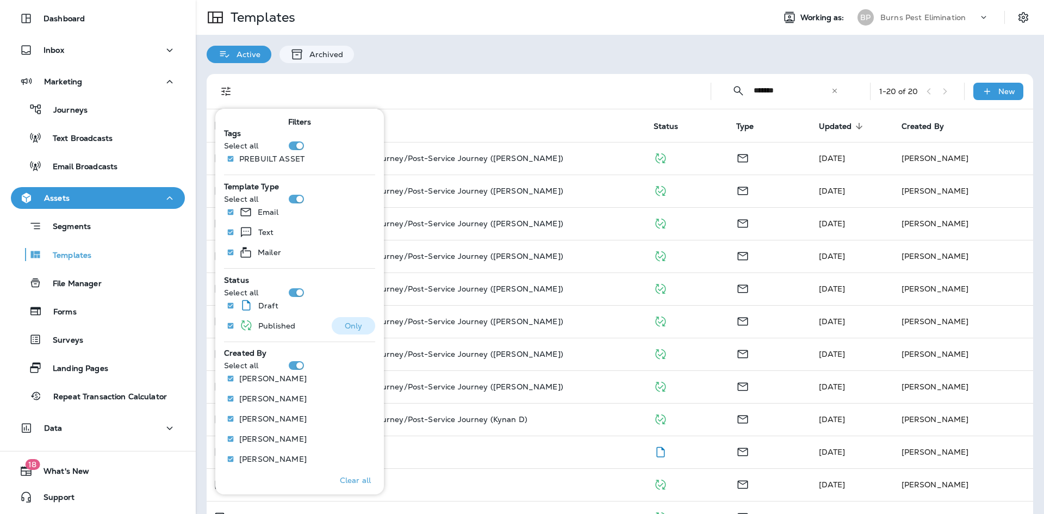
click at [345, 325] on p "Only" at bounding box center [354, 325] width 18 height 9
click at [487, 95] on div "Status : Published" at bounding box center [470, 91] width 448 height 35
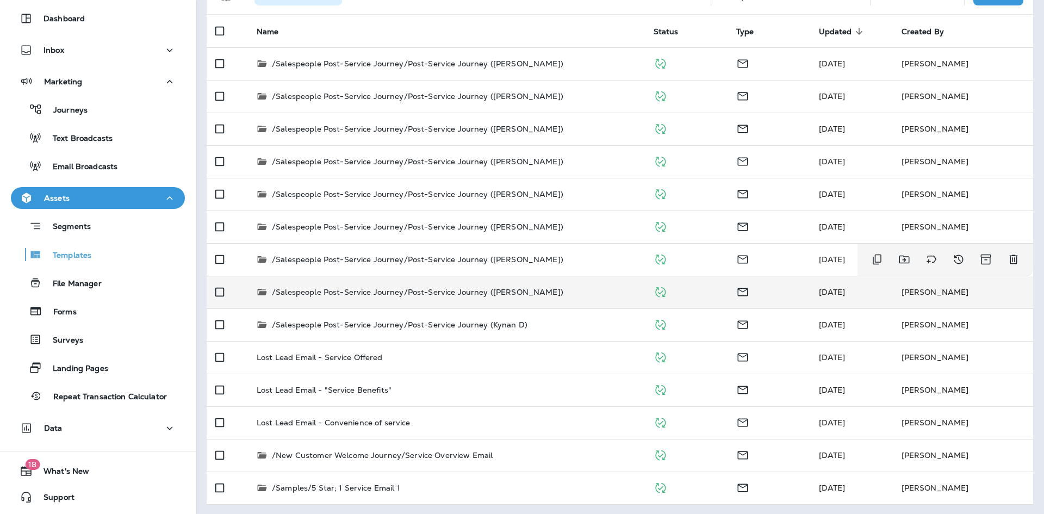
scroll to position [96, 0]
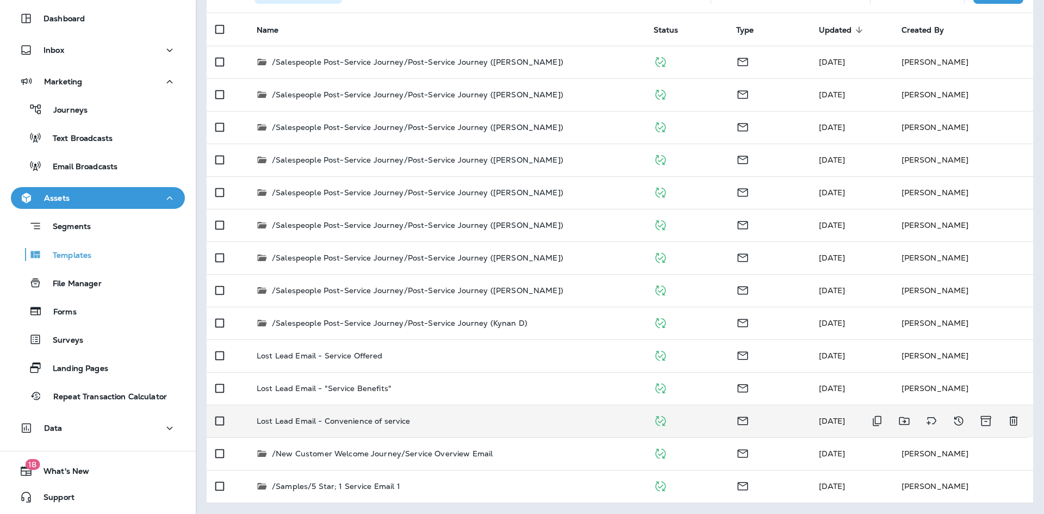
click at [332, 407] on td "Lost Lead Email - Convenience of service" at bounding box center [446, 421] width 397 height 33
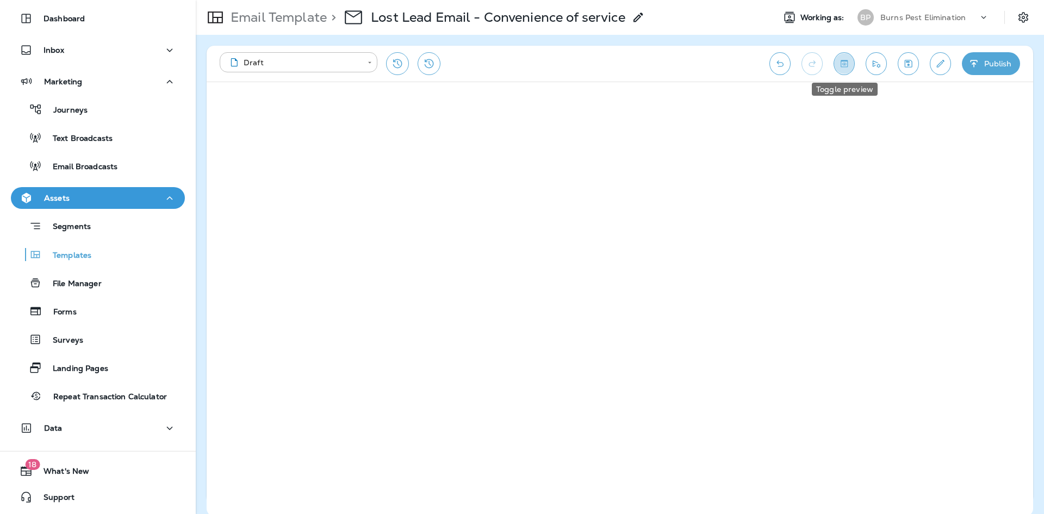
click at [846, 66] on icon "Toggle preview" at bounding box center [844, 63] width 11 height 11
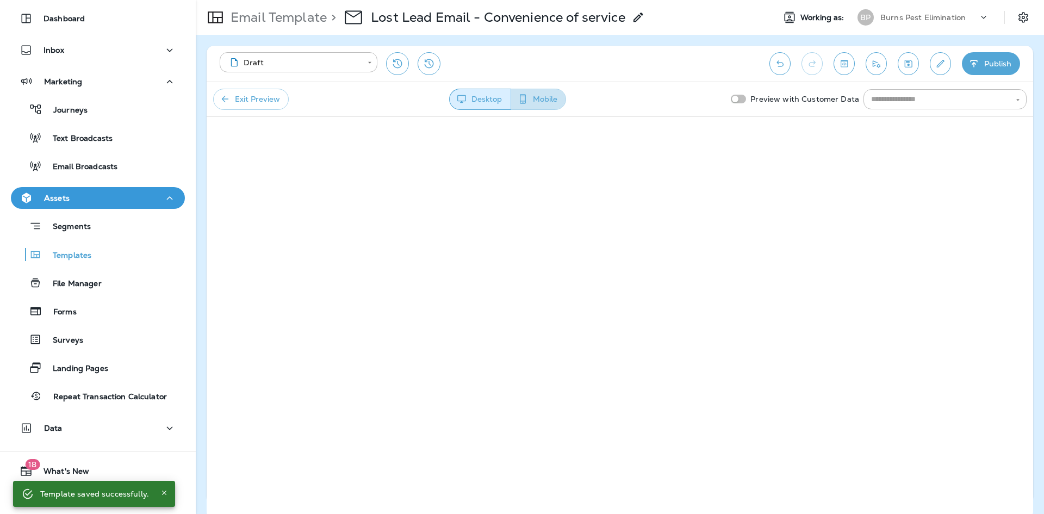
click at [550, 91] on button "Mobile" at bounding box center [538, 99] width 55 height 21
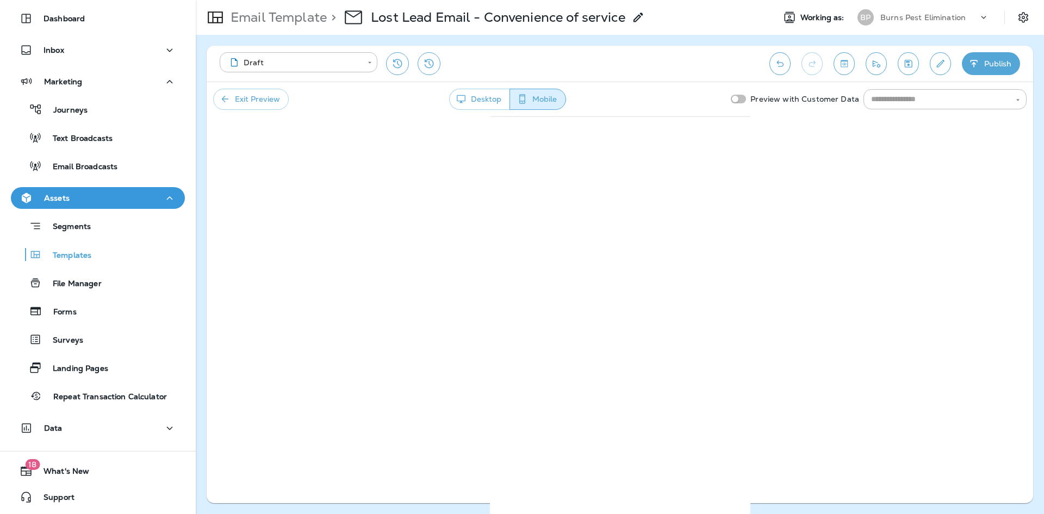
click at [460, 96] on icon "button" at bounding box center [461, 99] width 9 height 8
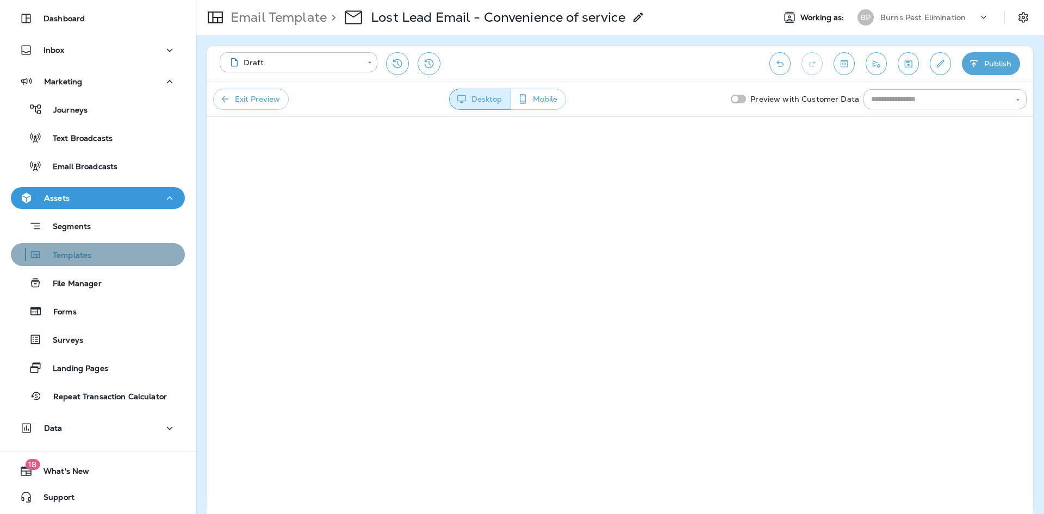
click at [119, 255] on div "Templates" at bounding box center [97, 254] width 165 height 16
